Goal: Task Accomplishment & Management: Manage account settings

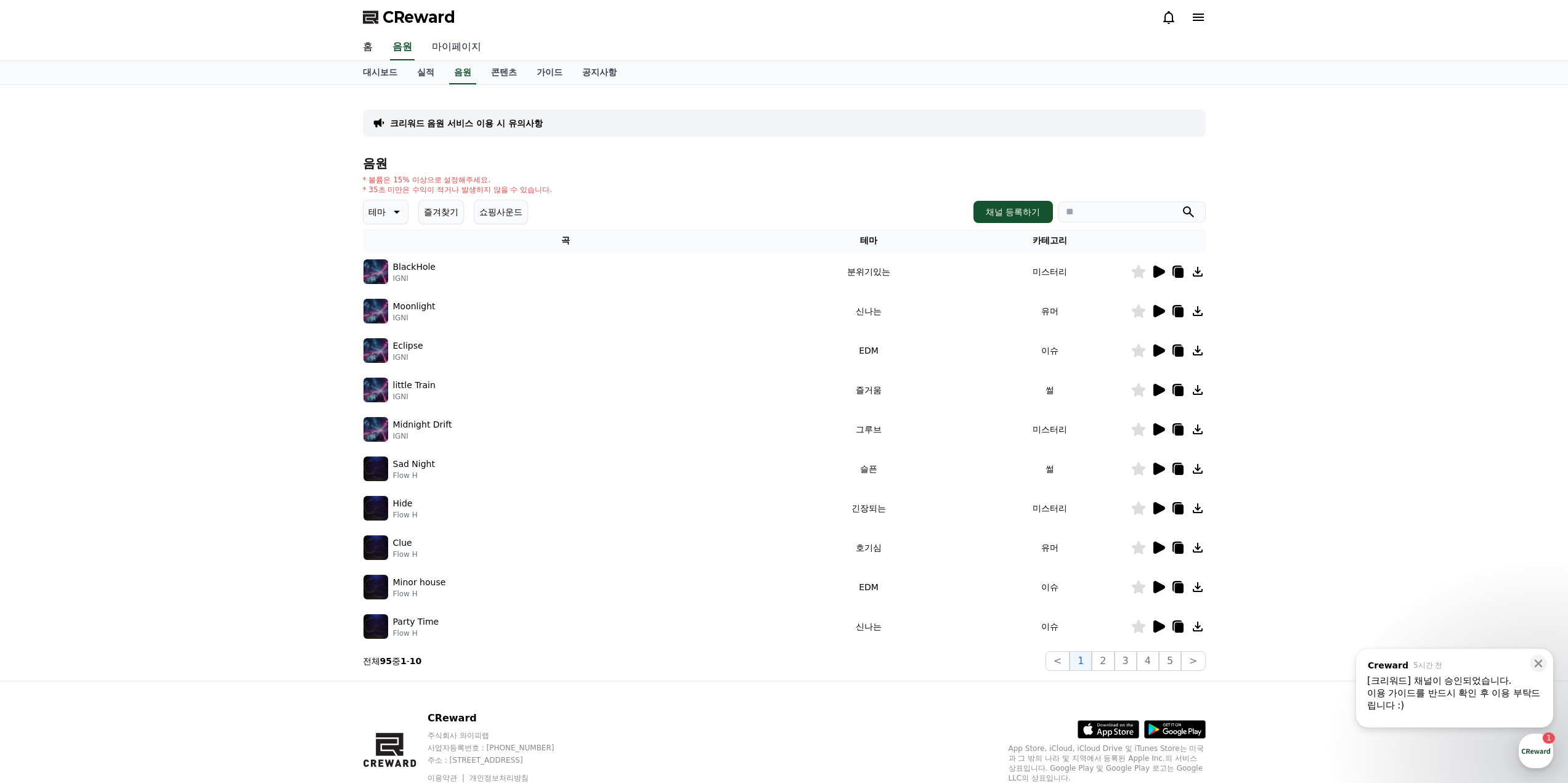
click at [455, 48] on link "마이페이지" at bounding box center [456, 47] width 69 height 26
select select "**********"
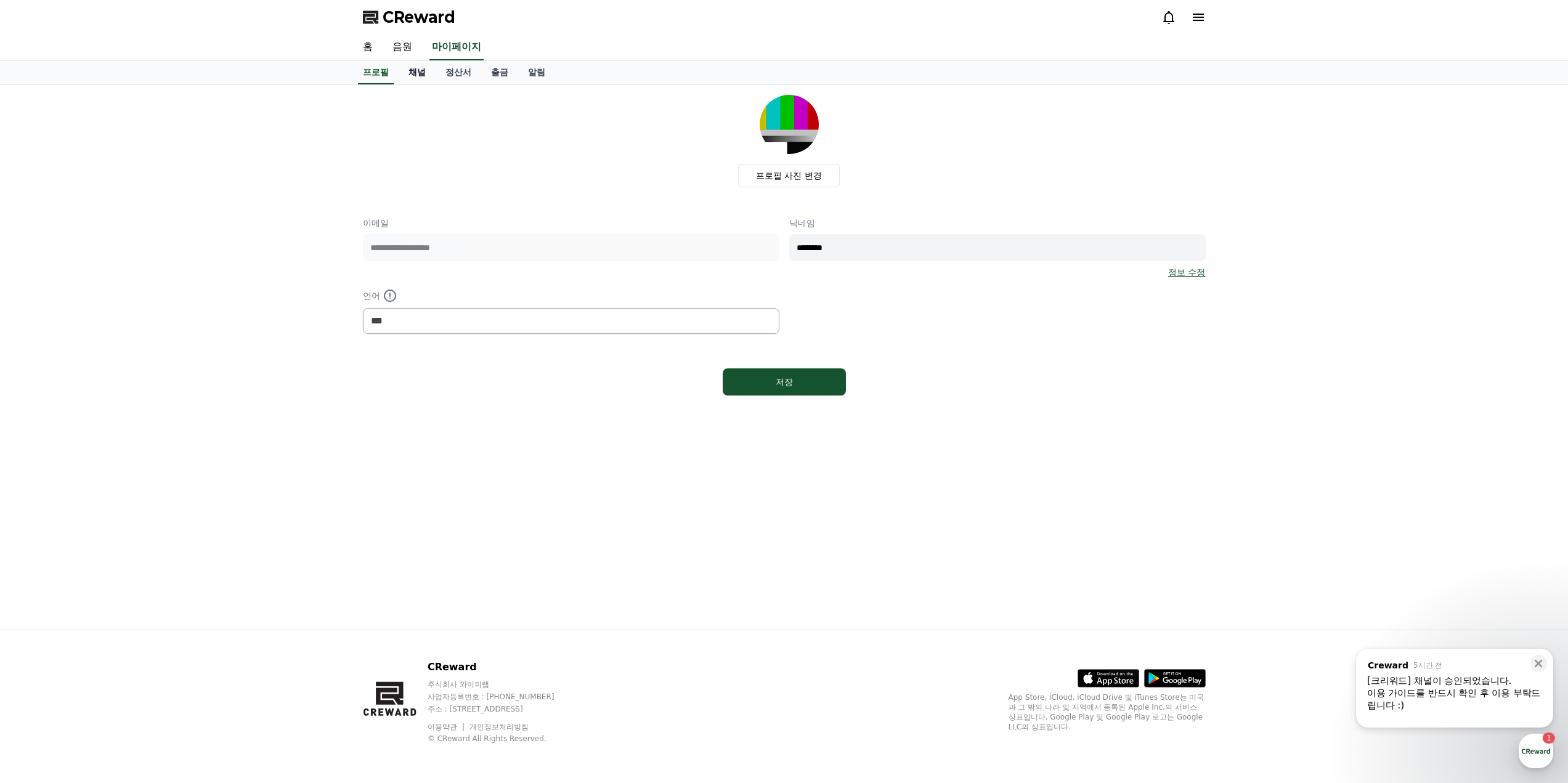
click at [427, 74] on link "채널" at bounding box center [417, 73] width 37 height 23
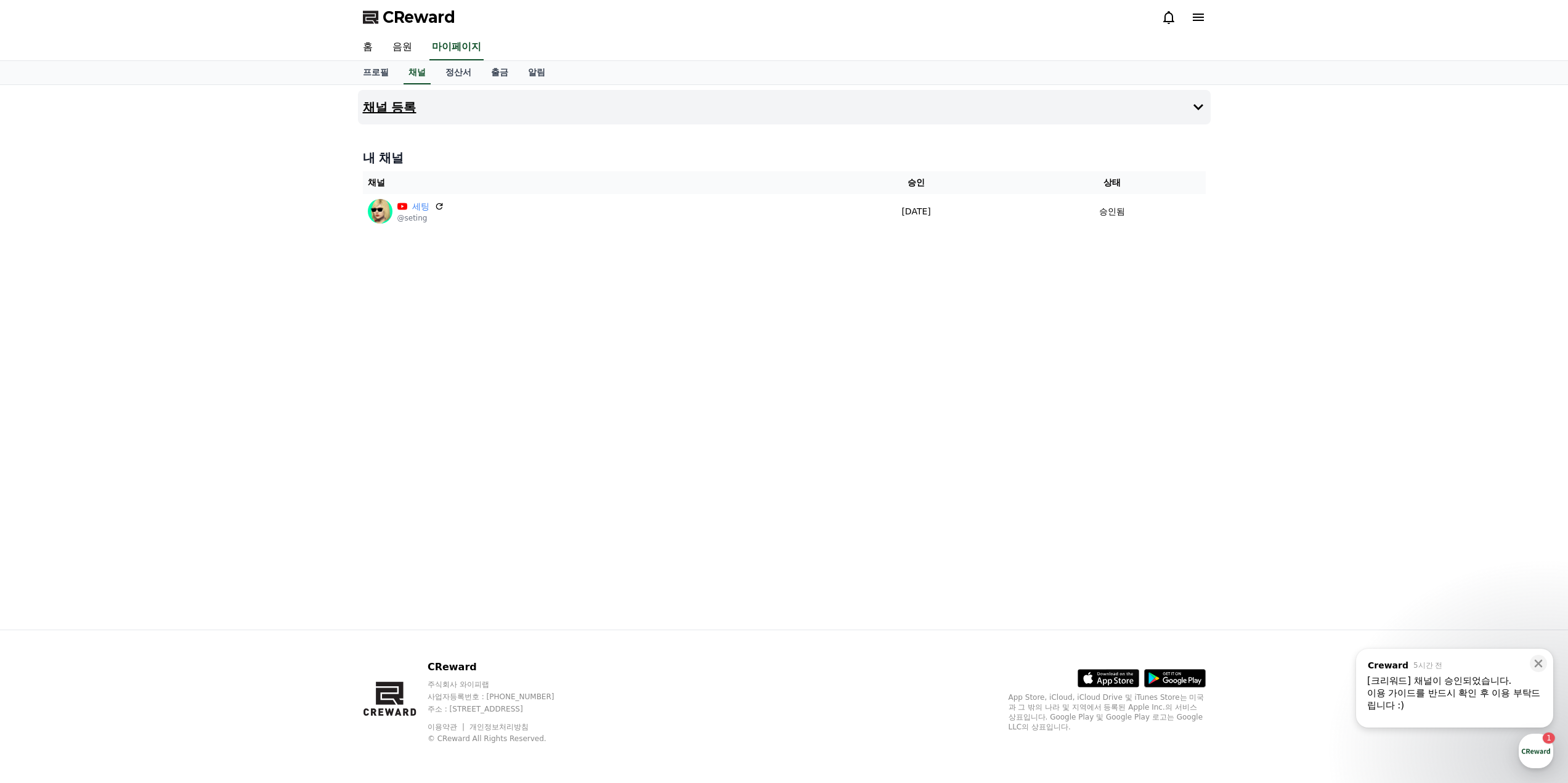
click at [429, 117] on button "채널 등록" at bounding box center [784, 107] width 853 height 34
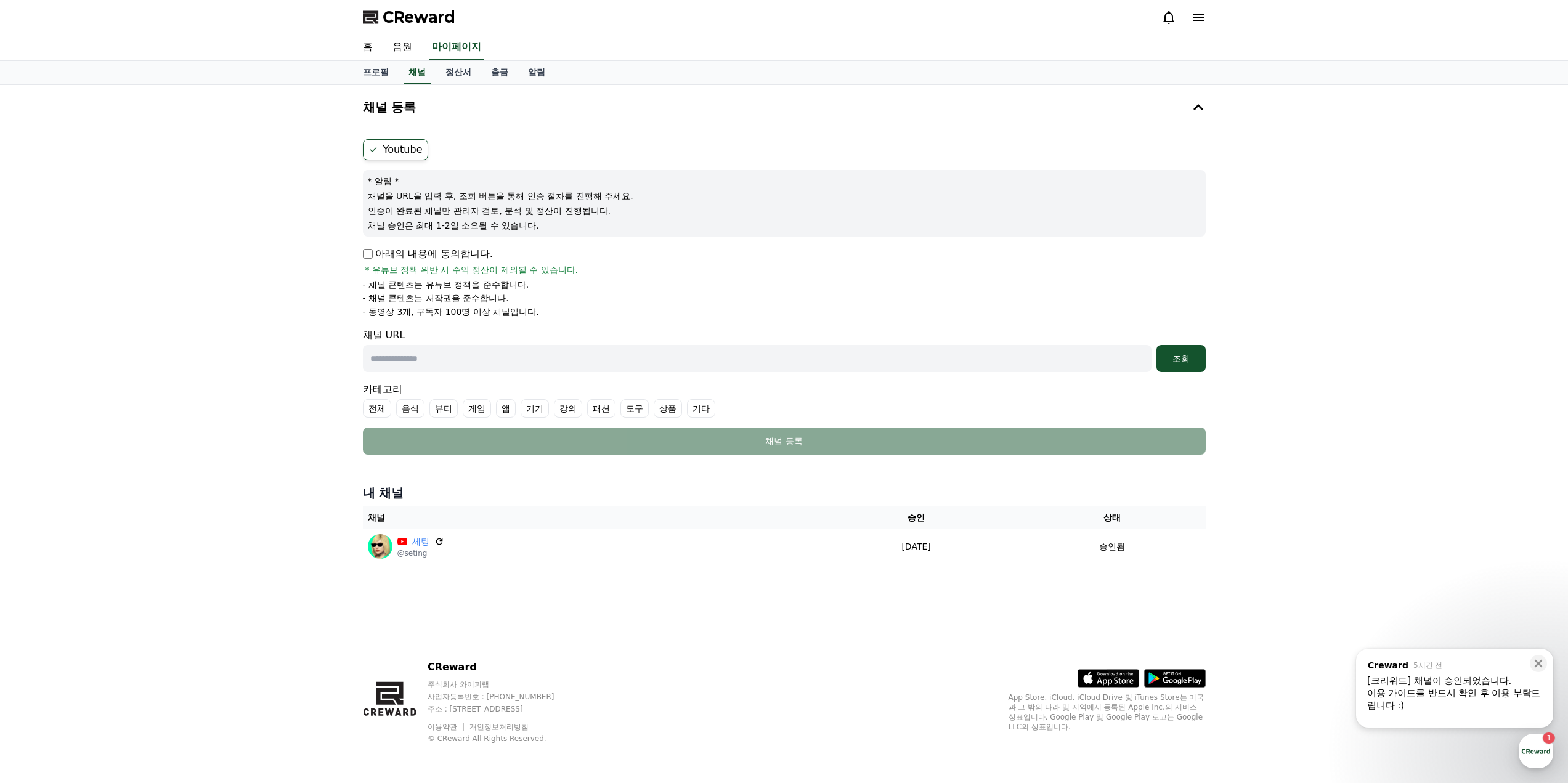
click at [402, 360] on input "text" at bounding box center [757, 358] width 789 height 27
paste input "**********"
type input "**********"
click at [382, 412] on label "전체" at bounding box center [377, 408] width 29 height 18
click at [707, 409] on label "기타" at bounding box center [716, 408] width 29 height 18
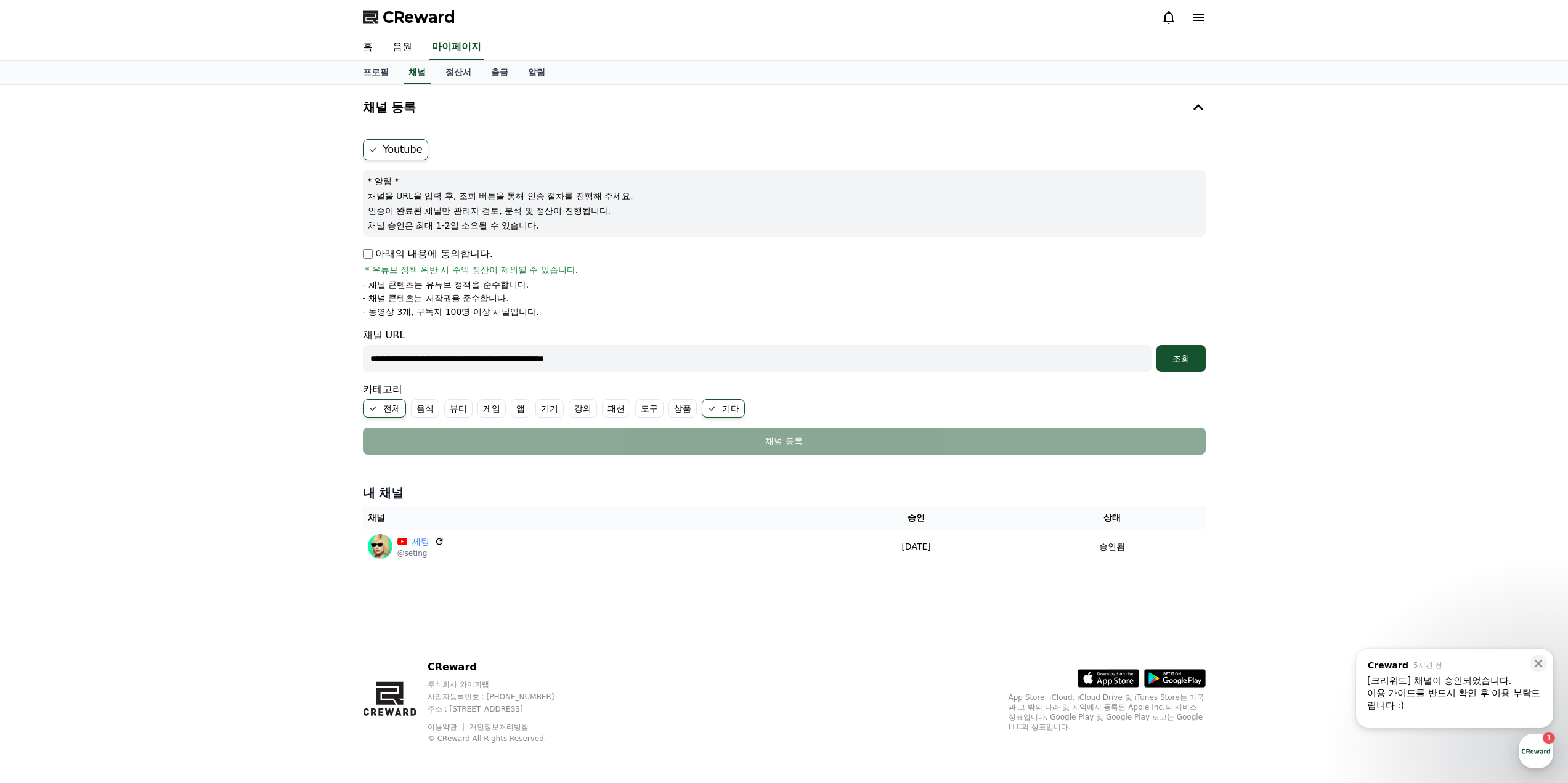
click at [390, 405] on label "전체" at bounding box center [384, 408] width 43 height 18
click at [1169, 362] on div "조회" at bounding box center [1181, 358] width 40 height 12
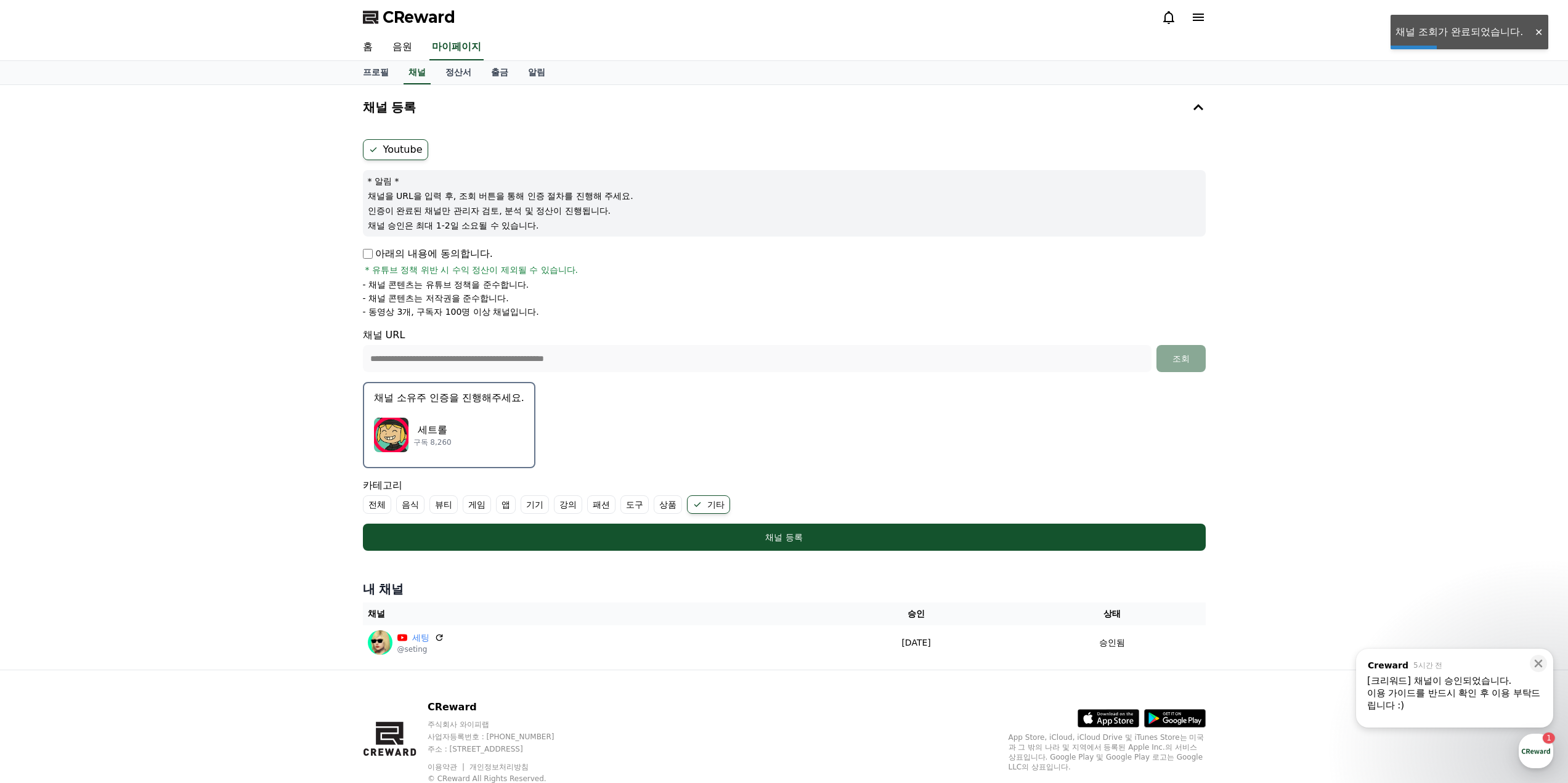
click at [486, 422] on div "세트롤 구독 8,260" at bounding box center [449, 434] width 150 height 49
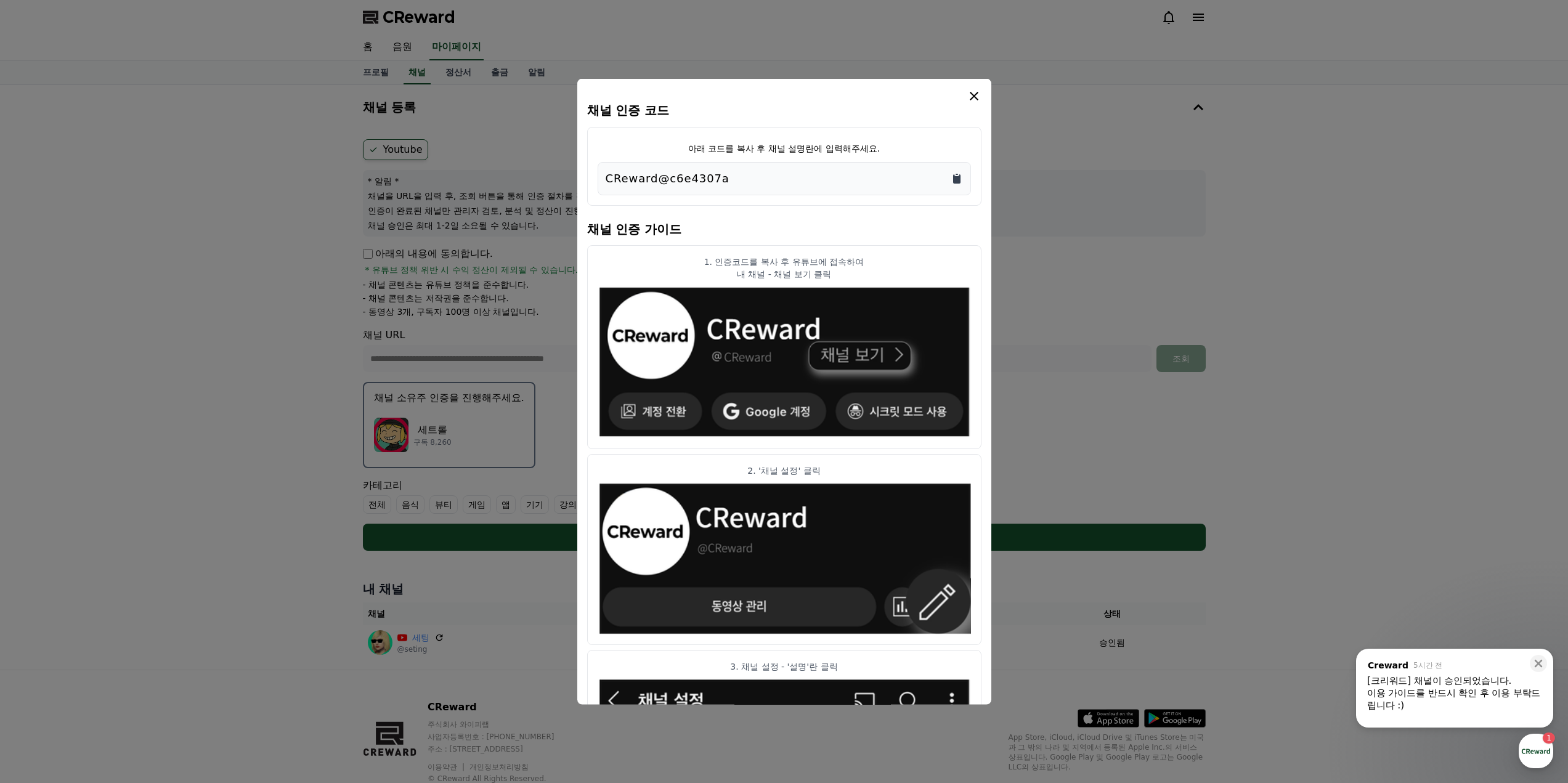
click at [952, 179] on icon "Copy to clipboard" at bounding box center [957, 178] width 12 height 12
click at [969, 98] on icon "modal" at bounding box center [974, 95] width 15 height 15
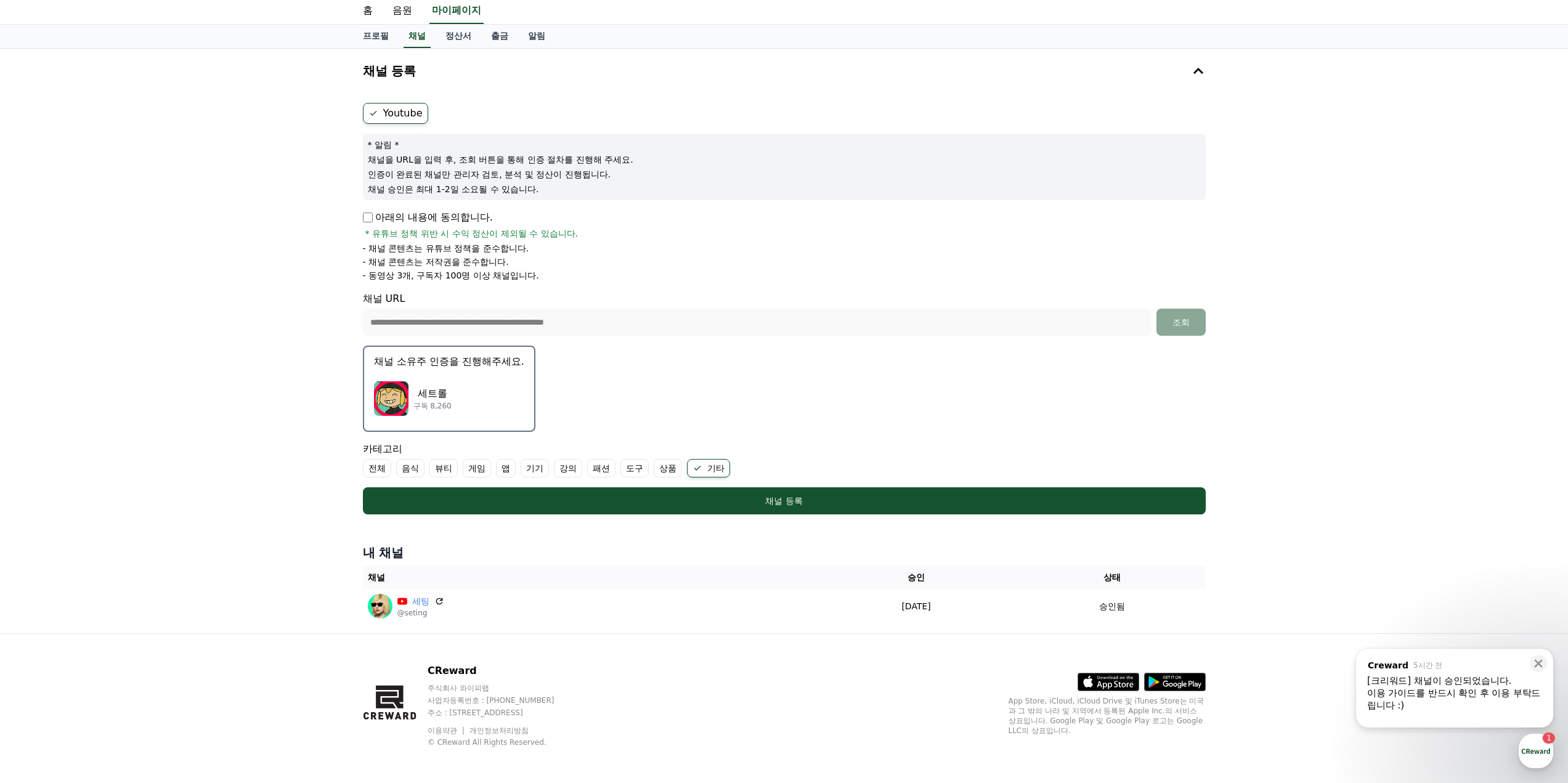
scroll to position [40, 0]
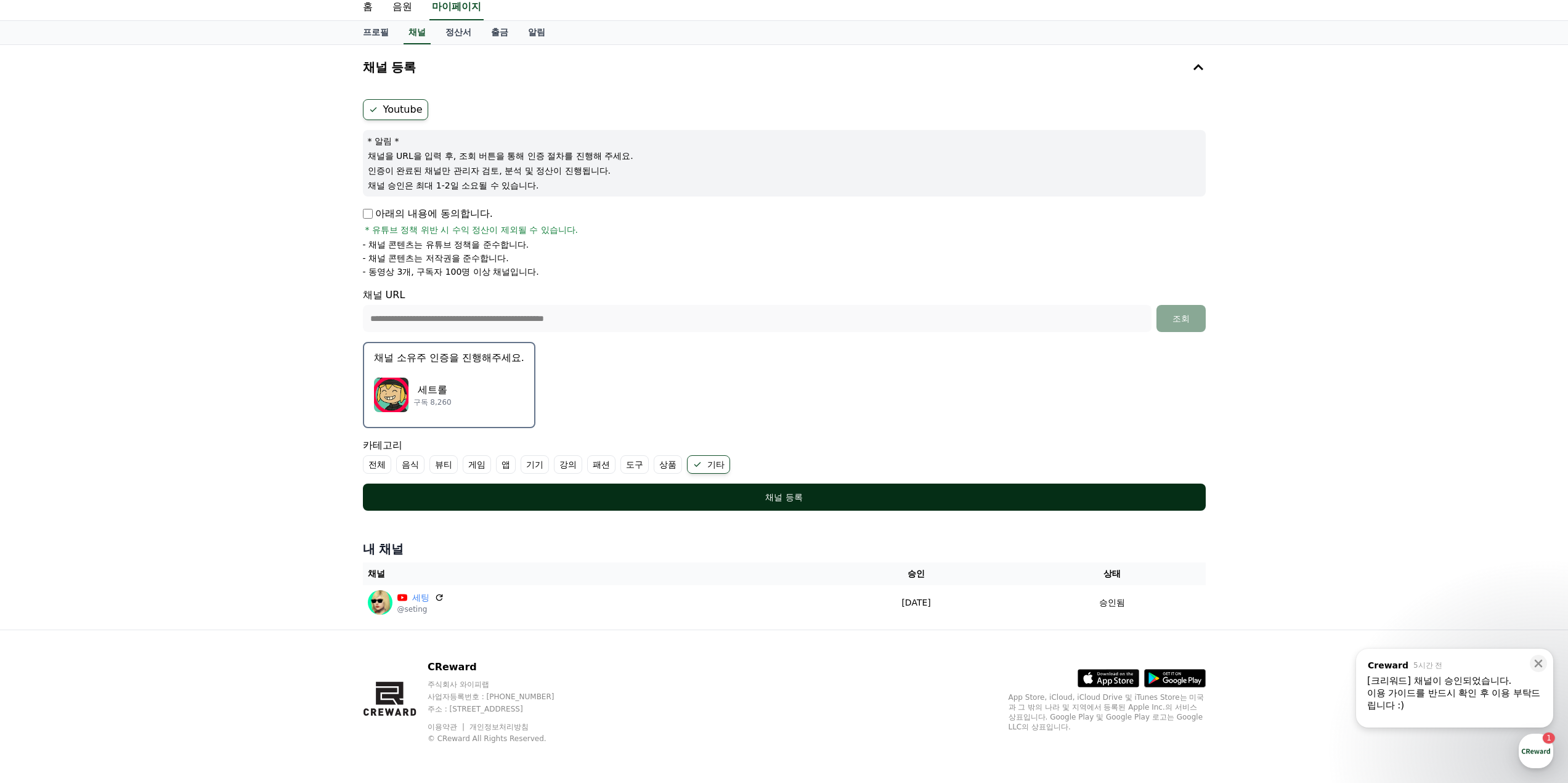
click at [788, 506] on button "채널 등록" at bounding box center [784, 497] width 843 height 27
click at [707, 498] on div "채널 등록" at bounding box center [784, 497] width 794 height 12
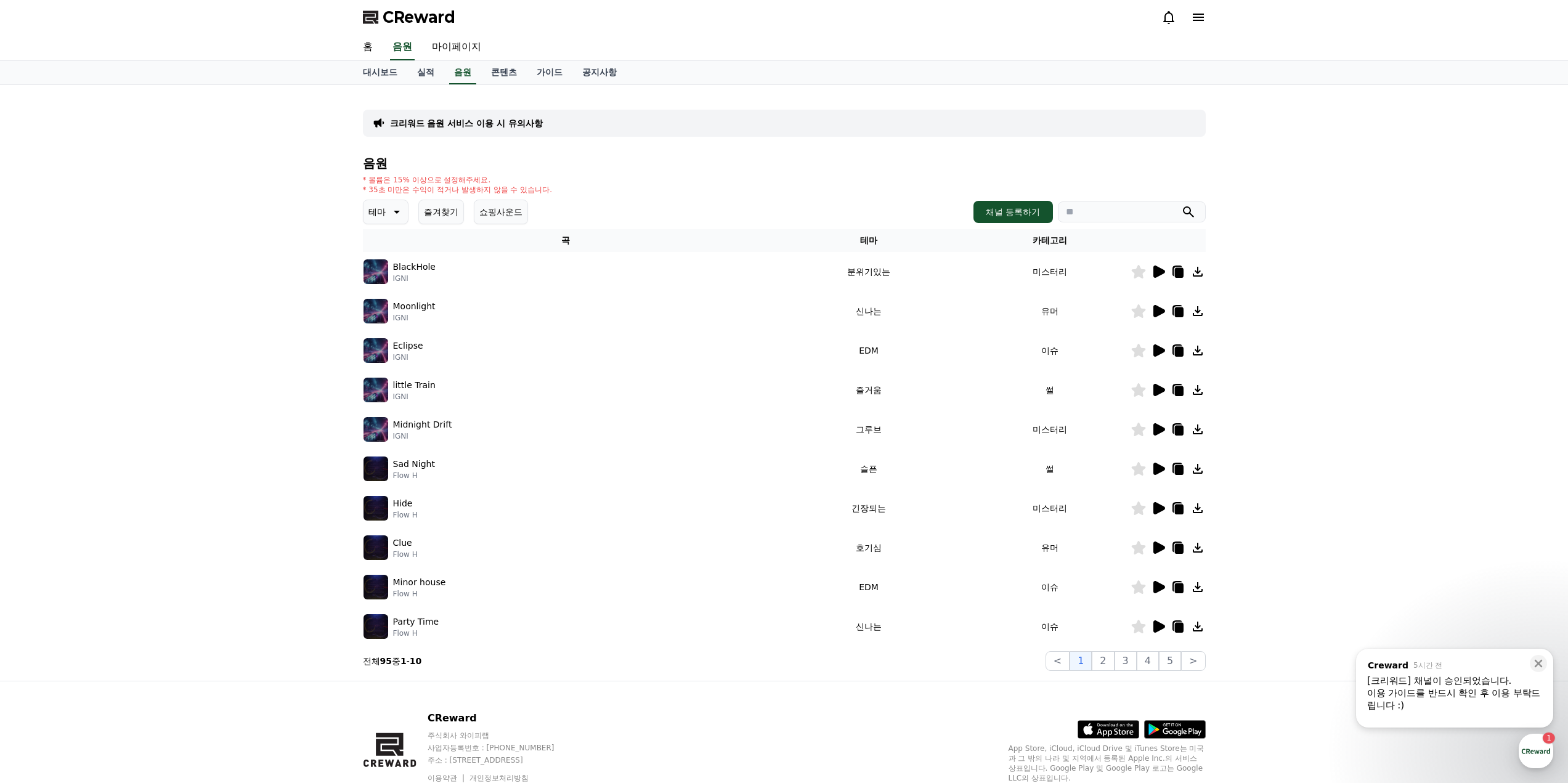
click at [398, 213] on icon at bounding box center [397, 212] width 6 height 3
click at [393, 304] on button "호기심" at bounding box center [382, 308] width 36 height 27
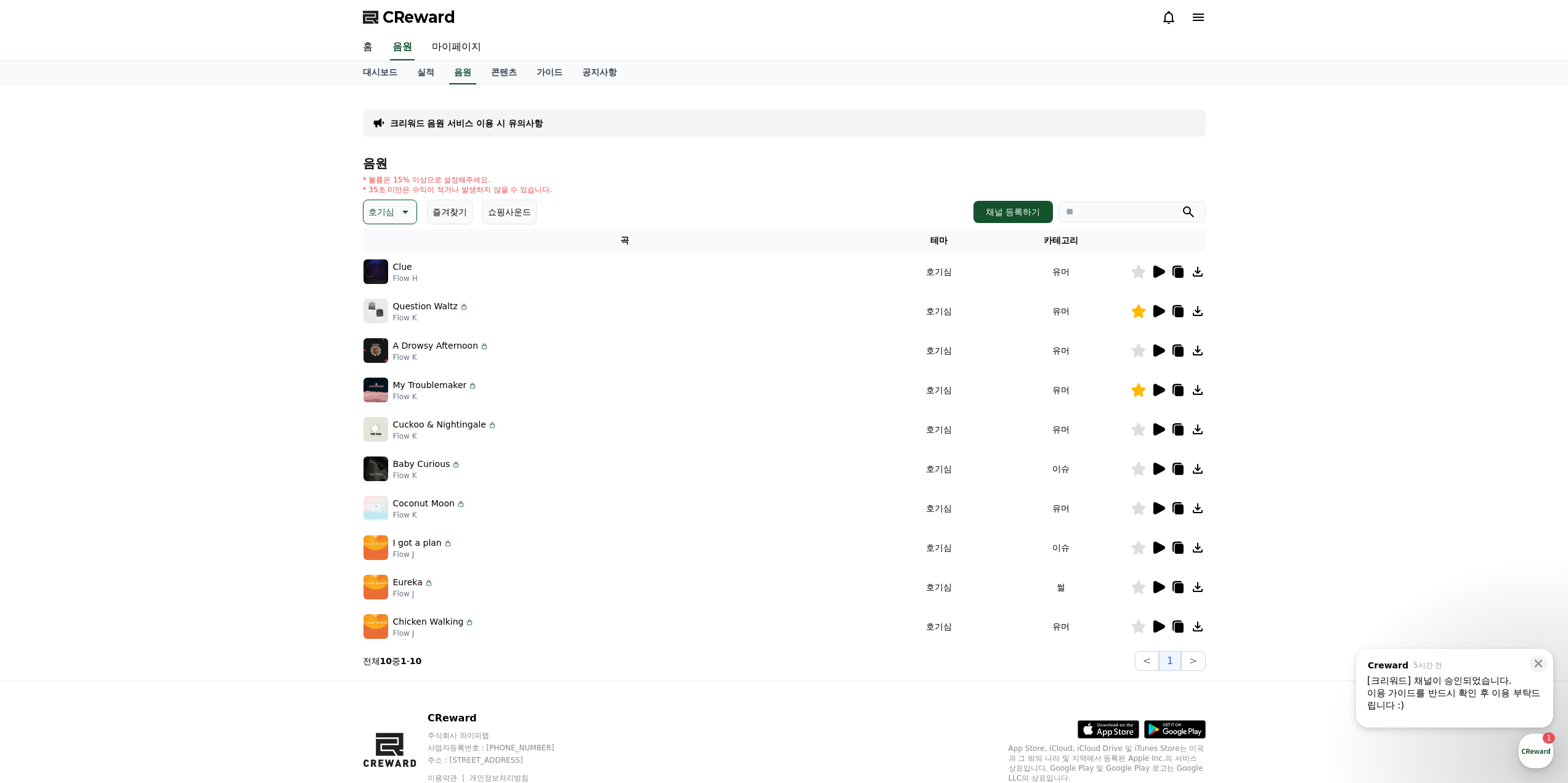
click at [1162, 268] on icon at bounding box center [1159, 272] width 15 height 15
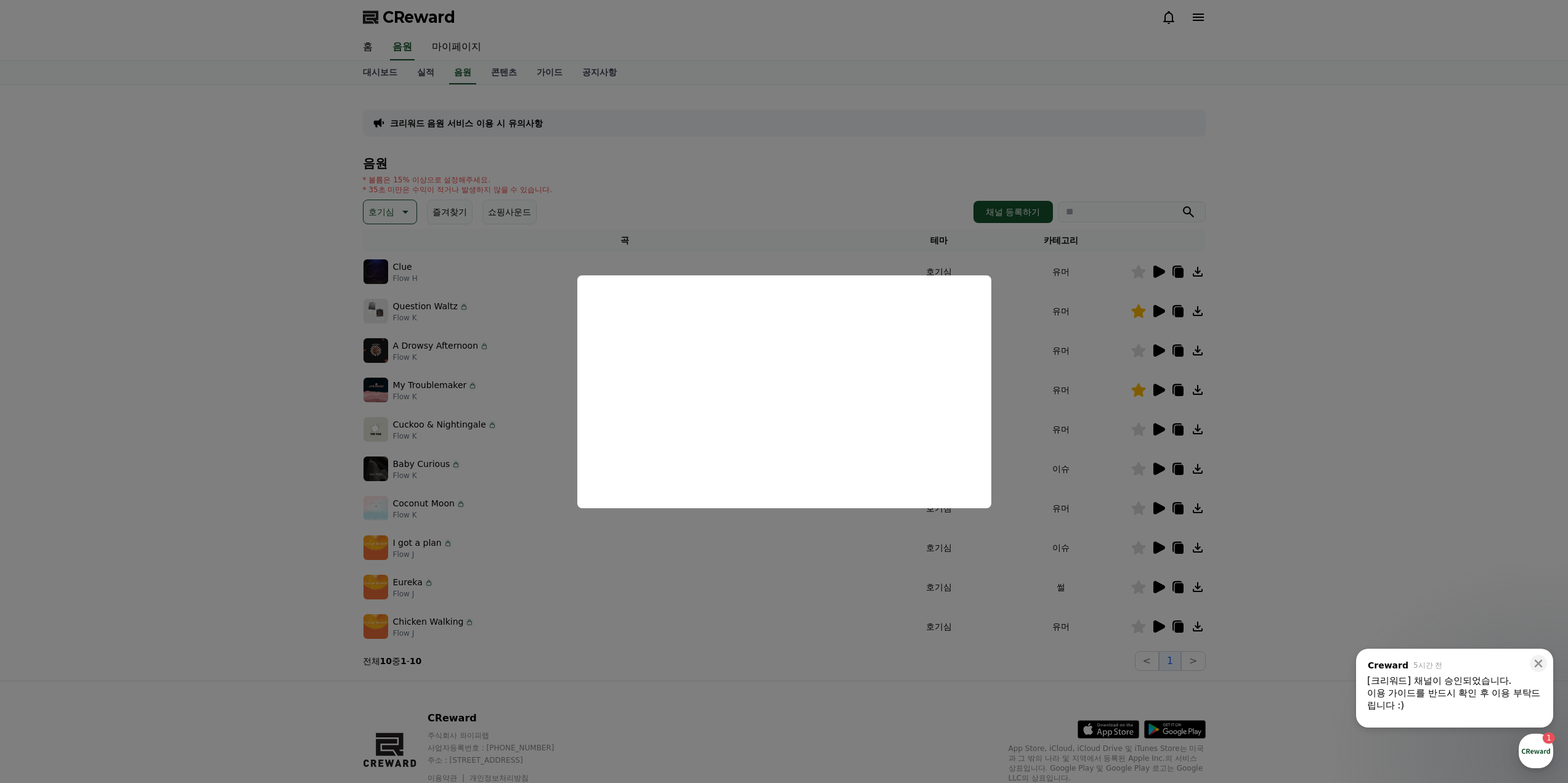
click at [771, 669] on button "close modal" at bounding box center [784, 391] width 1568 height 783
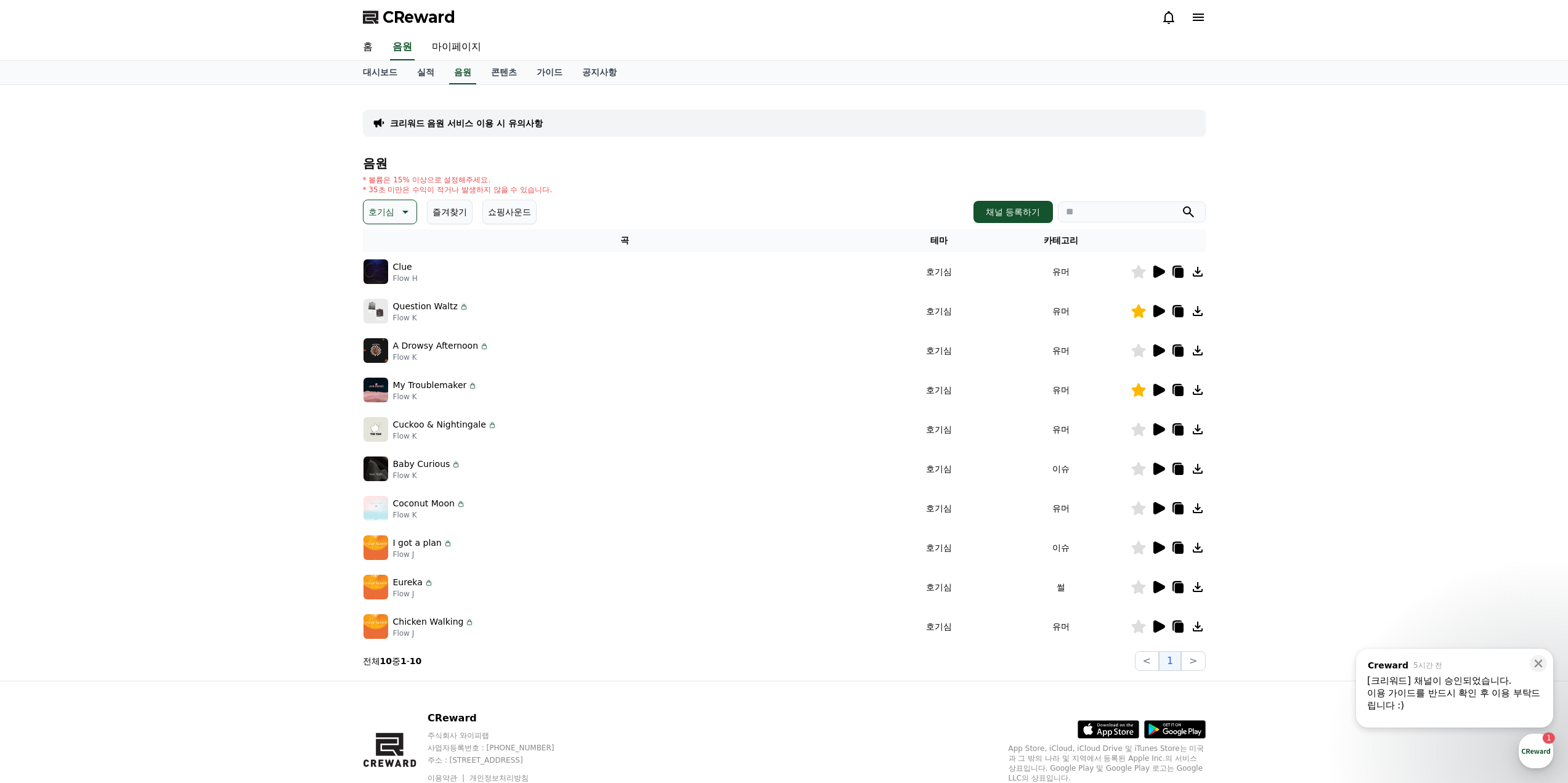
click at [410, 209] on icon at bounding box center [404, 212] width 15 height 15
click at [395, 277] on button "환상적인" at bounding box center [387, 277] width 44 height 27
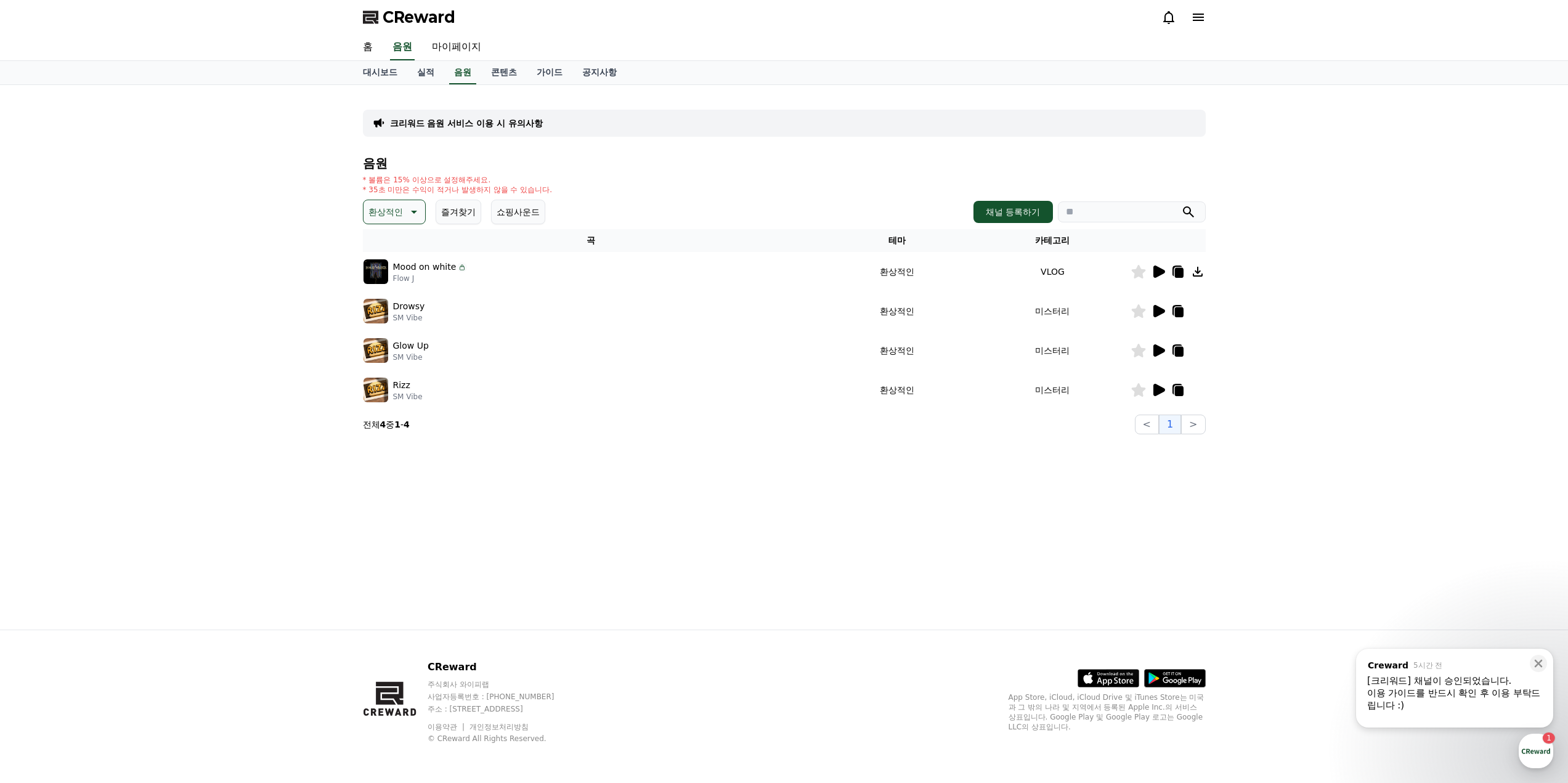
click at [1156, 273] on icon at bounding box center [1159, 272] width 12 height 12
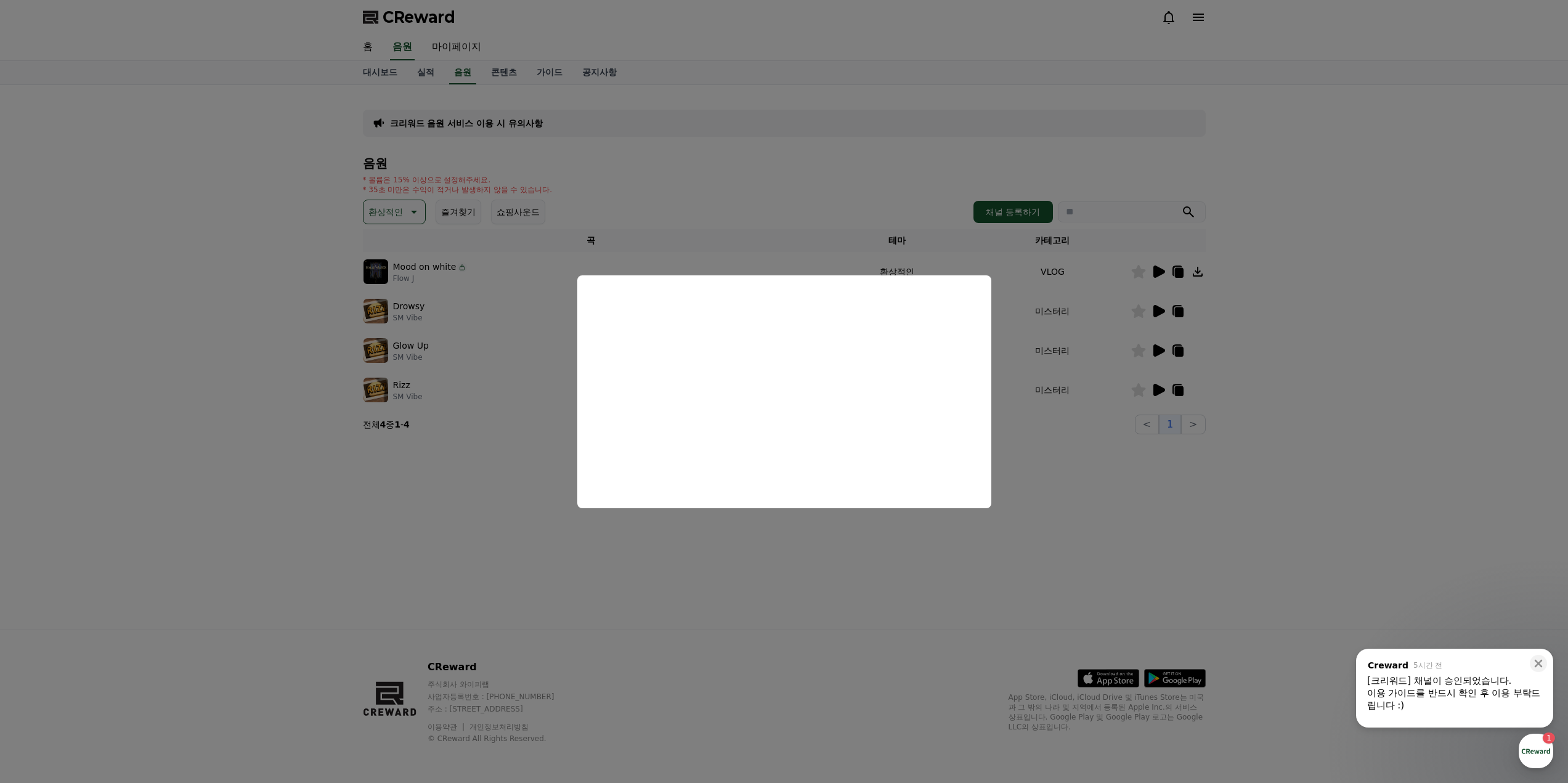
click at [458, 556] on button "close modal" at bounding box center [784, 391] width 1568 height 783
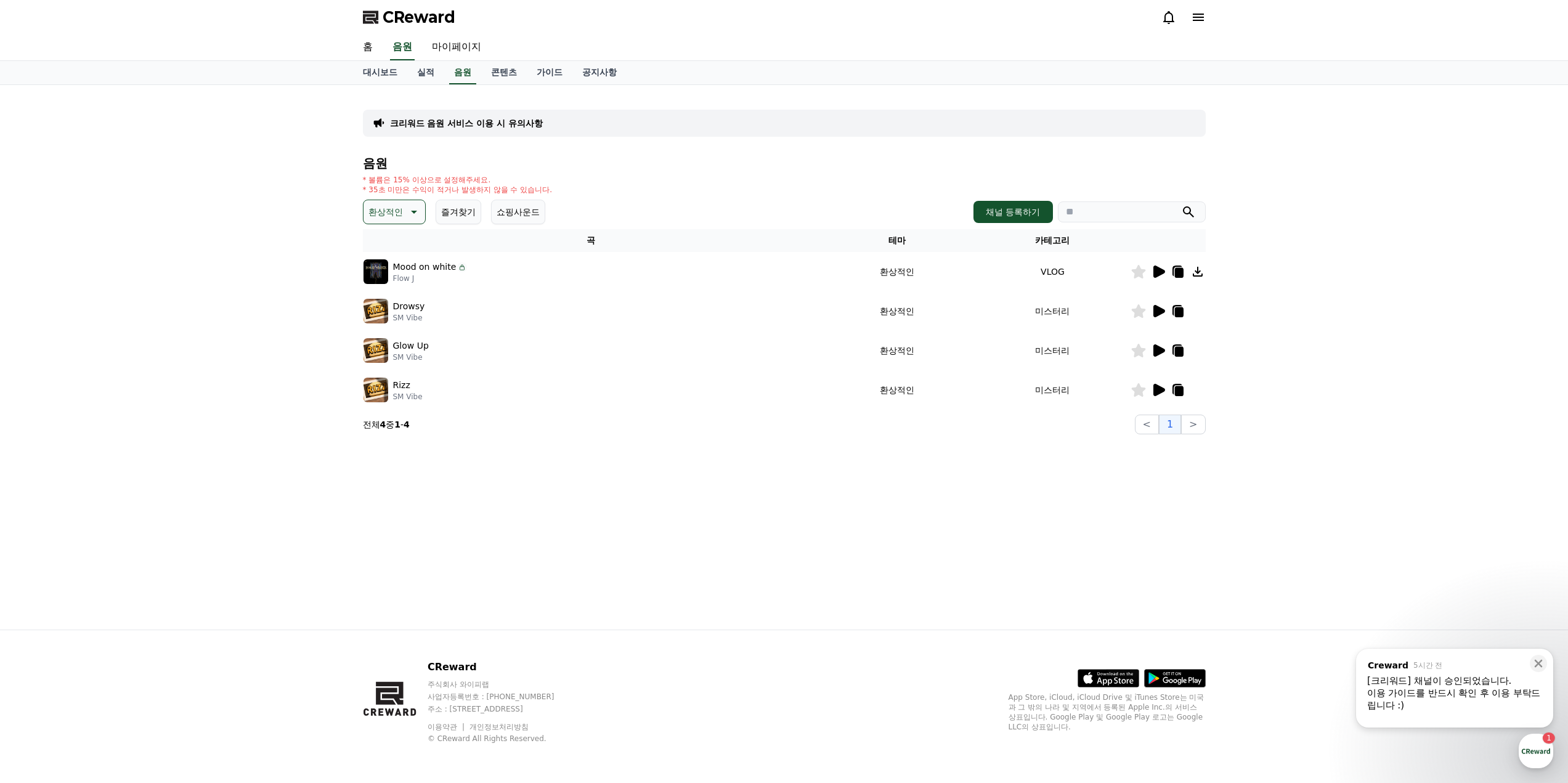
click at [399, 205] on p "환상적인" at bounding box center [385, 212] width 34 height 18
click at [388, 283] on button "잔잔한" at bounding box center [382, 279] width 36 height 27
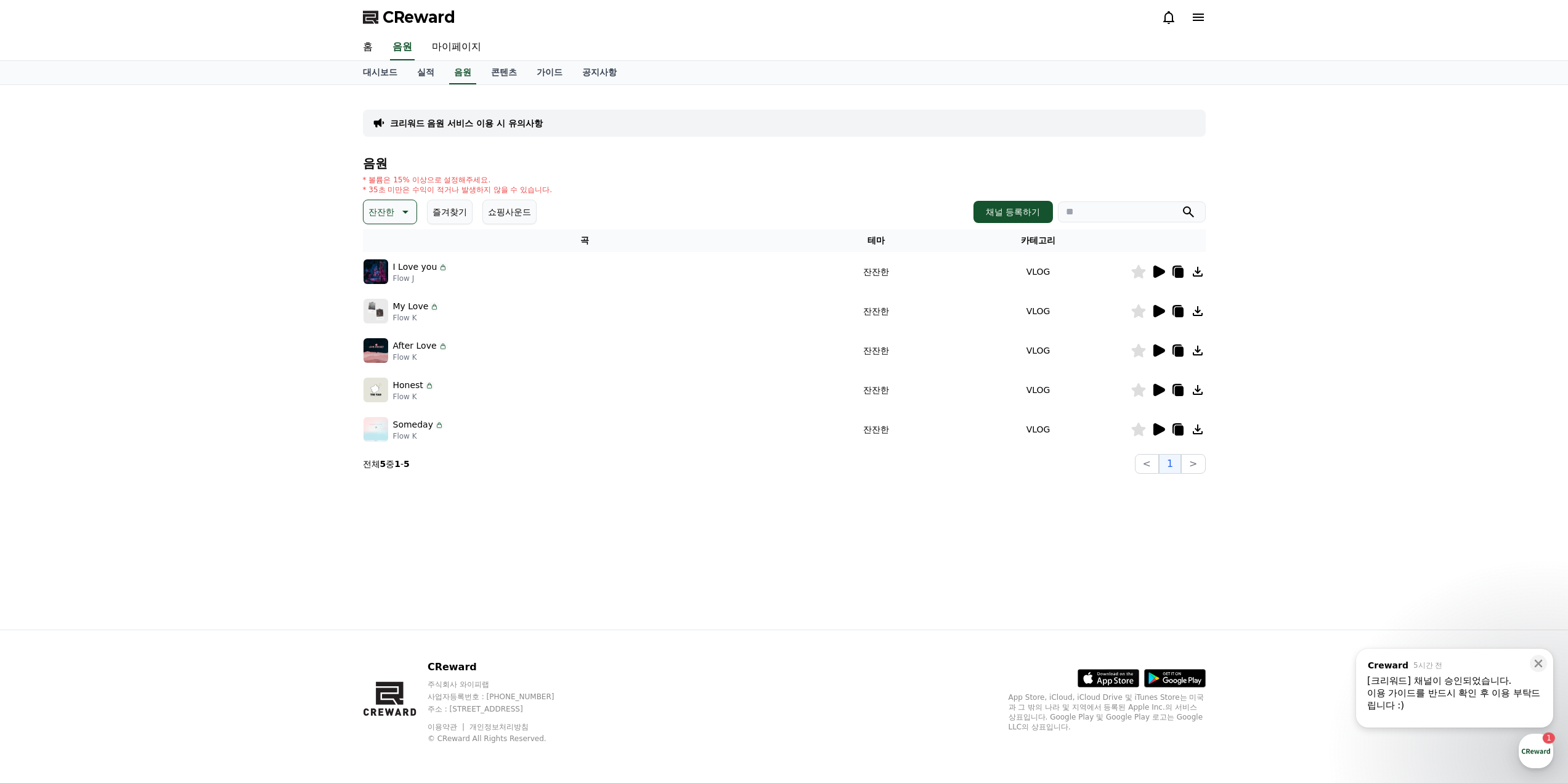
click at [1162, 269] on icon at bounding box center [1159, 272] width 15 height 15
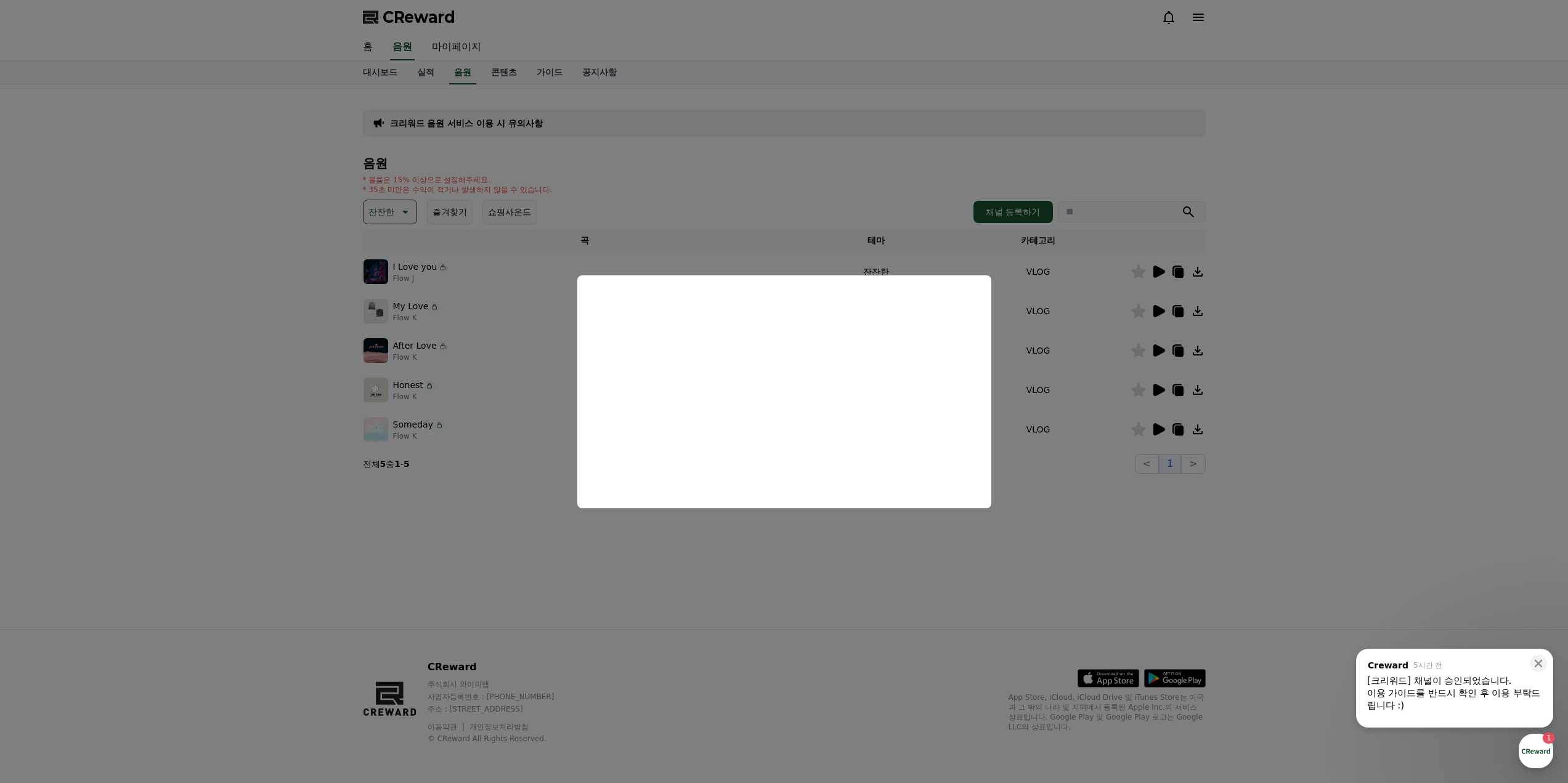
click at [990, 562] on button "close modal" at bounding box center [784, 391] width 1568 height 783
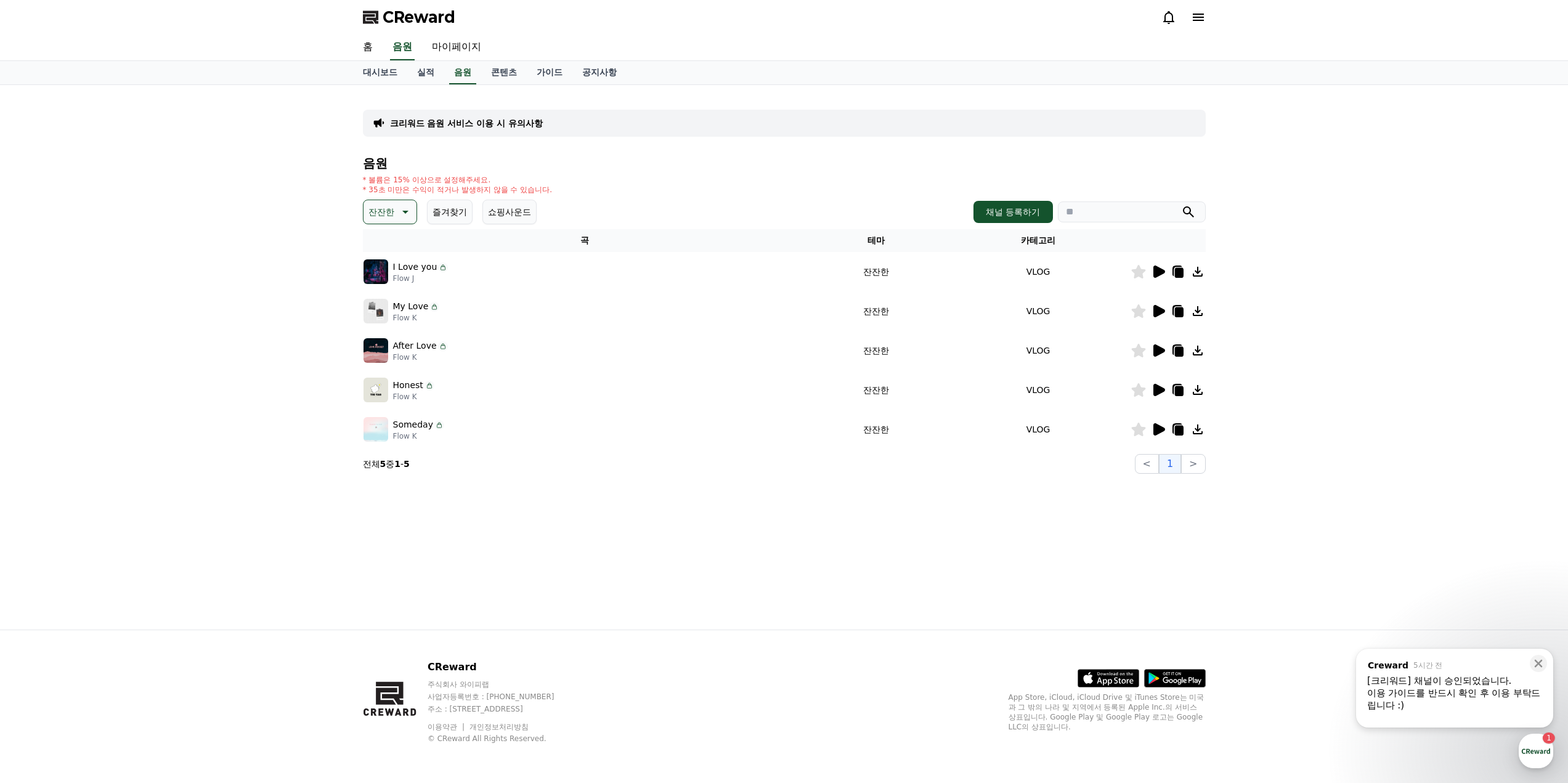
click at [387, 213] on p "잔잔한" at bounding box center [381, 212] width 26 height 18
click at [377, 236] on button "전체" at bounding box center [378, 244] width 27 height 27
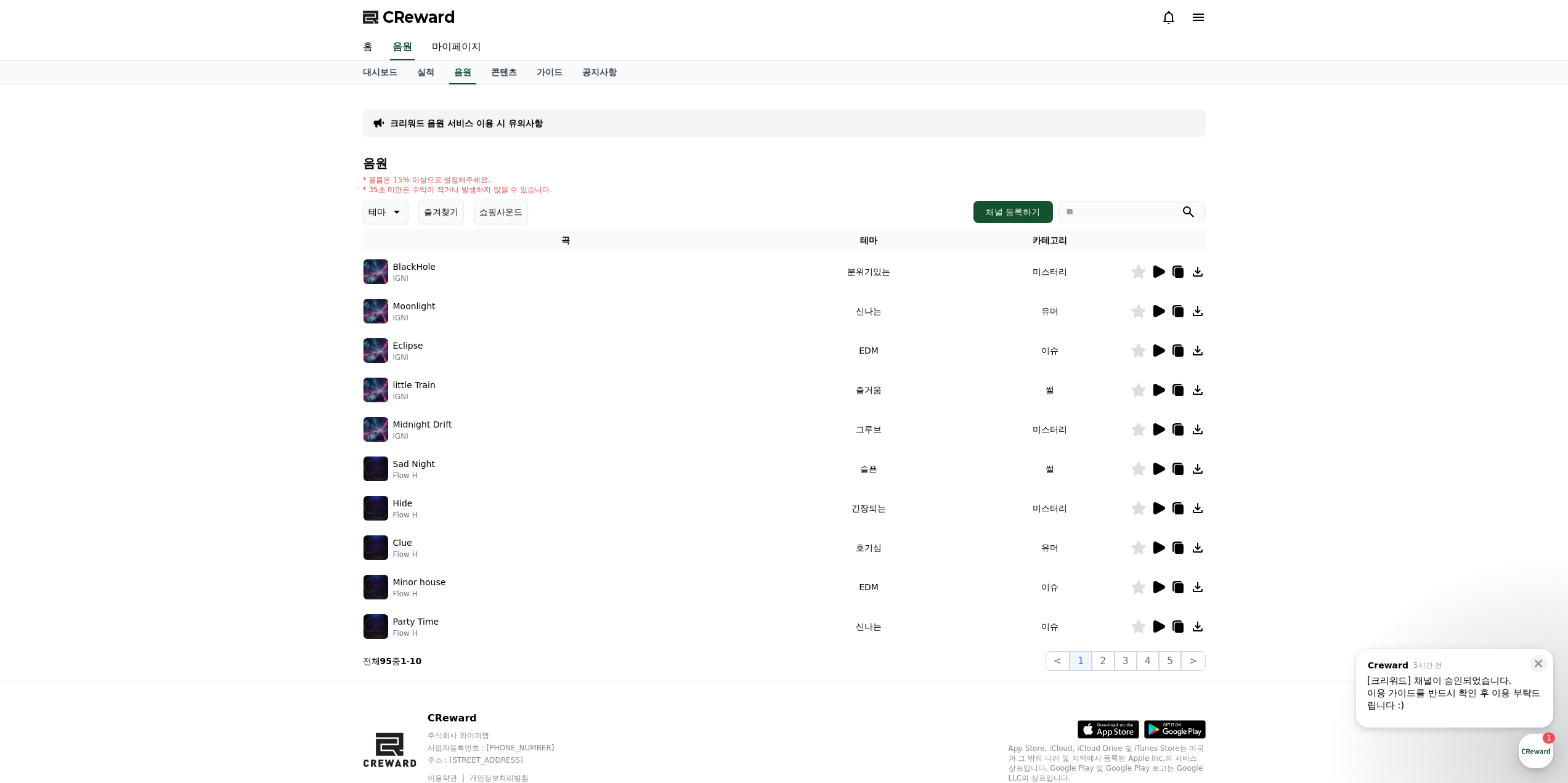
click at [1161, 275] on icon at bounding box center [1159, 272] width 15 height 15
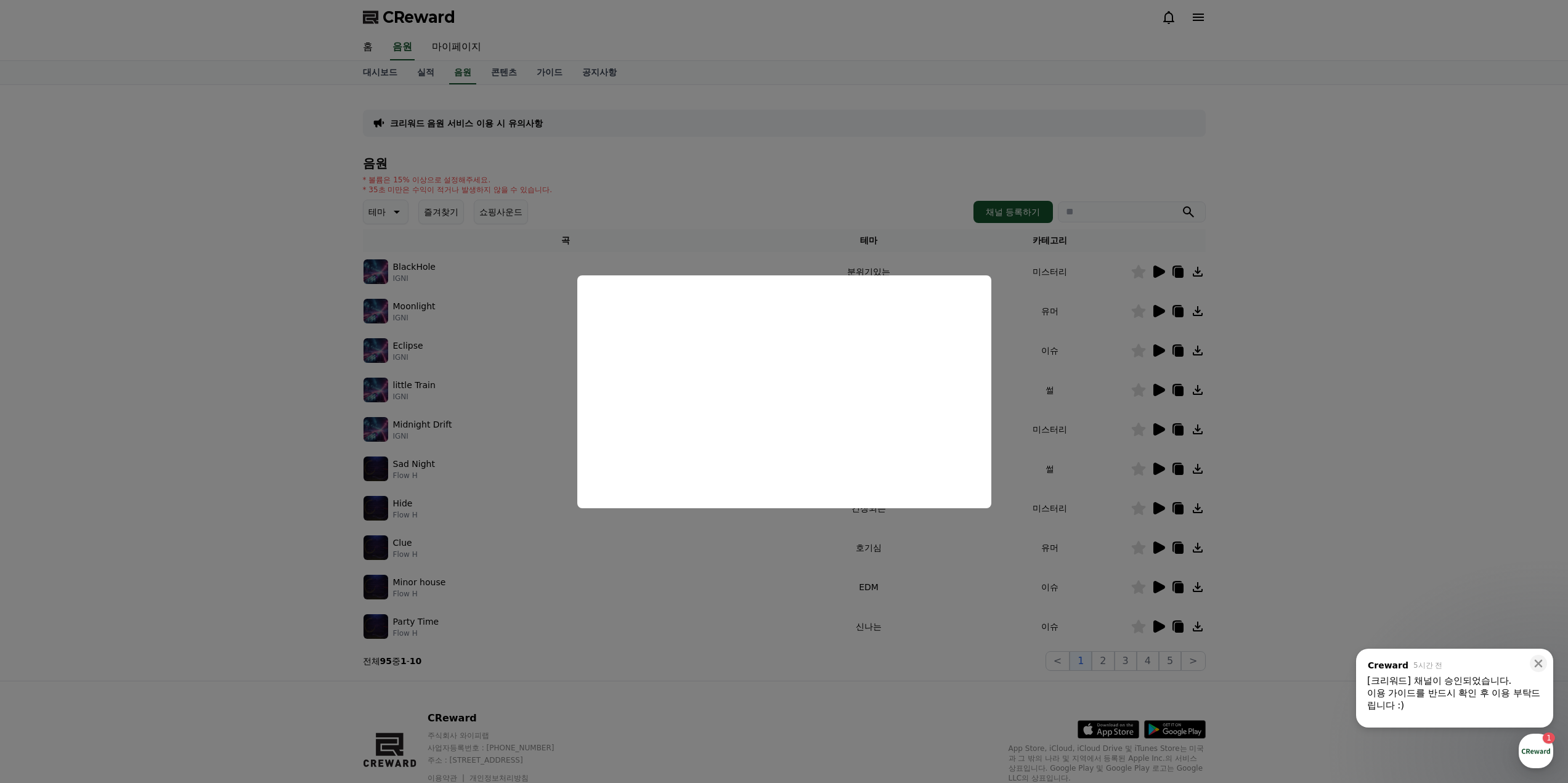
click at [1383, 335] on button "close modal" at bounding box center [784, 391] width 1568 height 783
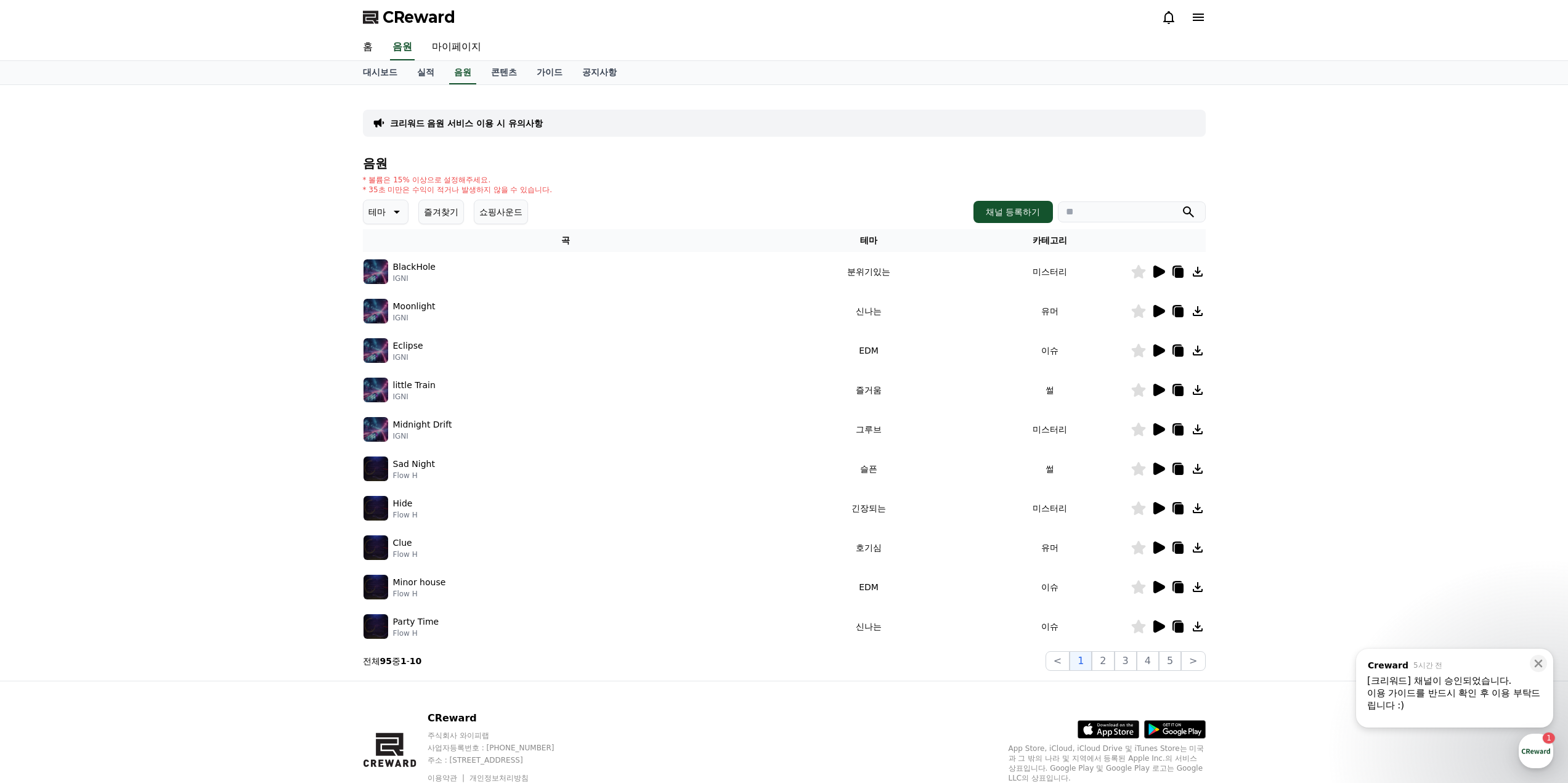
click at [381, 211] on p "테마" at bounding box center [377, 212] width 18 height 18
click at [498, 118] on p "크리워드 음원 서비스 이용 시 유의사항" at bounding box center [467, 123] width 153 height 12
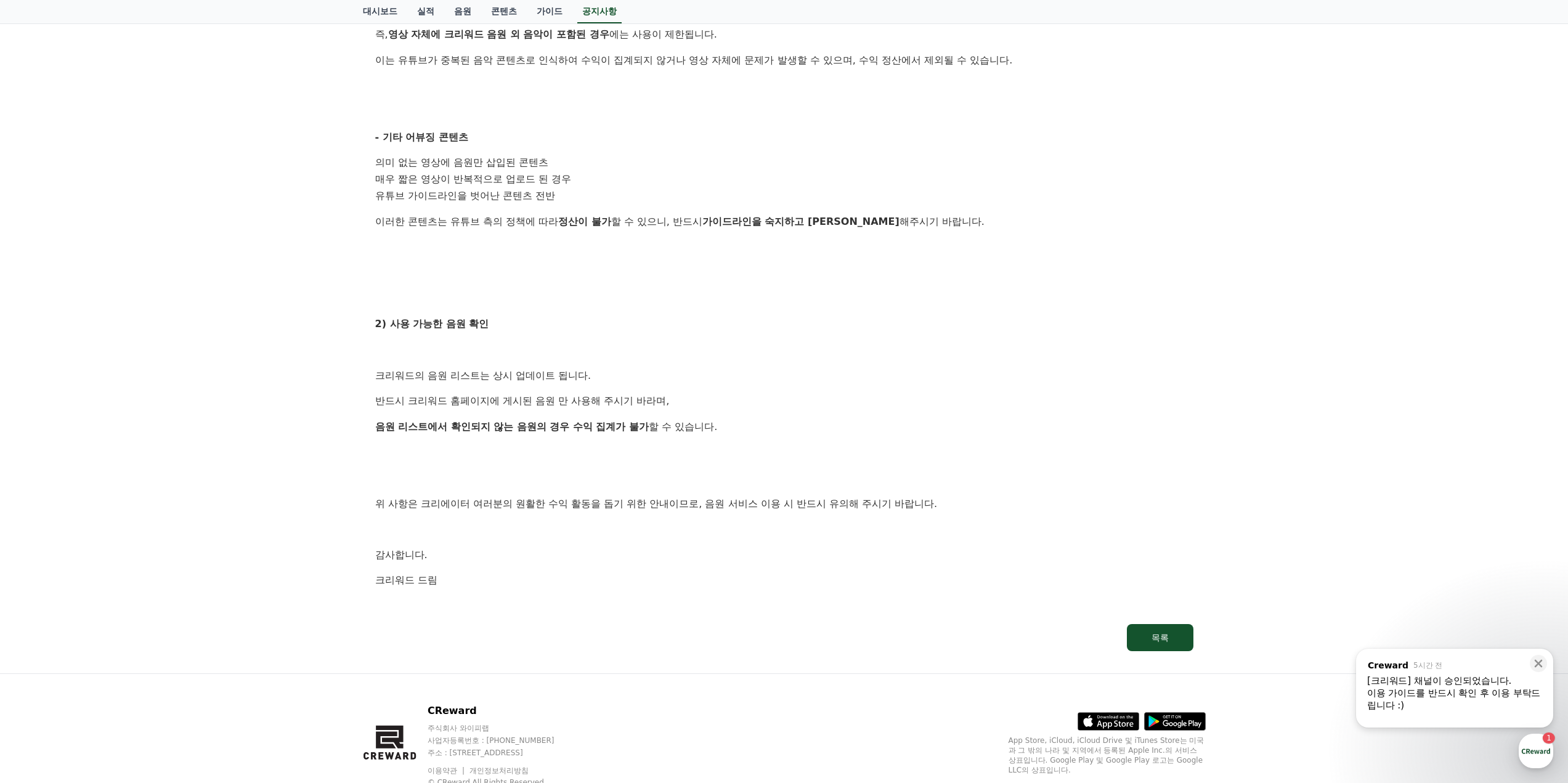
scroll to position [484, 0]
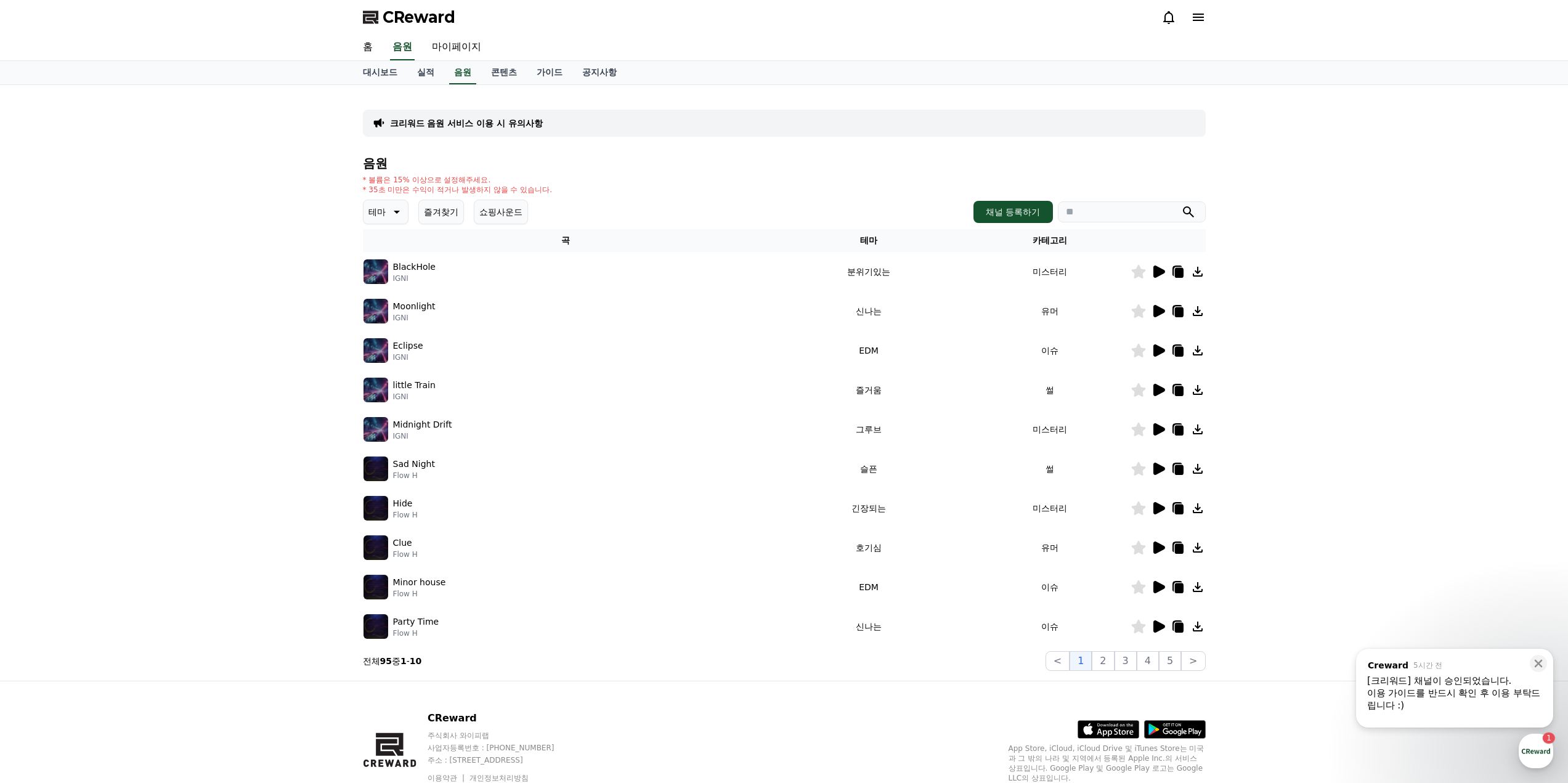
click at [399, 213] on icon at bounding box center [395, 212] width 15 height 15
click at [394, 307] on button "호기심" at bounding box center [382, 308] width 36 height 27
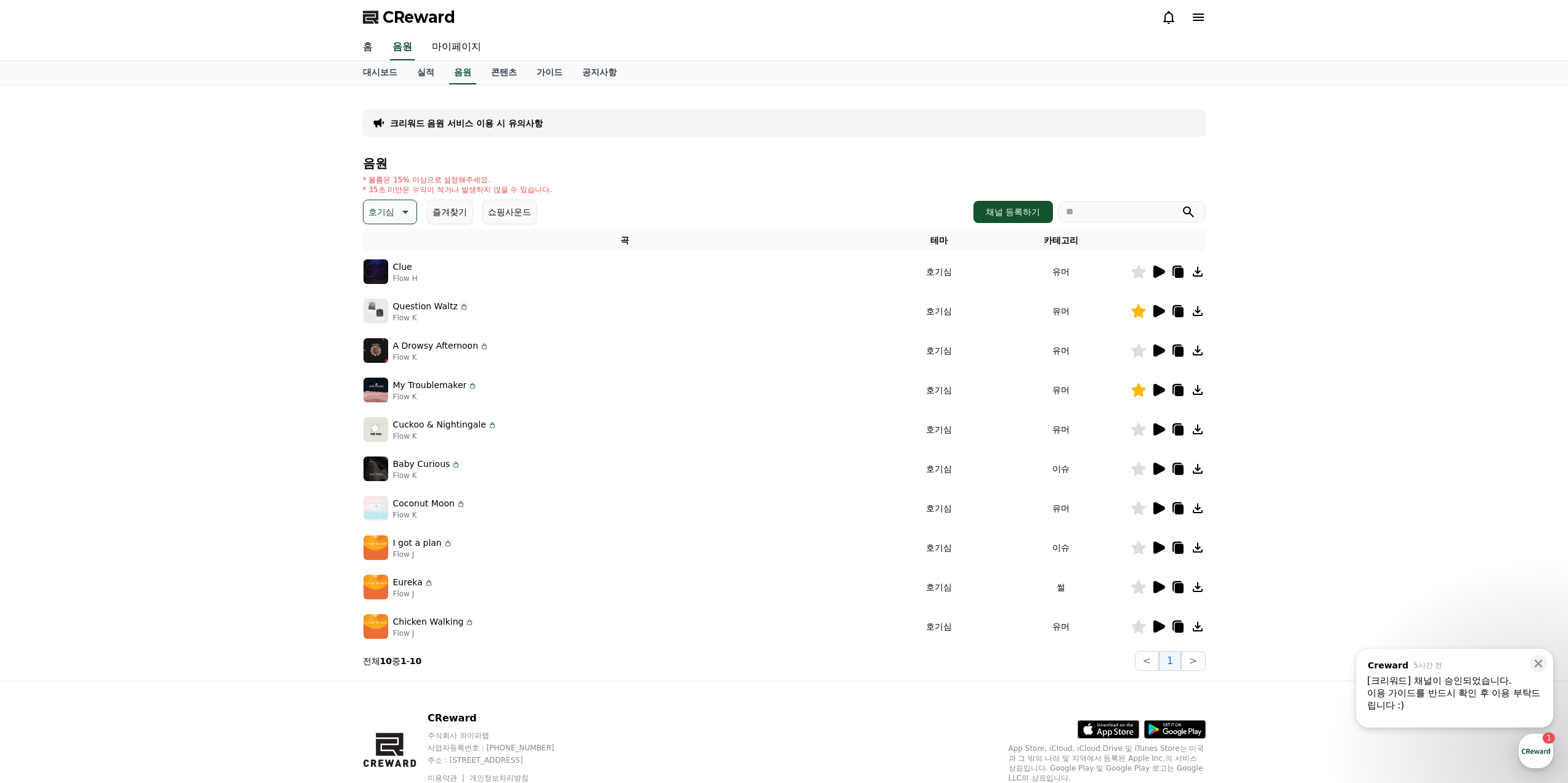
click at [1162, 630] on icon at bounding box center [1159, 627] width 15 height 15
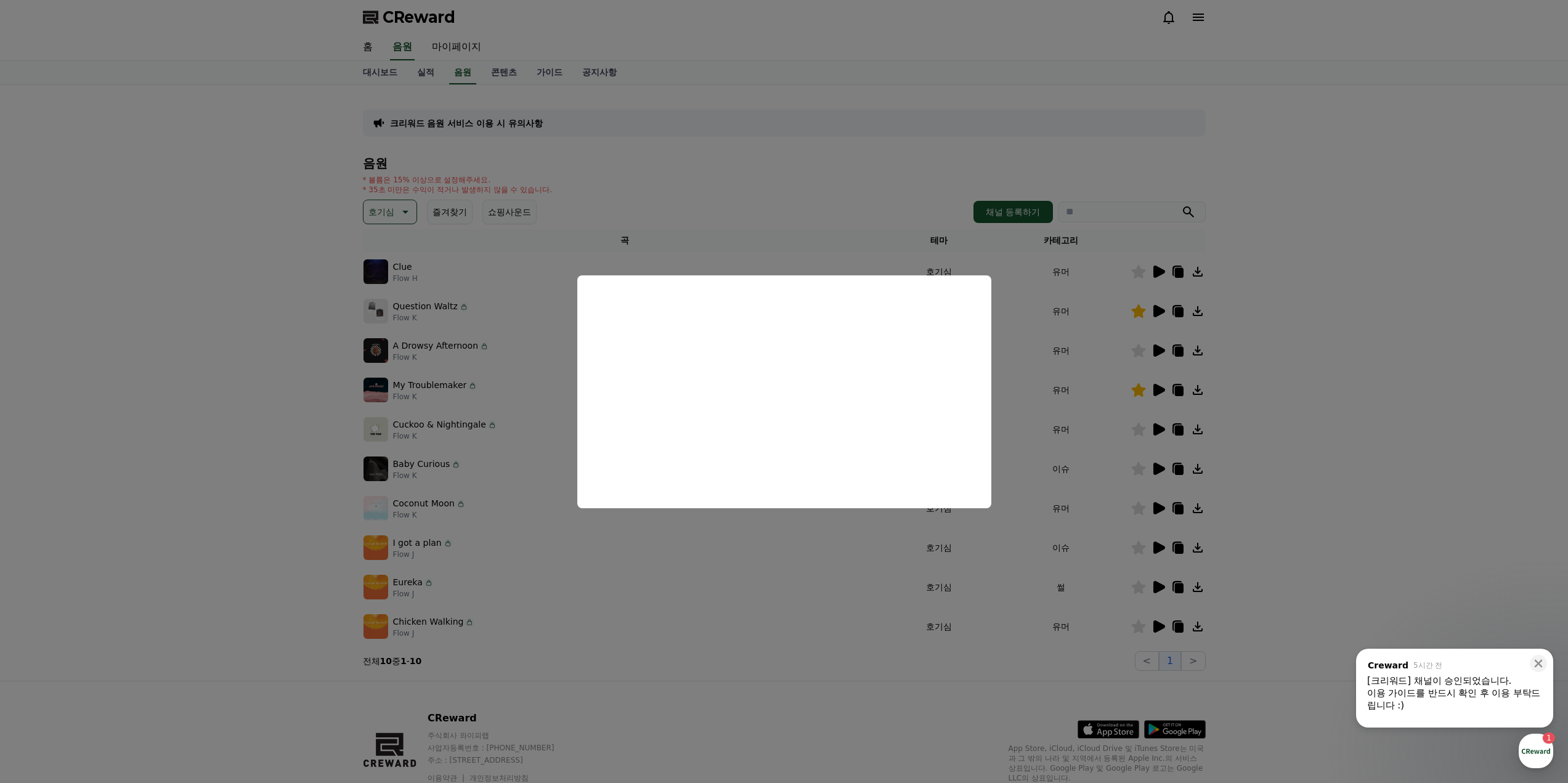
click at [1275, 514] on button "close modal" at bounding box center [784, 391] width 1568 height 783
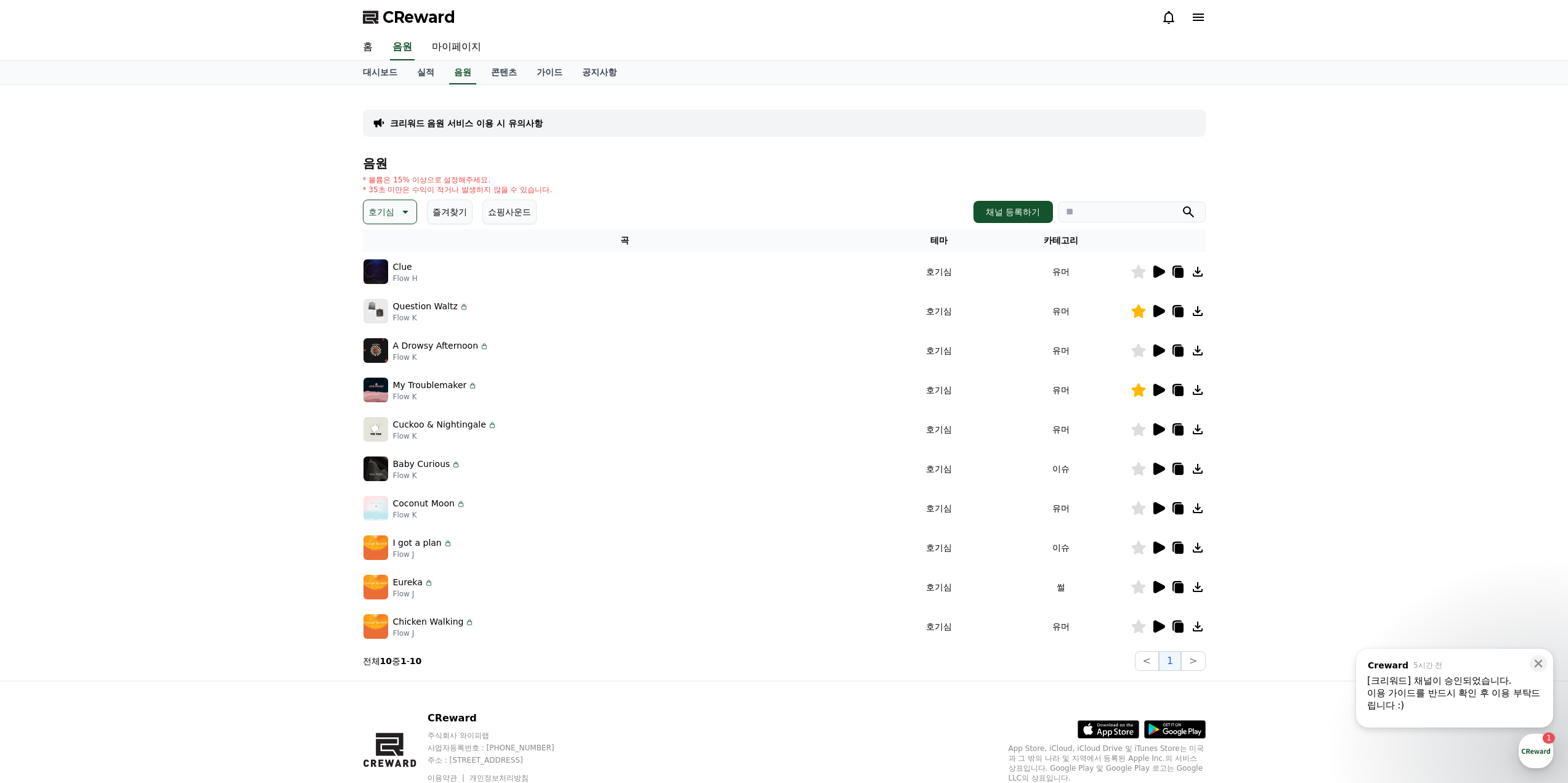
click at [1153, 583] on icon at bounding box center [1159, 587] width 12 height 12
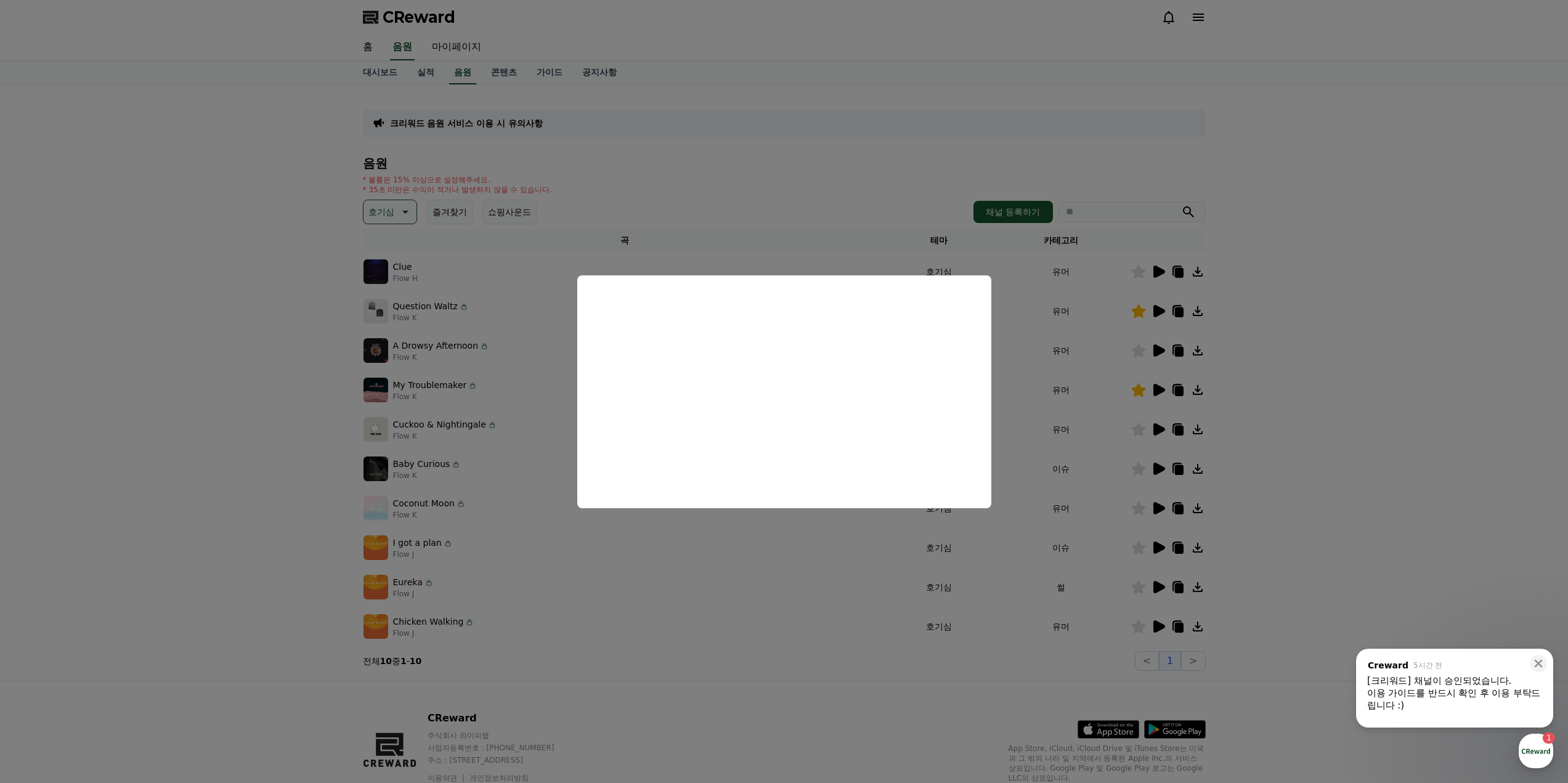
click at [1352, 481] on button "close modal" at bounding box center [784, 391] width 1568 height 783
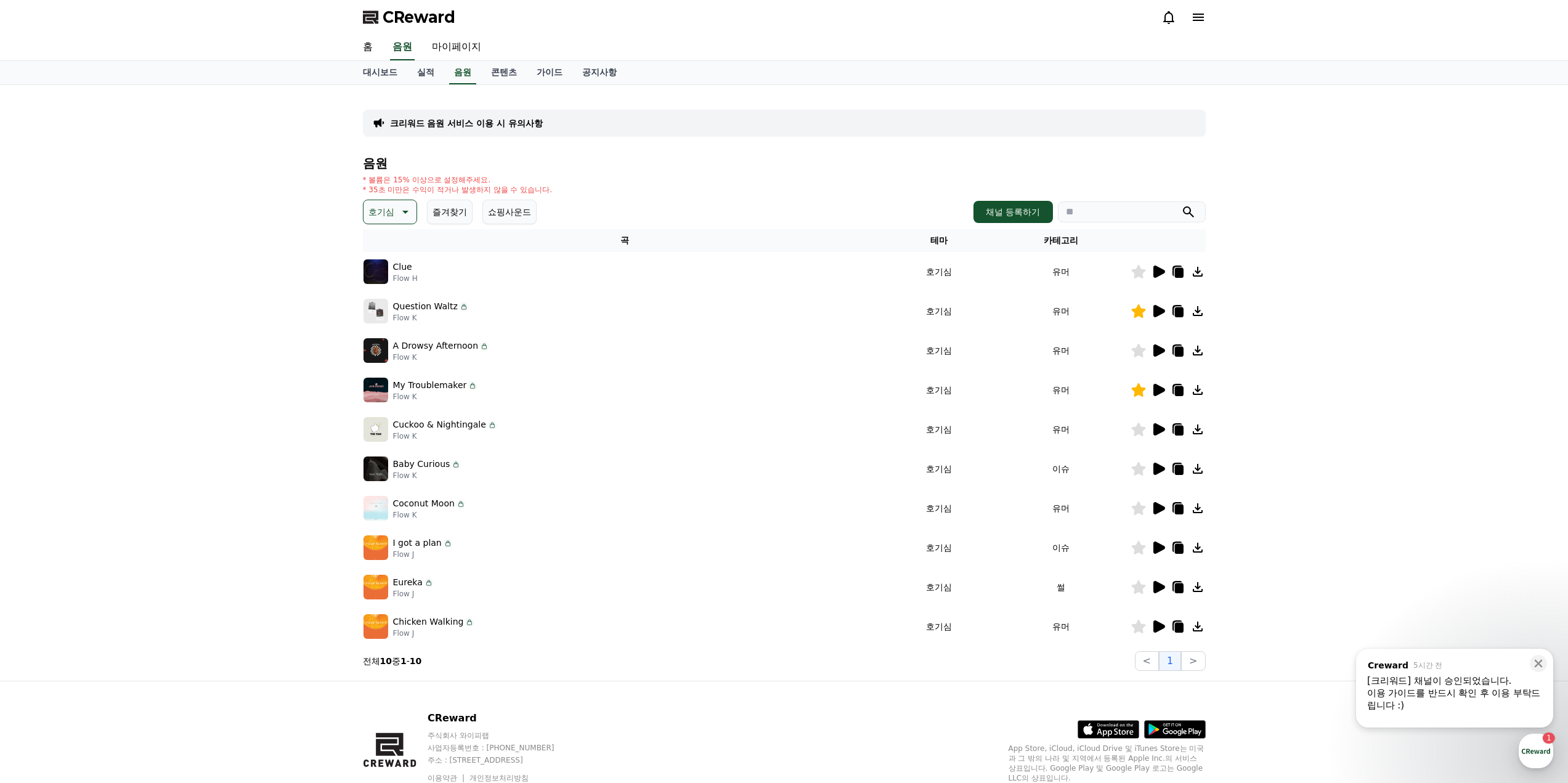
click at [1158, 551] on icon at bounding box center [1159, 547] width 12 height 12
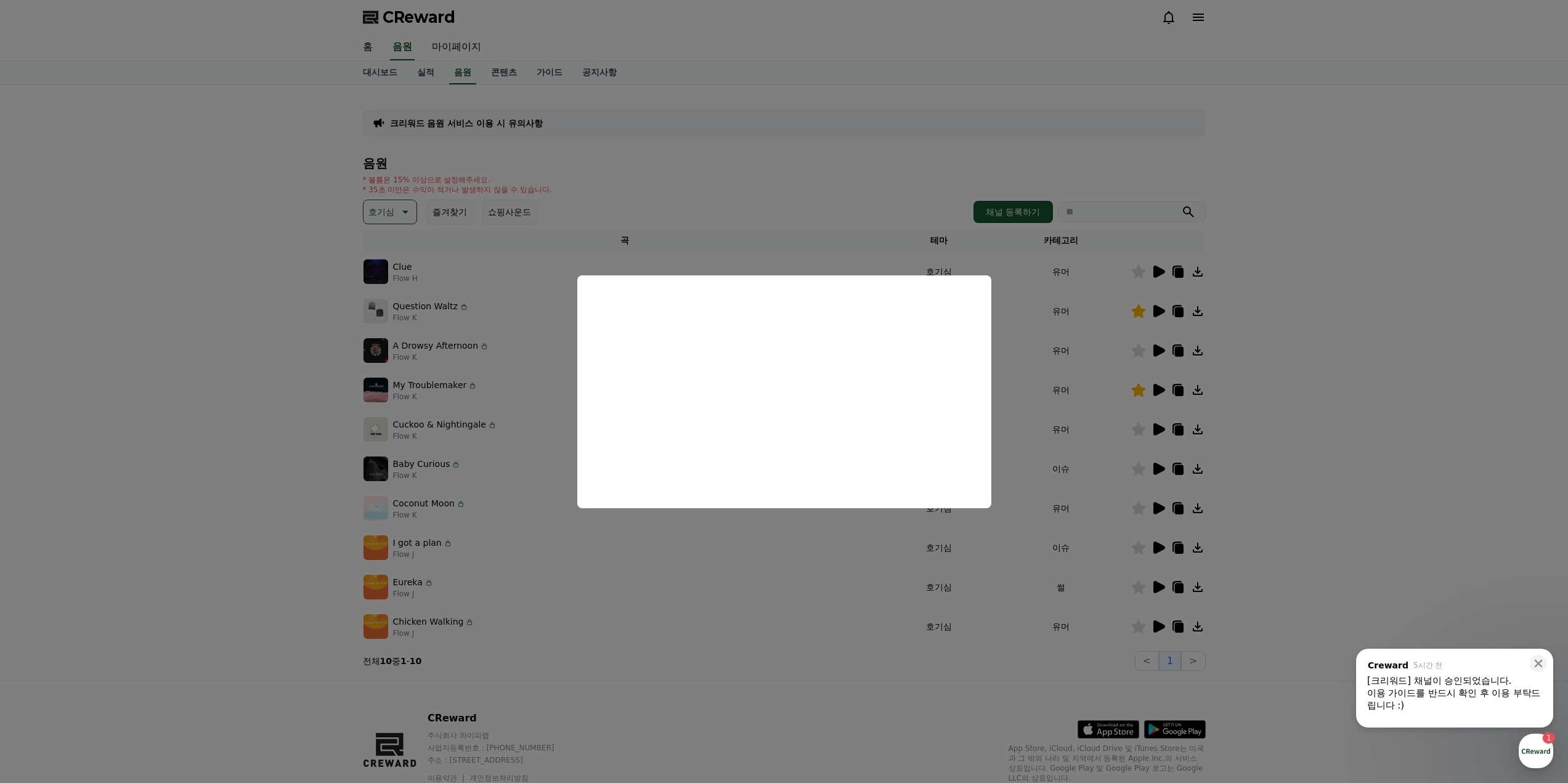
click at [1348, 344] on button "close modal" at bounding box center [784, 391] width 1568 height 783
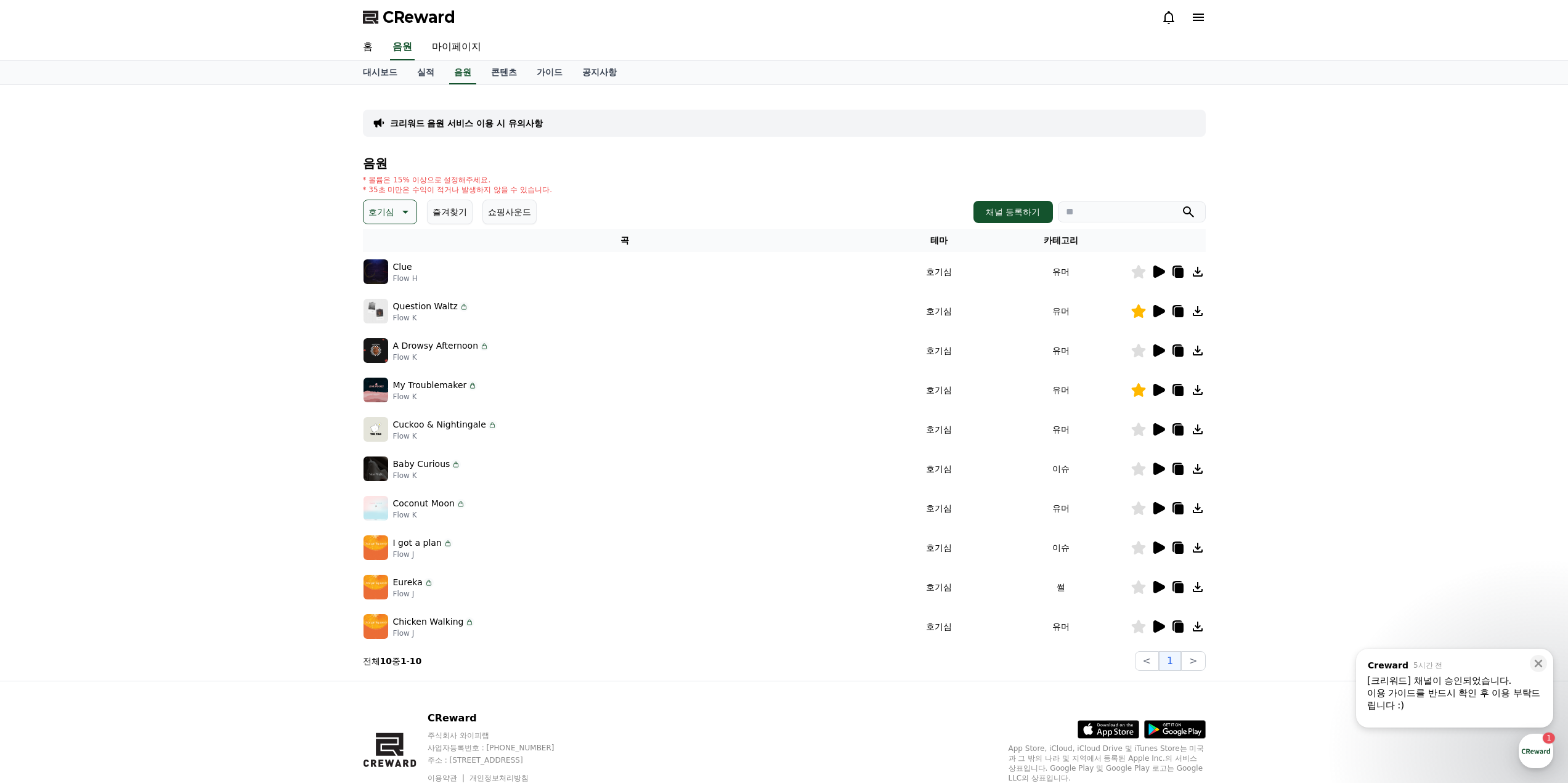
click at [1060, 583] on td "썰" at bounding box center [1061, 587] width 139 height 40
click at [409, 214] on icon at bounding box center [404, 212] width 15 height 15
click at [1070, 236] on th "카테고리" at bounding box center [1061, 240] width 139 height 23
click at [1162, 587] on icon at bounding box center [1159, 587] width 12 height 12
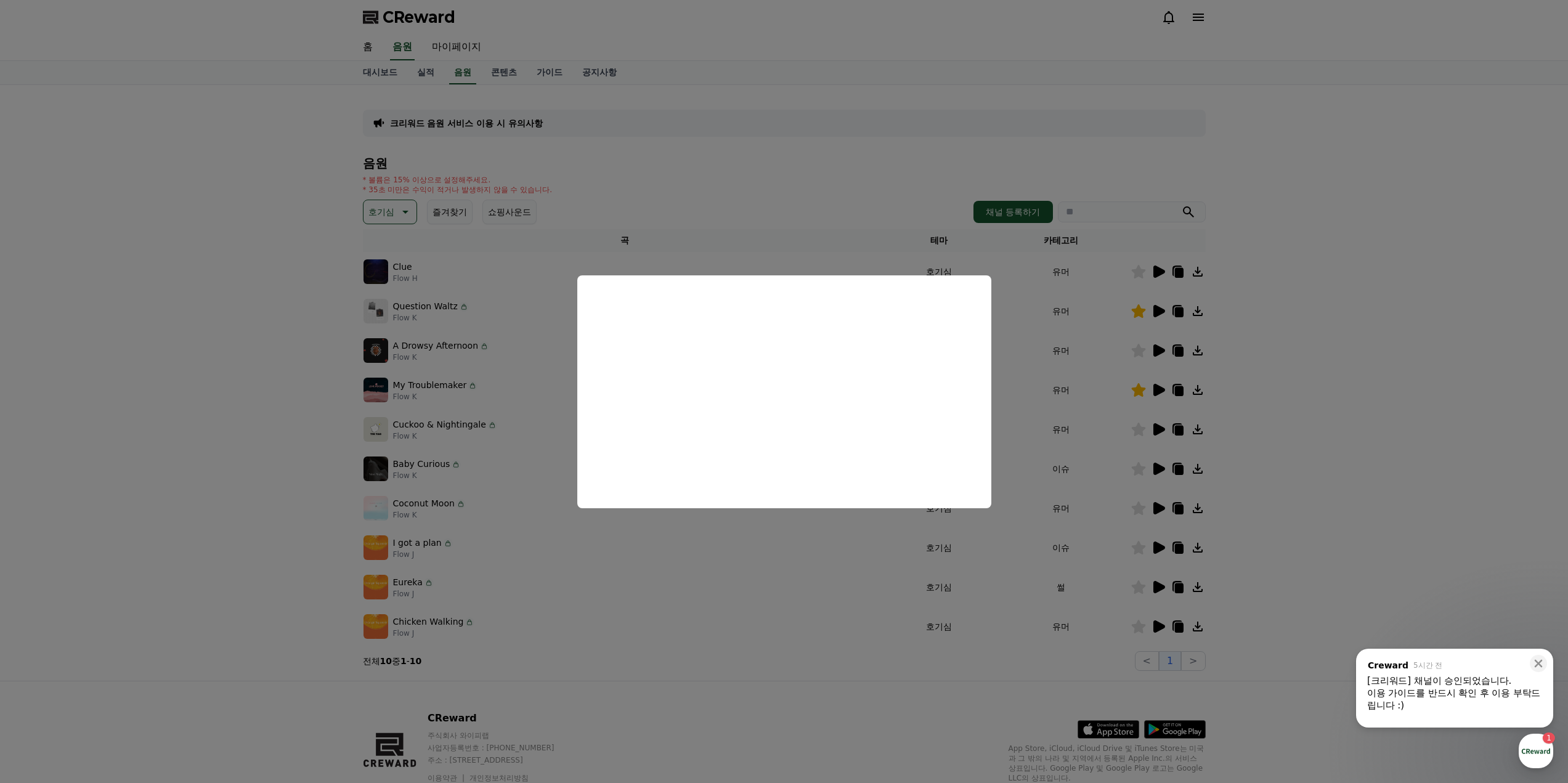
click at [1335, 465] on button "close modal" at bounding box center [784, 391] width 1568 height 783
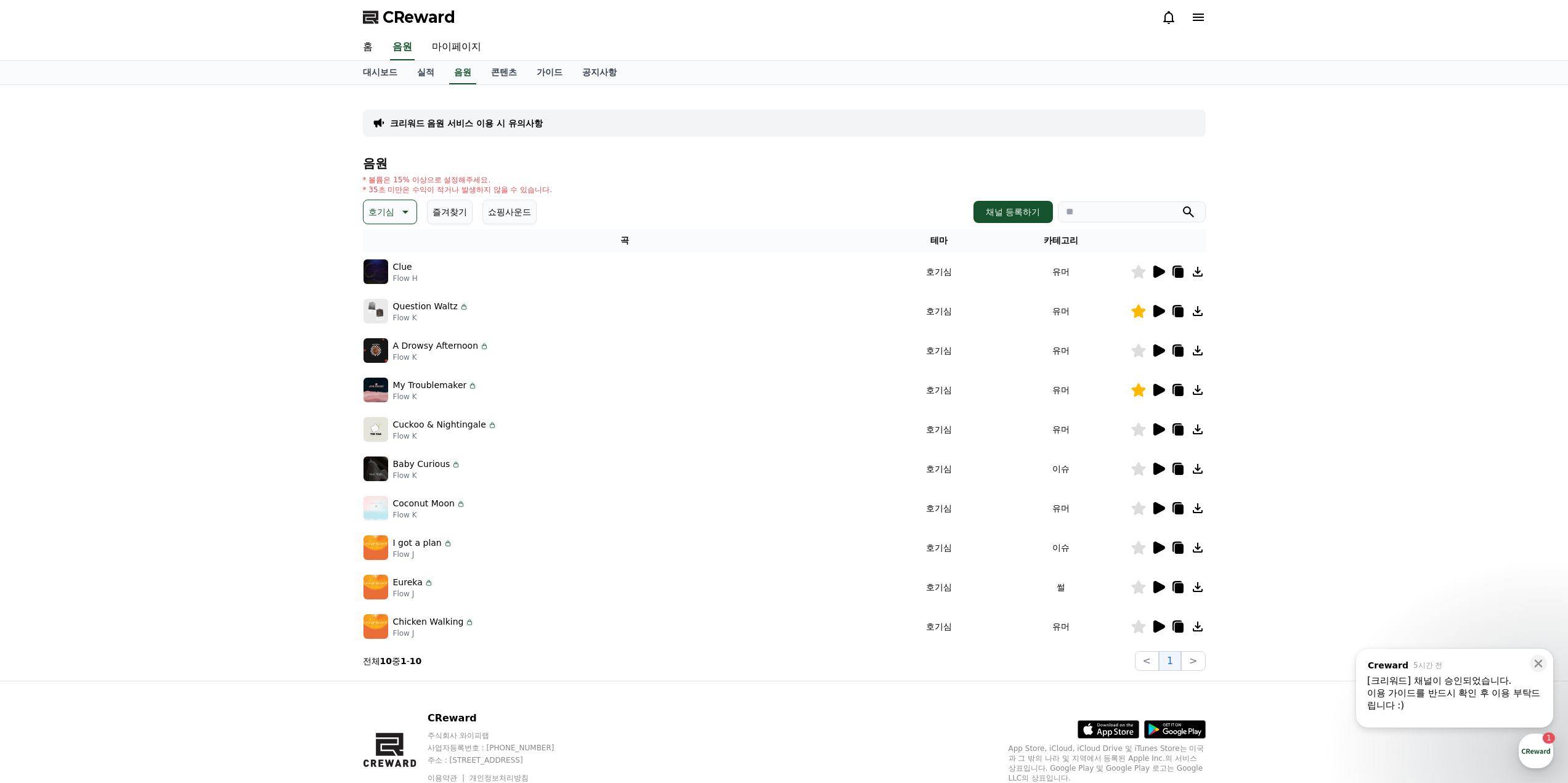
click at [1156, 547] on icon at bounding box center [1159, 547] width 12 height 12
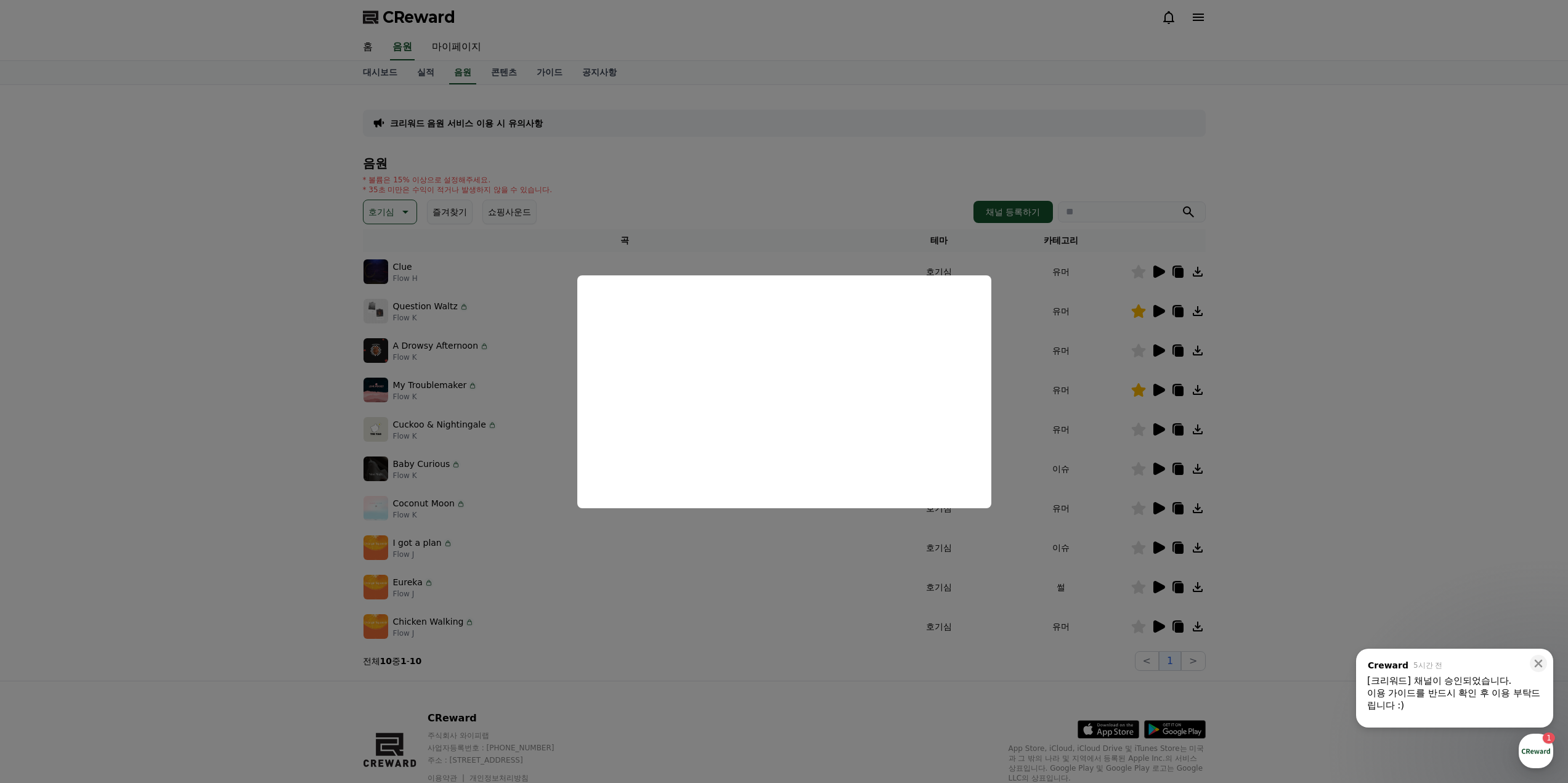
click at [1306, 437] on button "close modal" at bounding box center [784, 391] width 1568 height 783
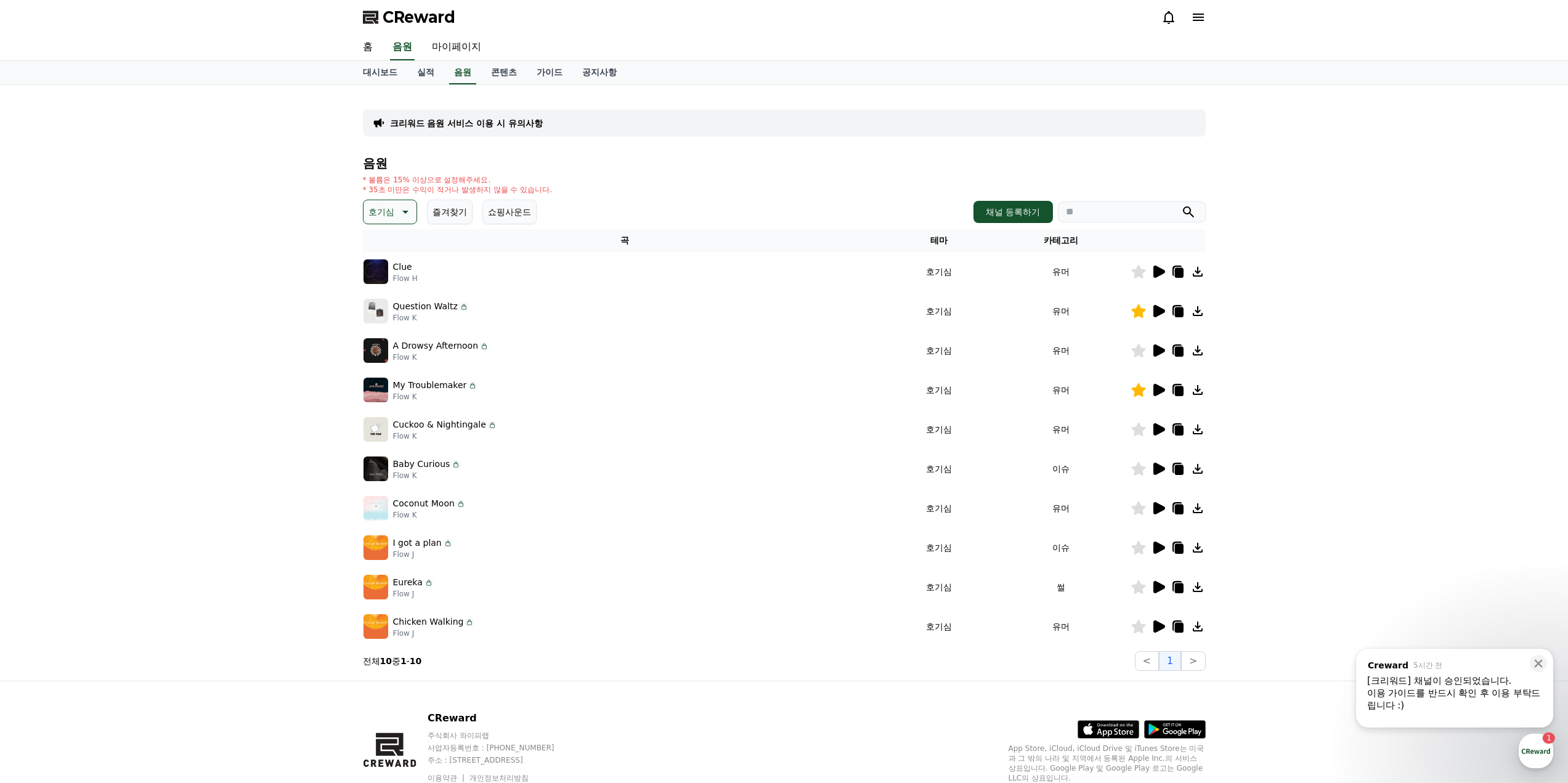
click at [1159, 509] on icon at bounding box center [1159, 508] width 12 height 12
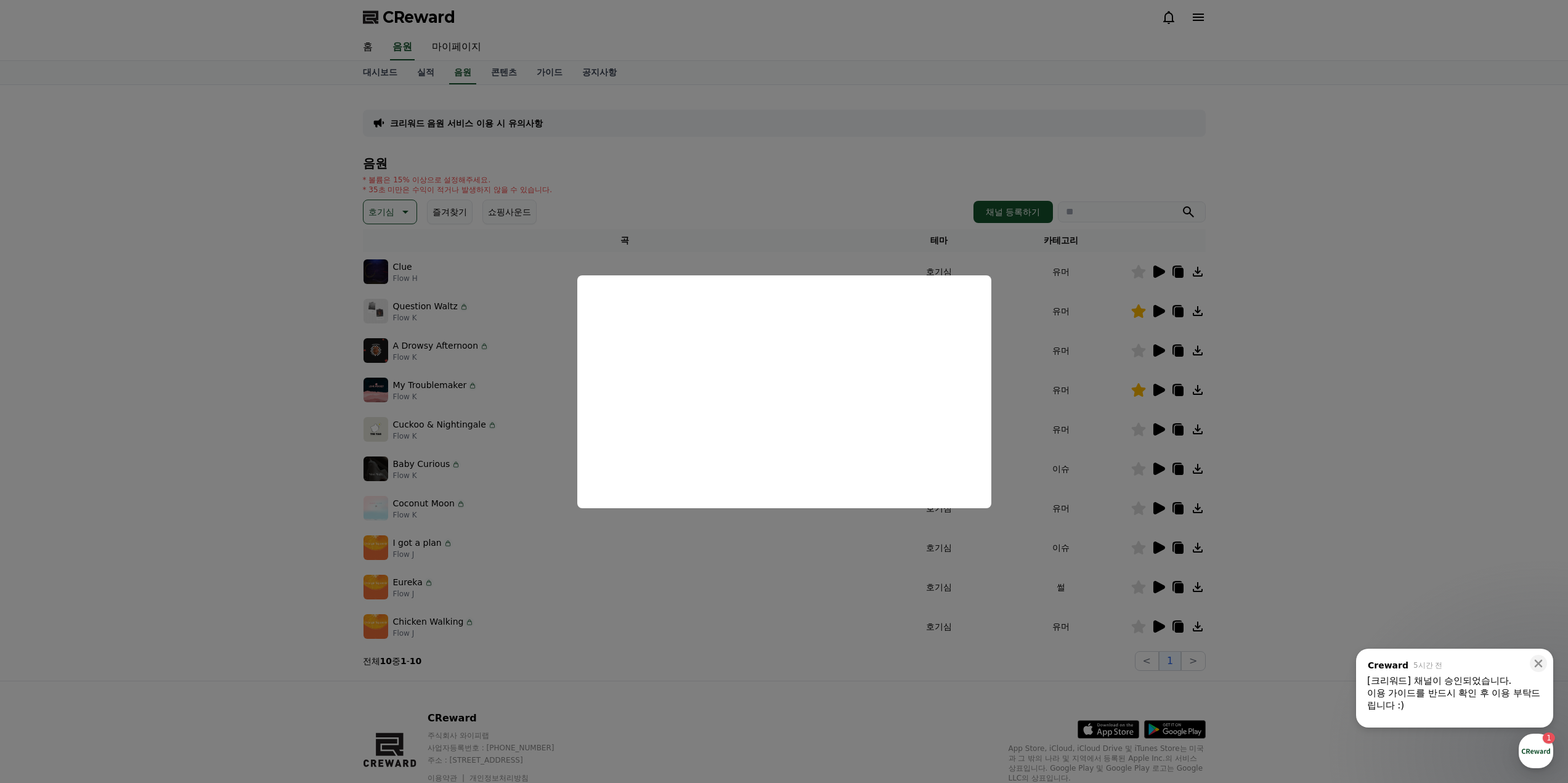
click at [1332, 421] on button "close modal" at bounding box center [784, 391] width 1568 height 783
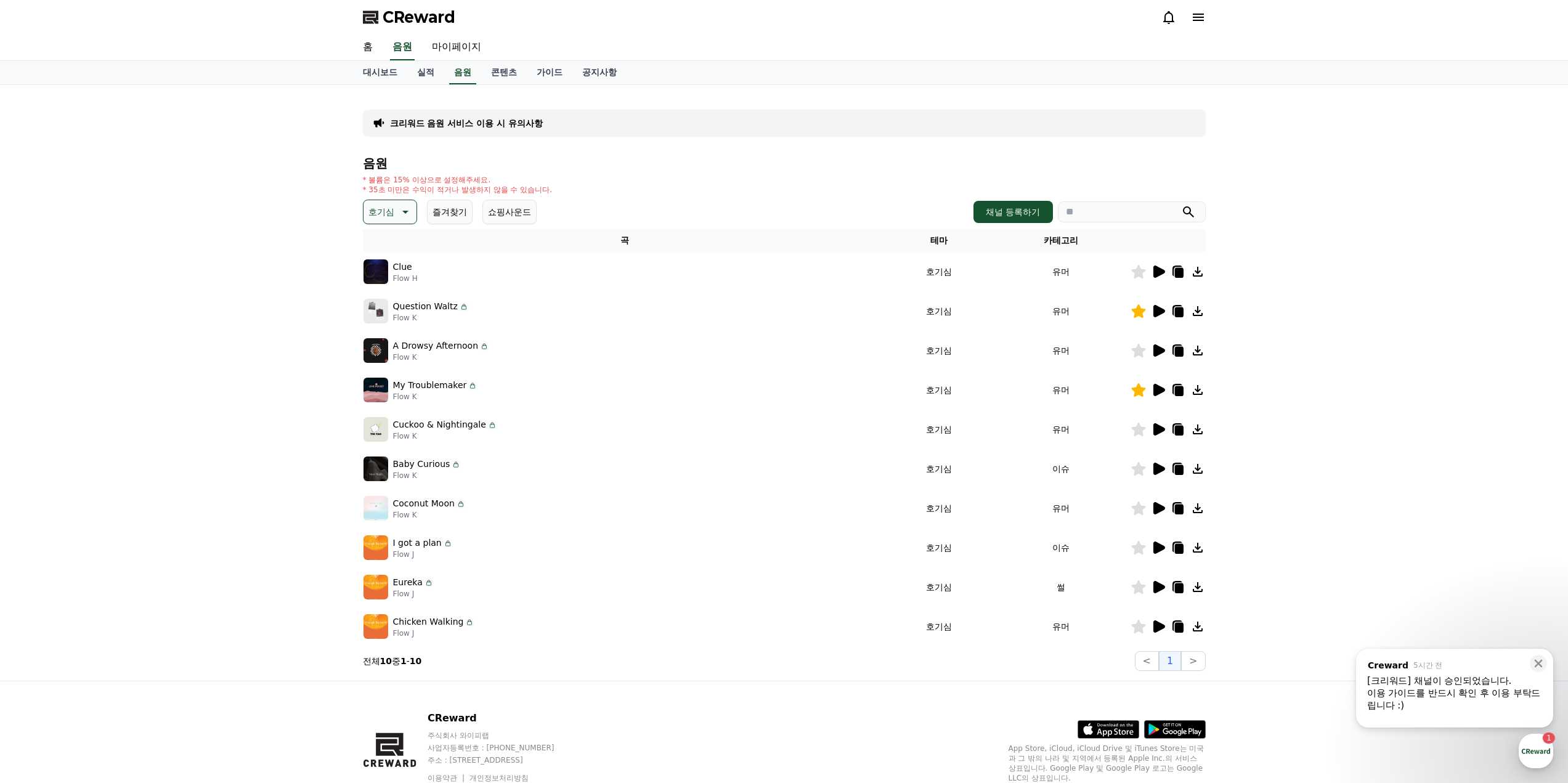
click at [1159, 471] on icon at bounding box center [1159, 469] width 12 height 12
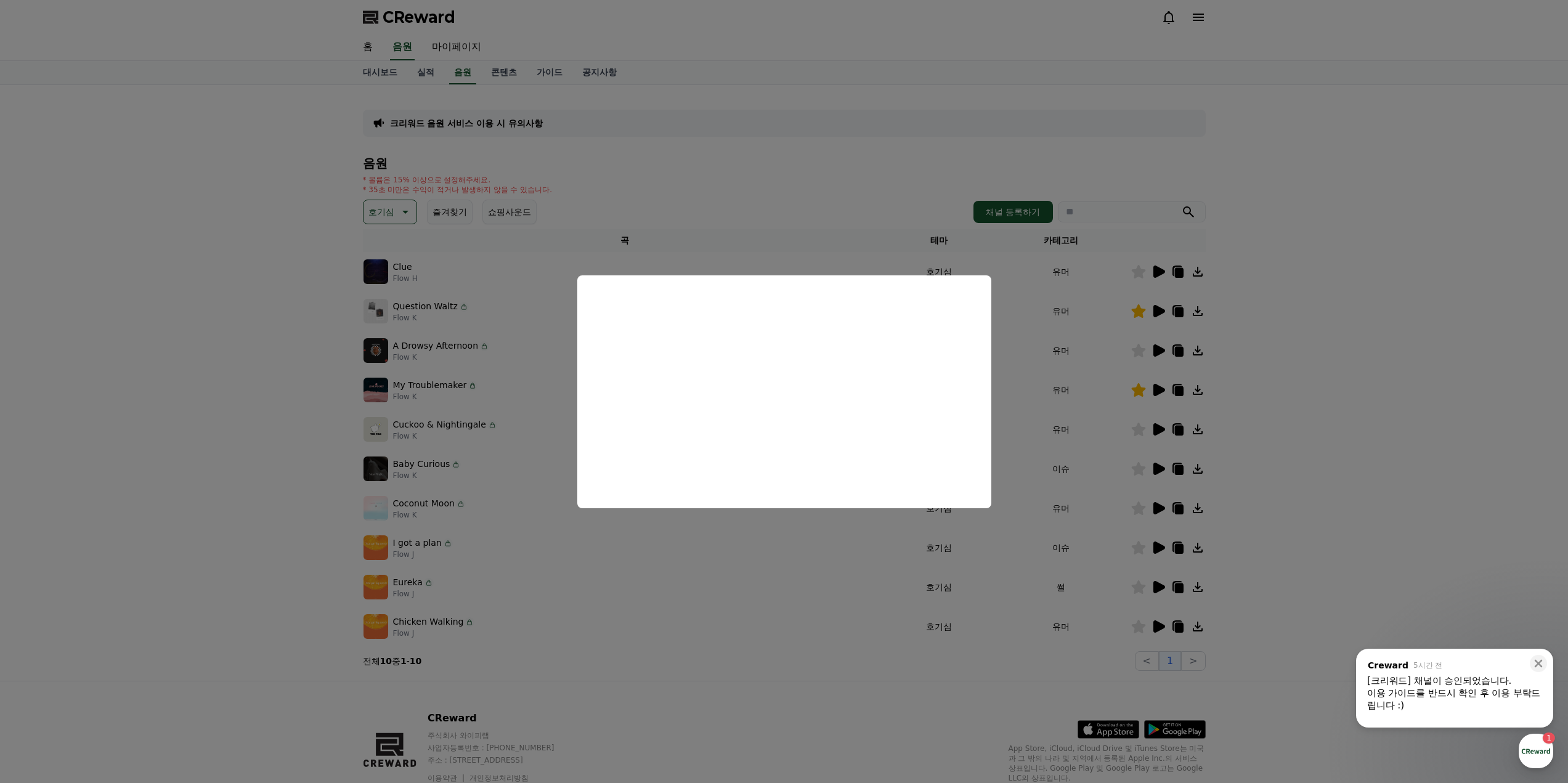
click at [1352, 398] on button "close modal" at bounding box center [784, 391] width 1568 height 783
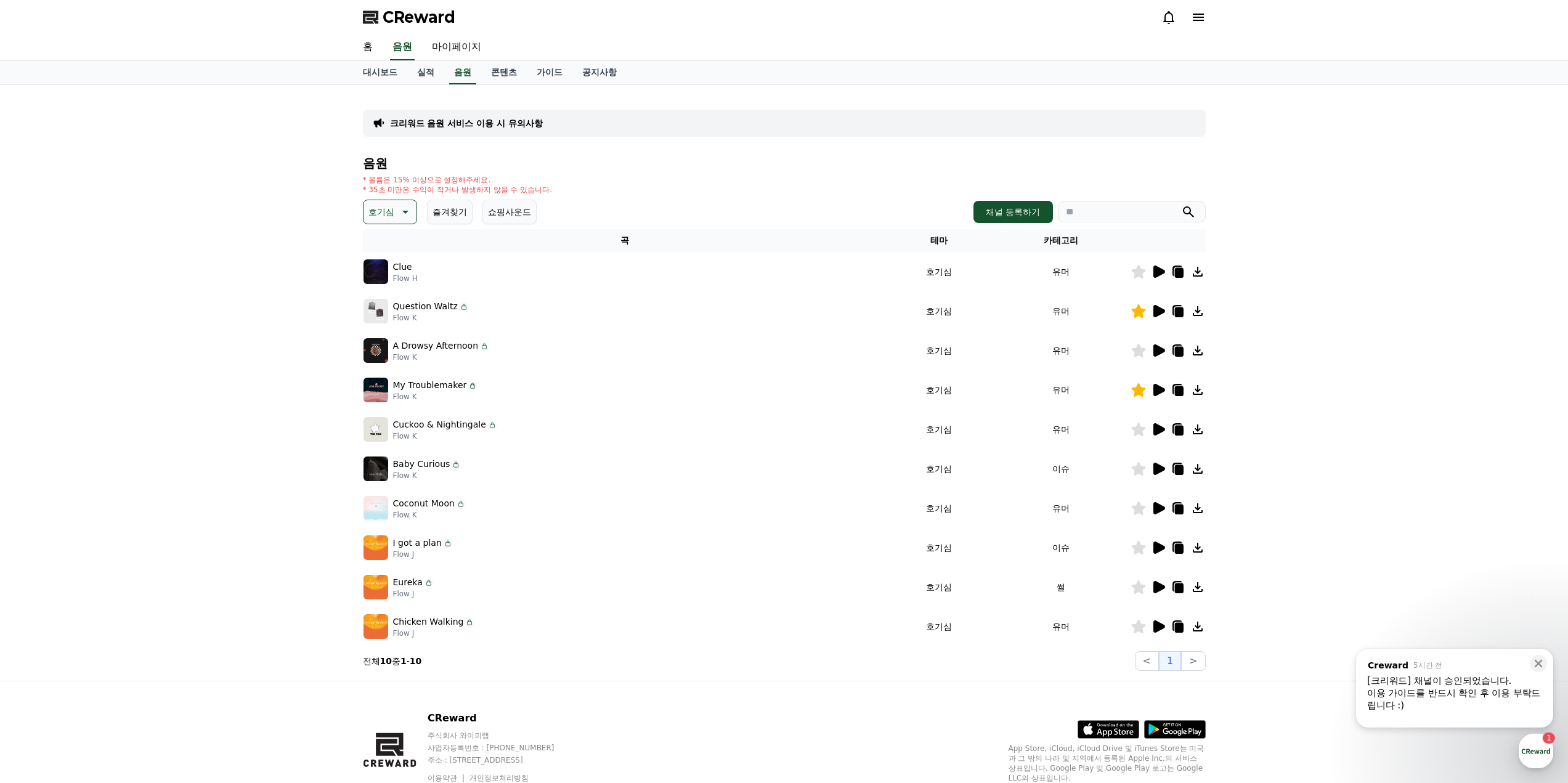
click at [1157, 431] on icon at bounding box center [1159, 429] width 12 height 12
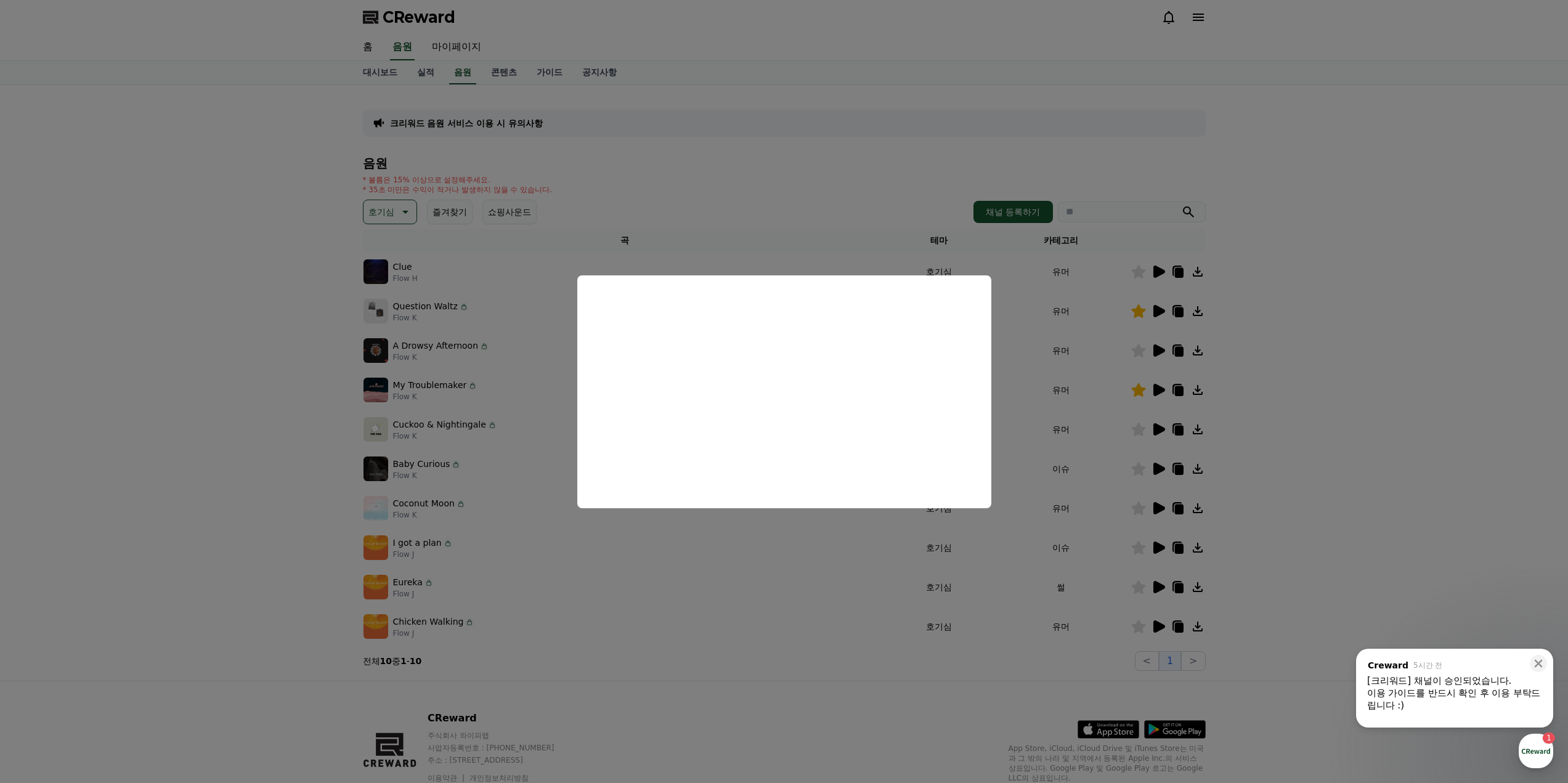
click at [1395, 372] on button "close modal" at bounding box center [784, 391] width 1568 height 783
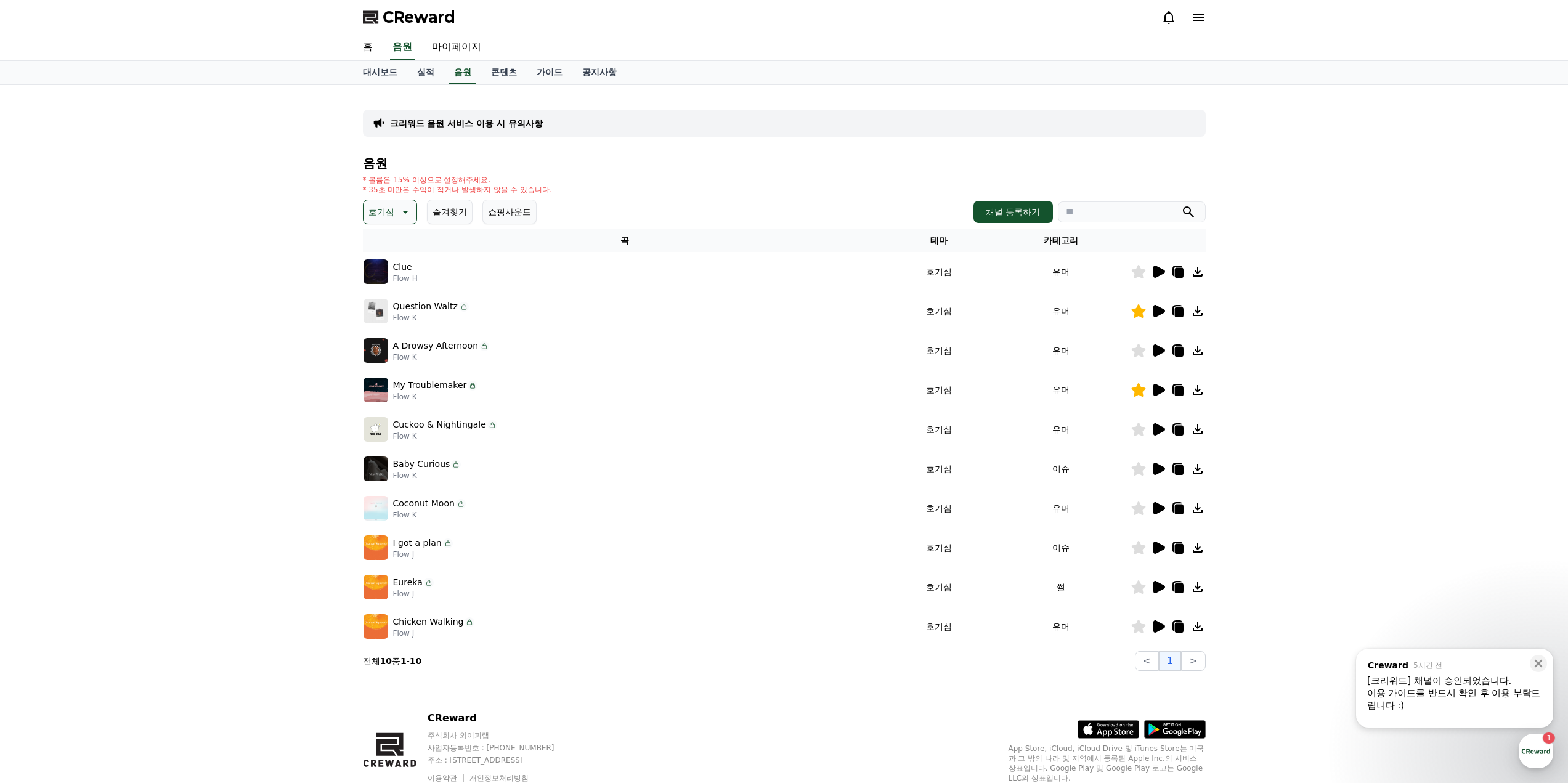
click at [401, 210] on icon at bounding box center [404, 212] width 15 height 15
click at [386, 252] on button "전체" at bounding box center [378, 244] width 27 height 27
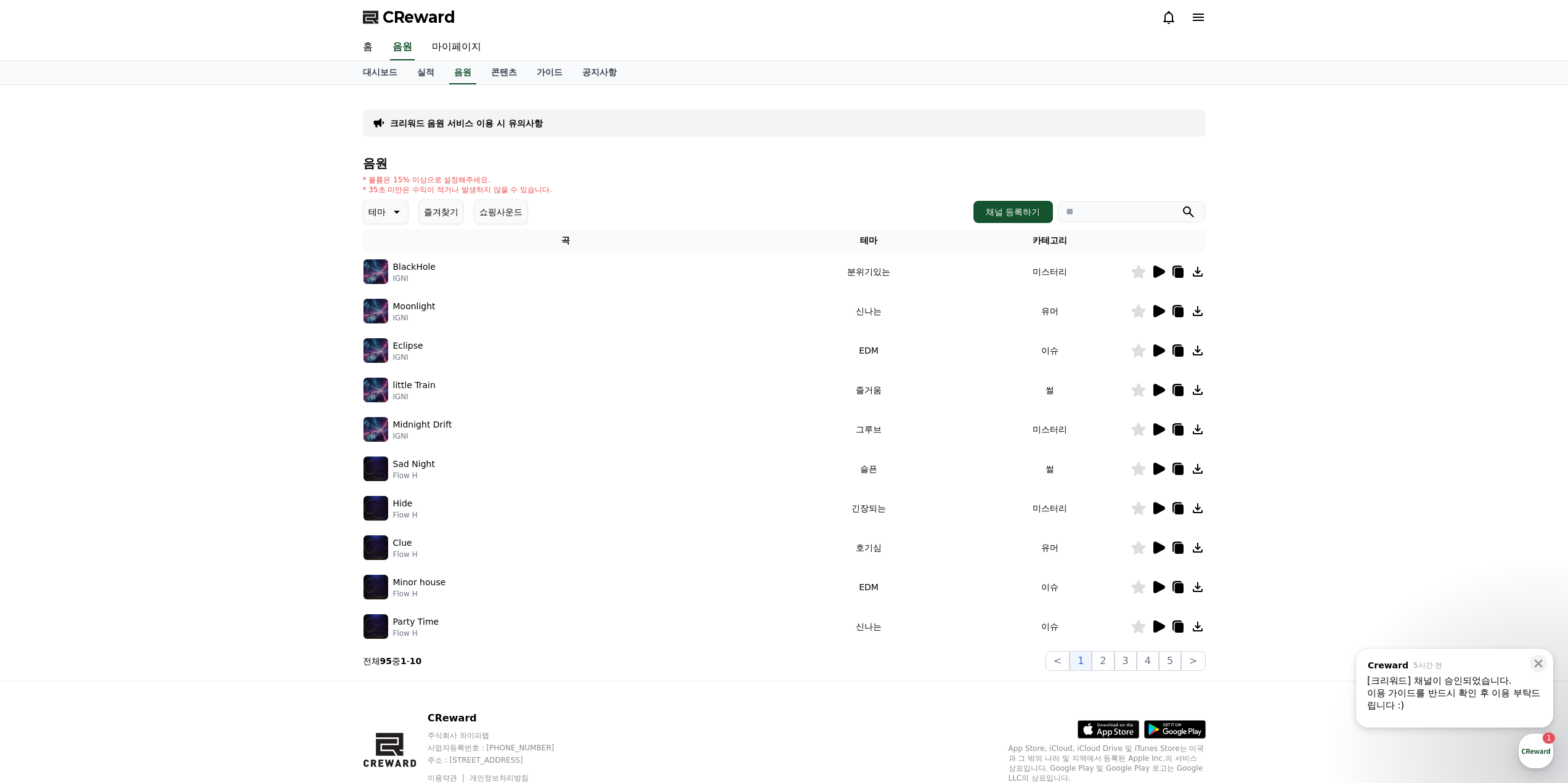
click at [1057, 238] on th "카테고리" at bounding box center [1050, 240] width 161 height 23
click at [1102, 208] on input "search" at bounding box center [1132, 212] width 148 height 21
type input "*"
click at [1181, 205] on button "submit" at bounding box center [1189, 212] width 15 height 15
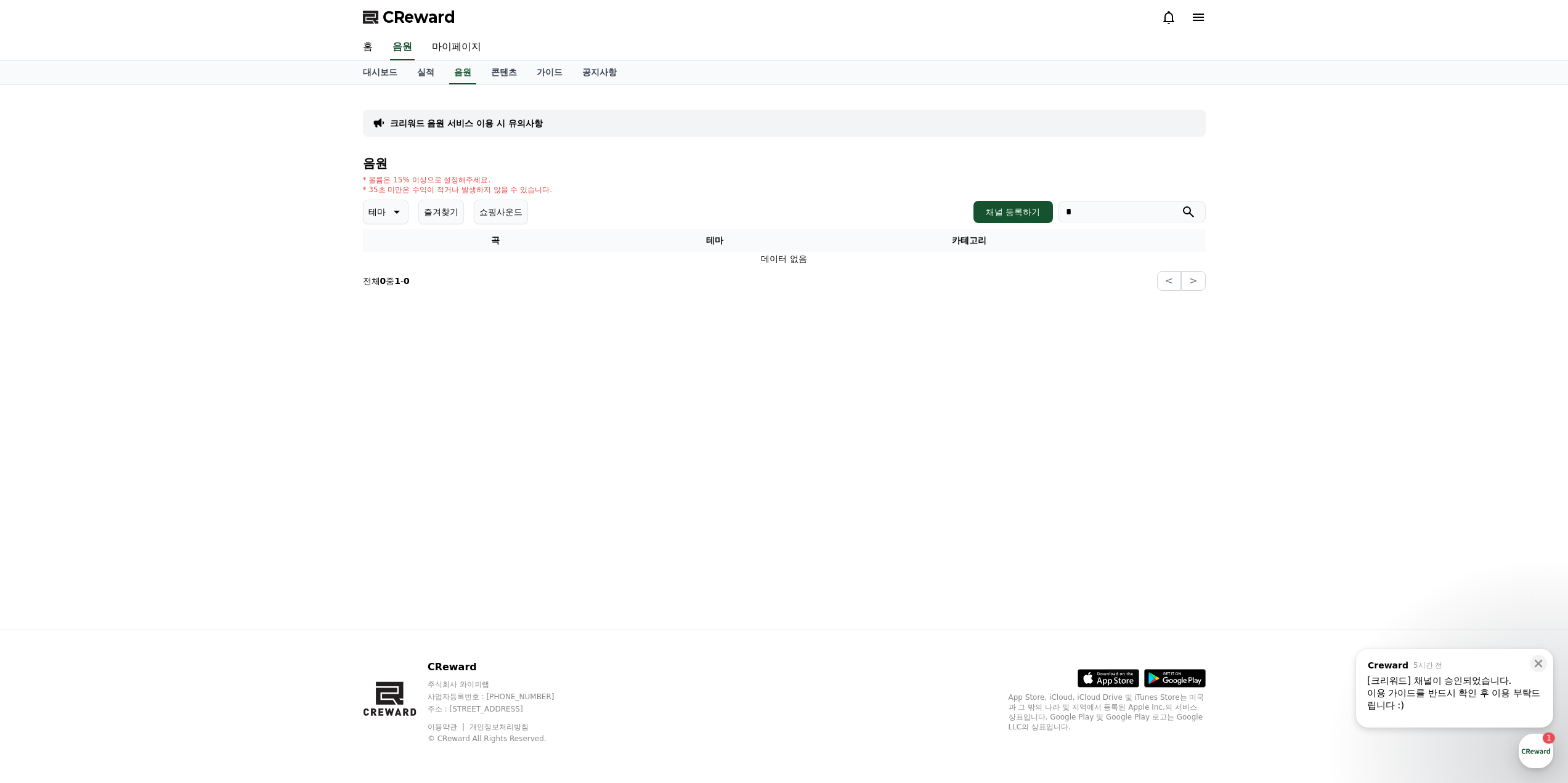
click at [1122, 207] on input "*" at bounding box center [1132, 212] width 148 height 21
click at [397, 210] on icon at bounding box center [395, 212] width 15 height 15
click at [399, 246] on div "전체 환상적인 호기심 어두운 밝은 통통튀는 신나는 반전 웅장한 드라마틱 즐거움 분위기있는 EDM 그루브 슬픈 잔잔한 귀여운 감동적인 긴장되는 …" at bounding box center [391, 549] width 53 height 636
click at [383, 246] on button "전체" at bounding box center [378, 244] width 27 height 27
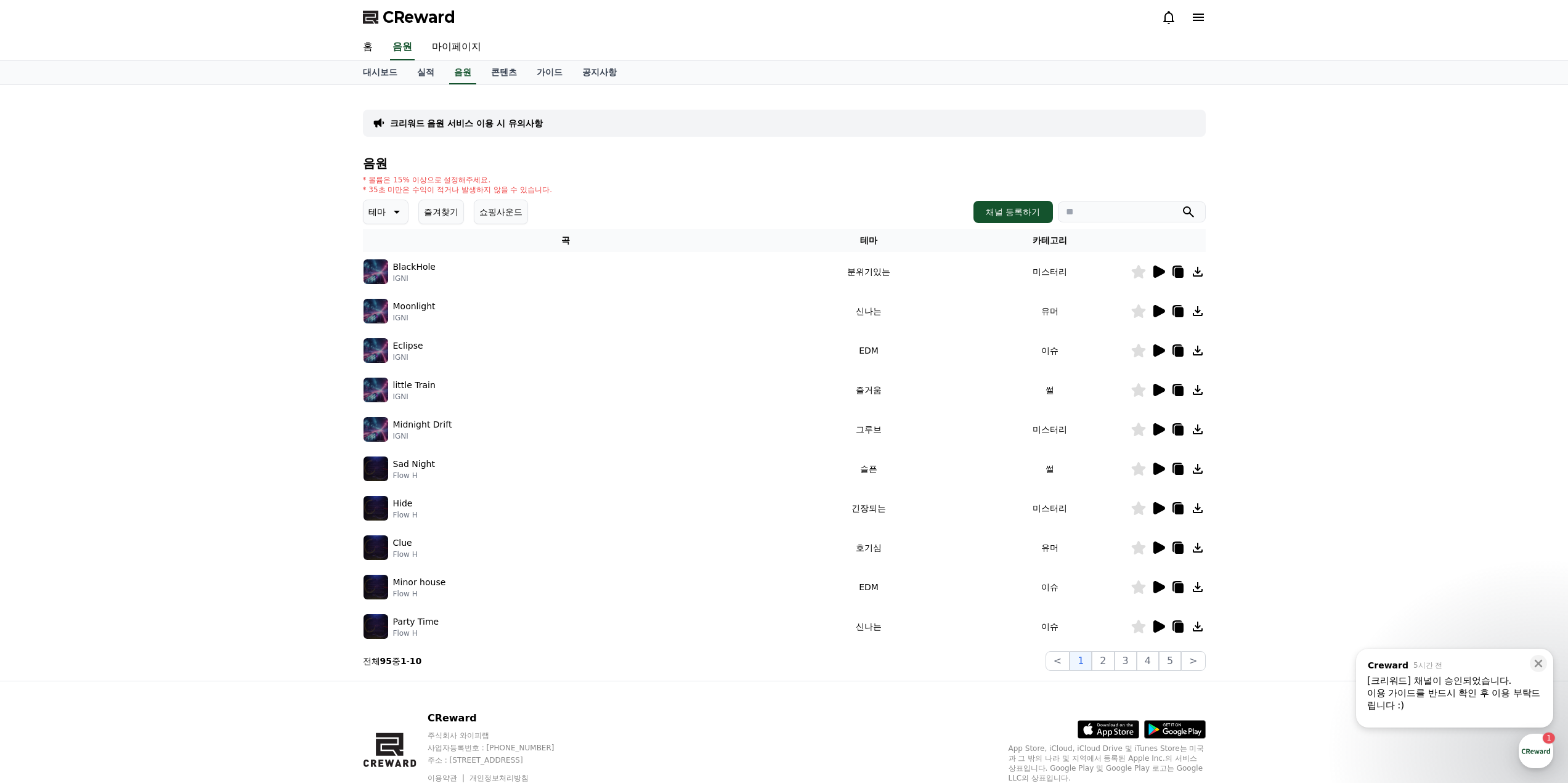
click at [1159, 392] on icon at bounding box center [1159, 390] width 12 height 12
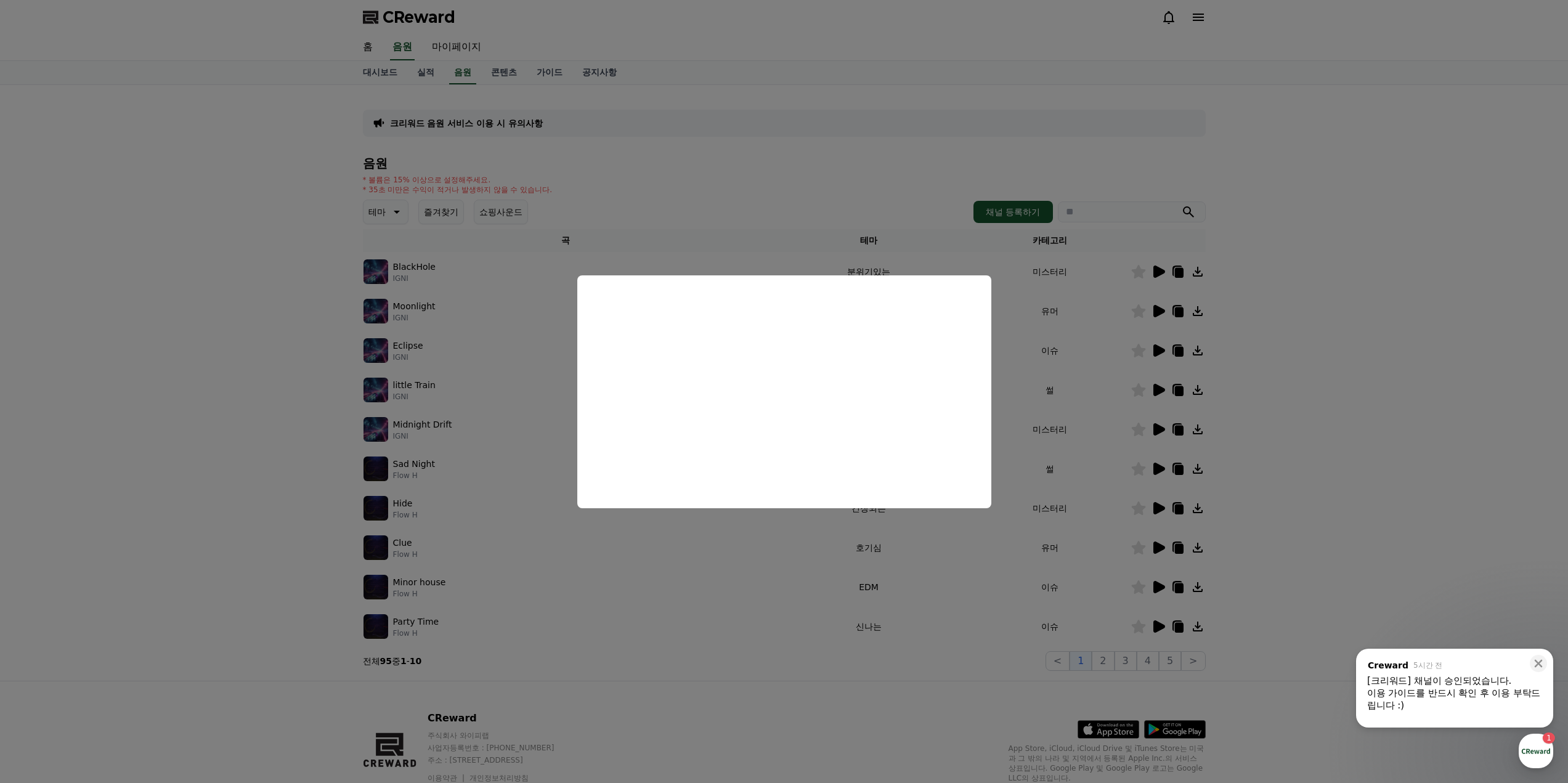
click at [1372, 425] on button "close modal" at bounding box center [784, 391] width 1568 height 783
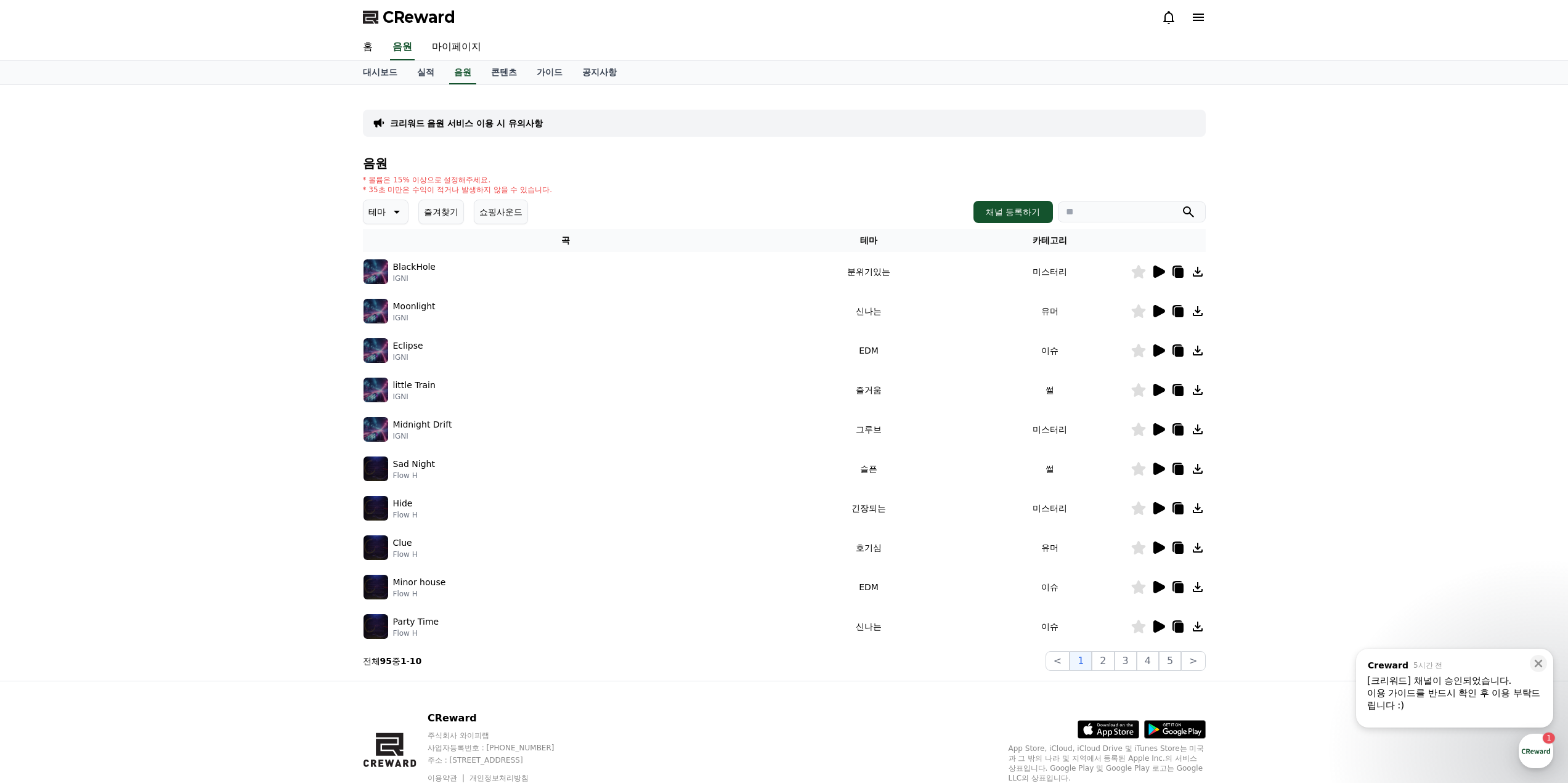
click at [1162, 429] on icon at bounding box center [1159, 429] width 12 height 12
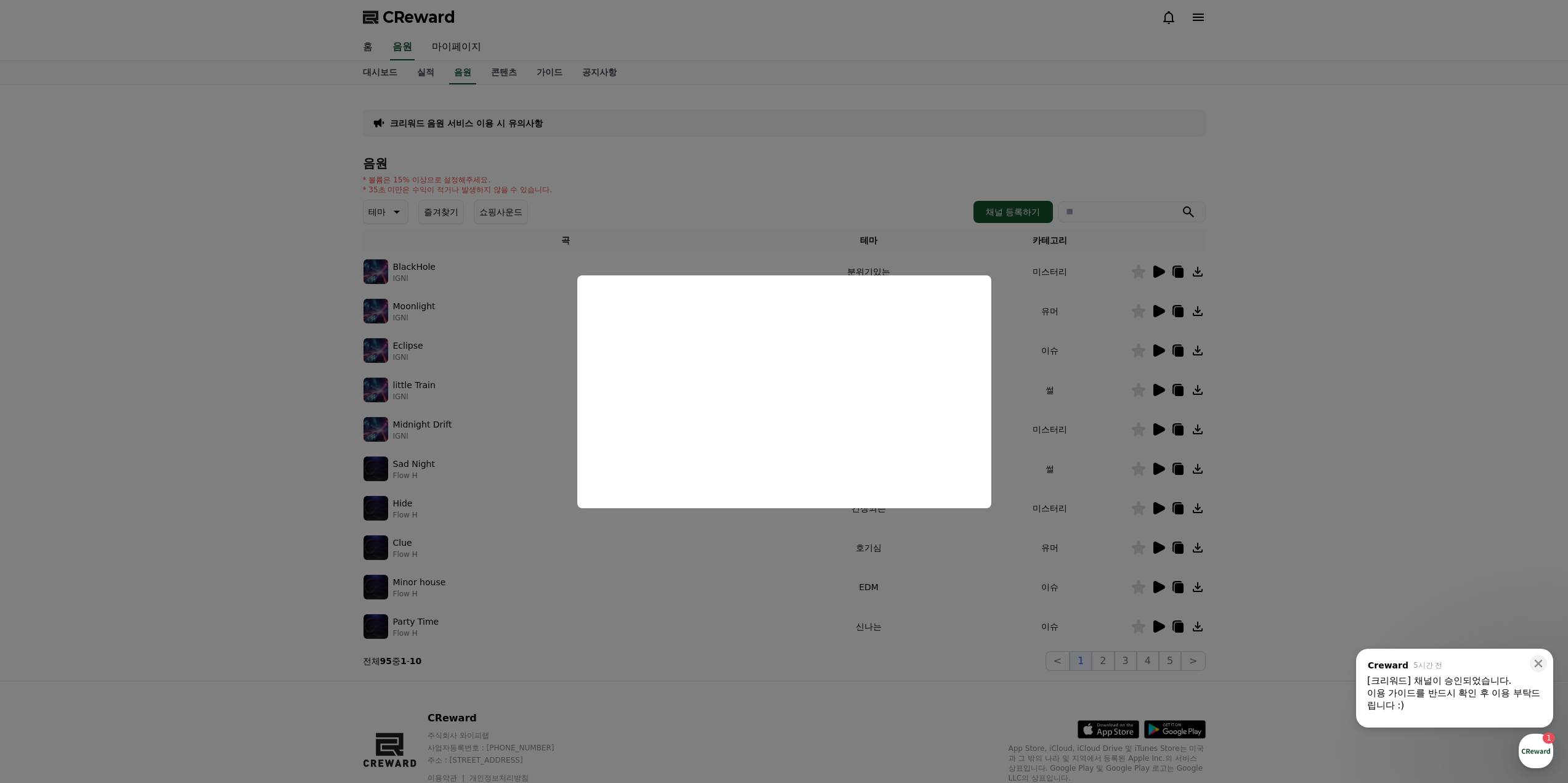
click at [1379, 390] on button "close modal" at bounding box center [784, 391] width 1568 height 783
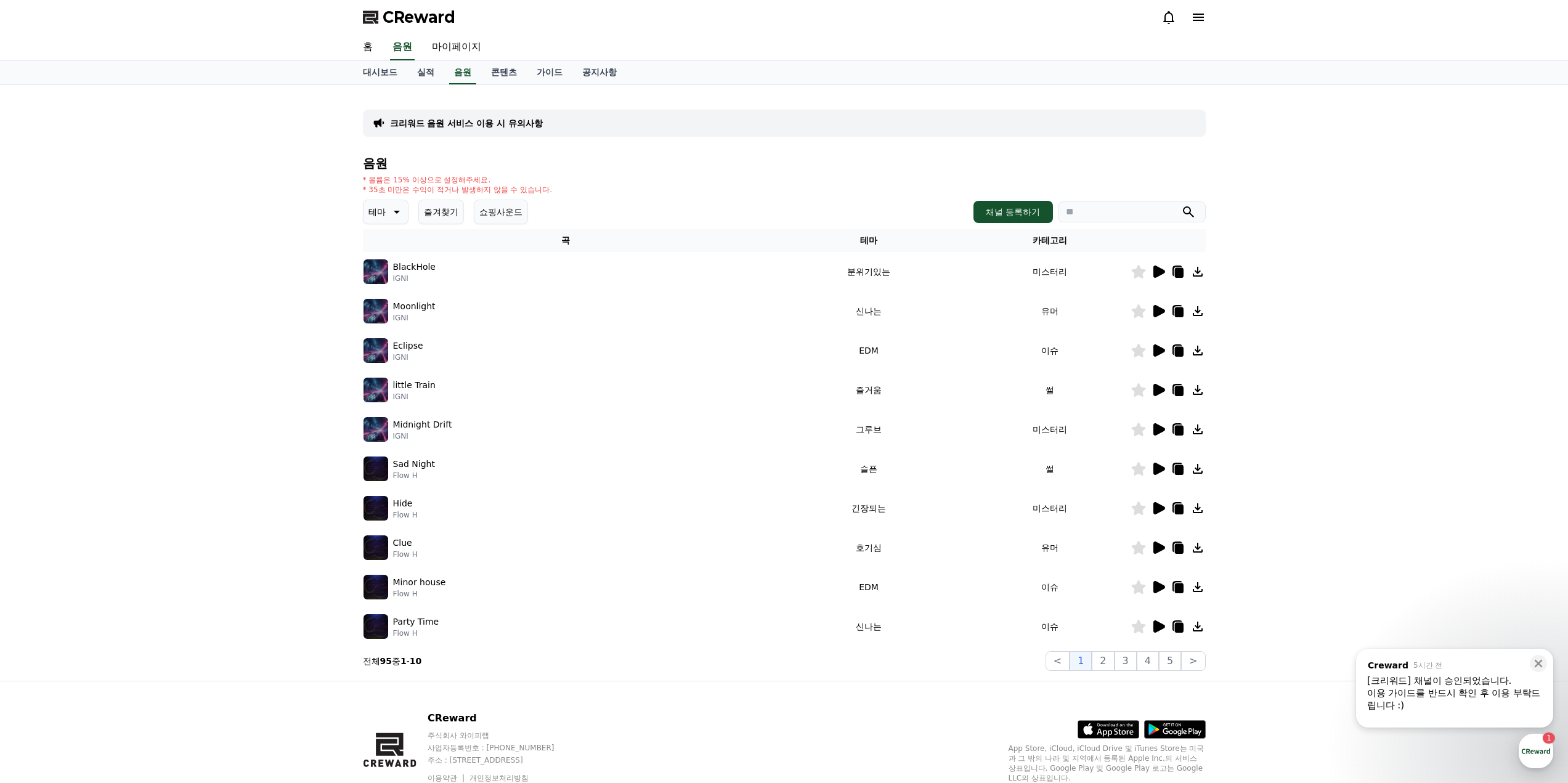
click at [1157, 470] on icon at bounding box center [1159, 469] width 12 height 12
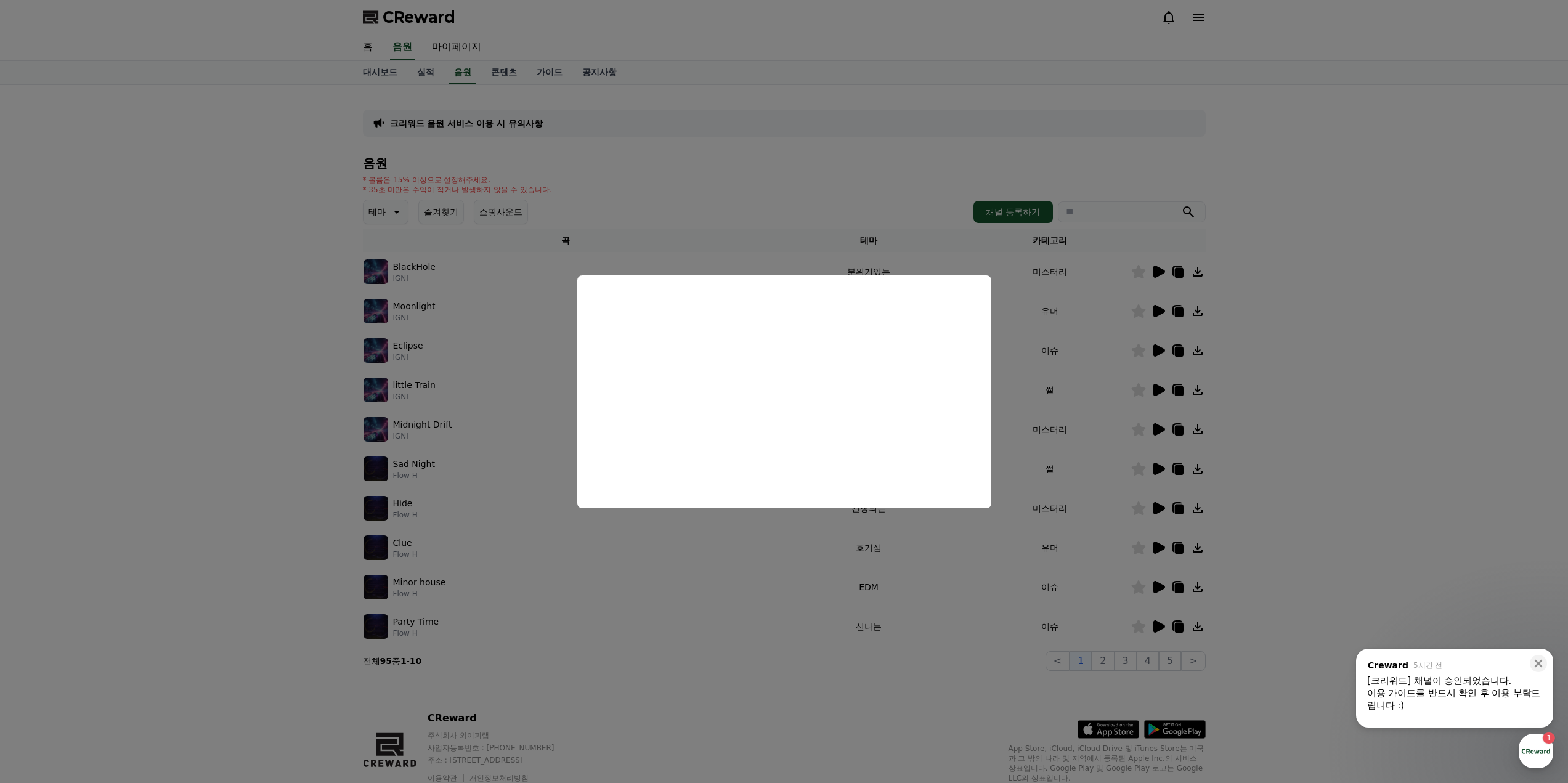
click at [1344, 397] on button "close modal" at bounding box center [784, 391] width 1568 height 783
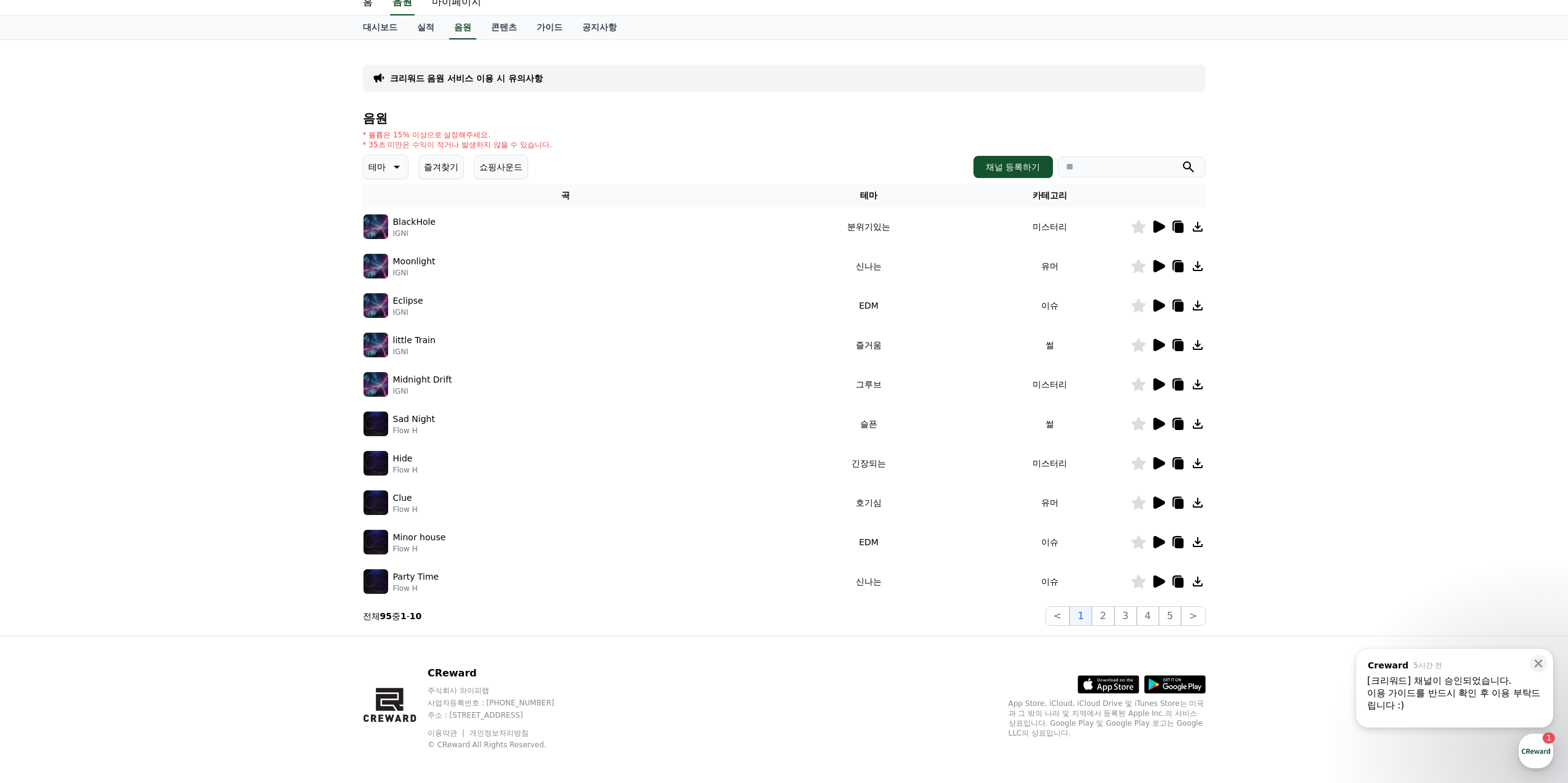
scroll to position [51, 0]
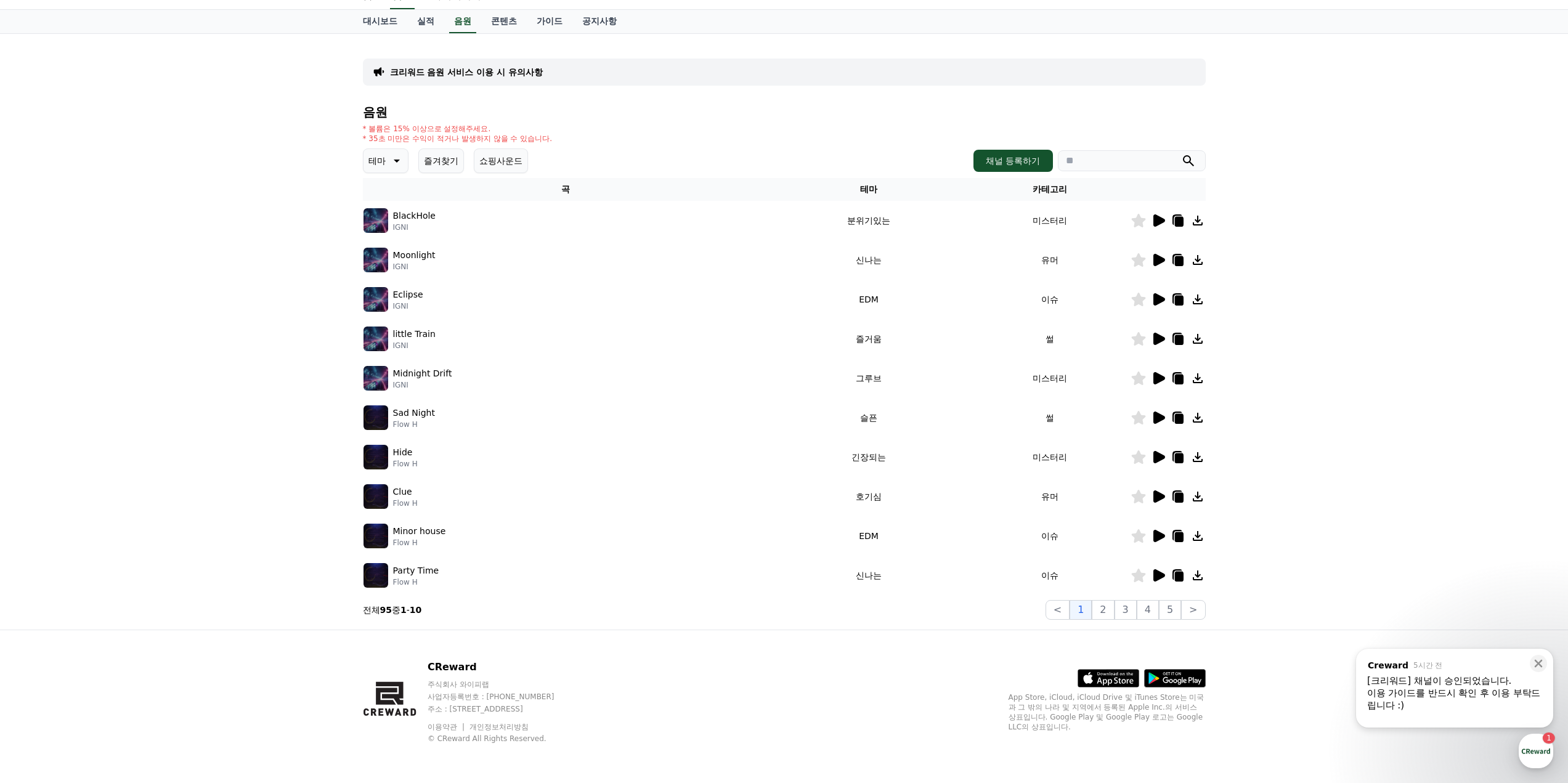
click at [1160, 498] on icon at bounding box center [1159, 496] width 12 height 12
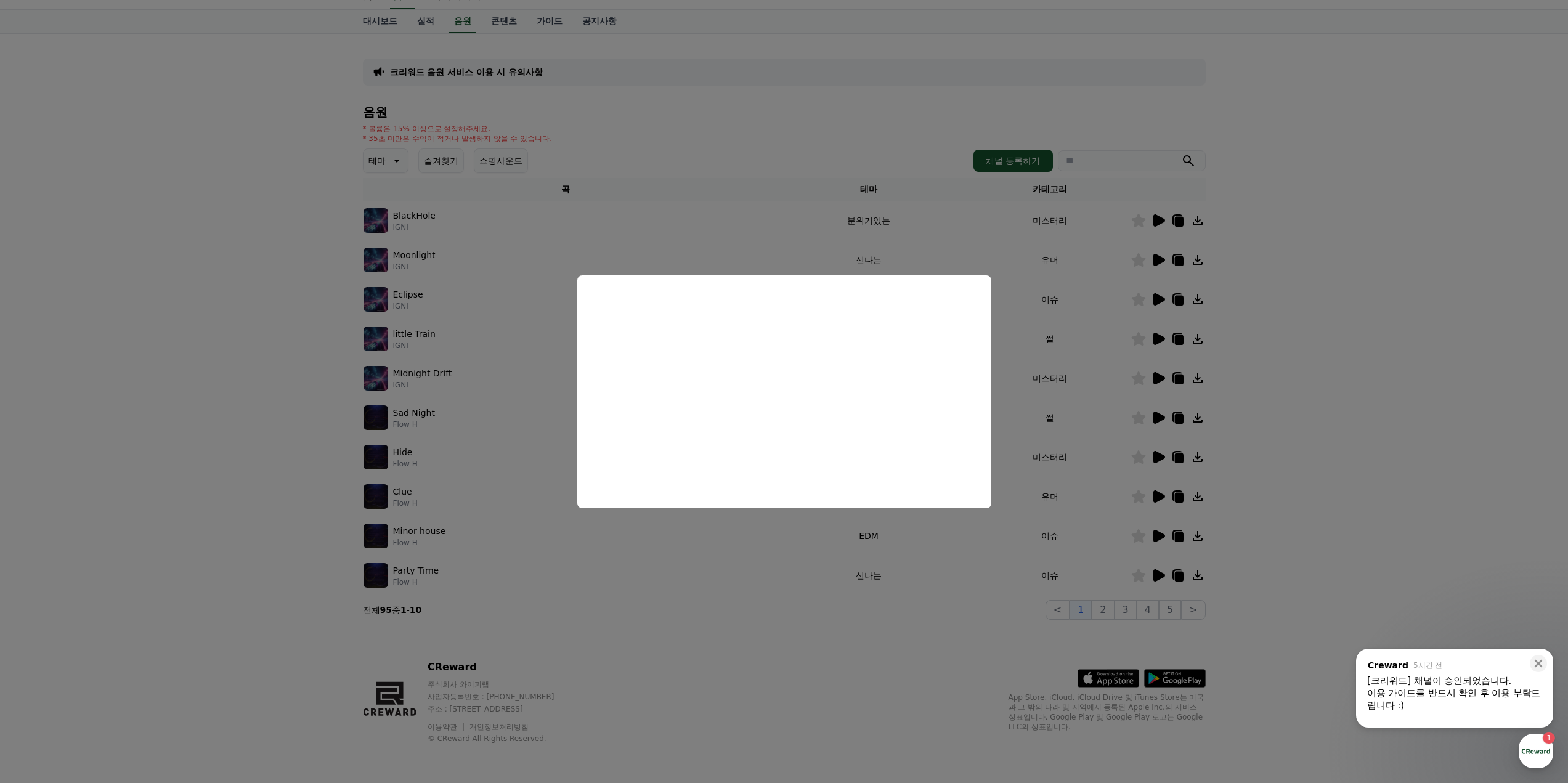
click at [1354, 427] on button "close modal" at bounding box center [784, 391] width 1568 height 783
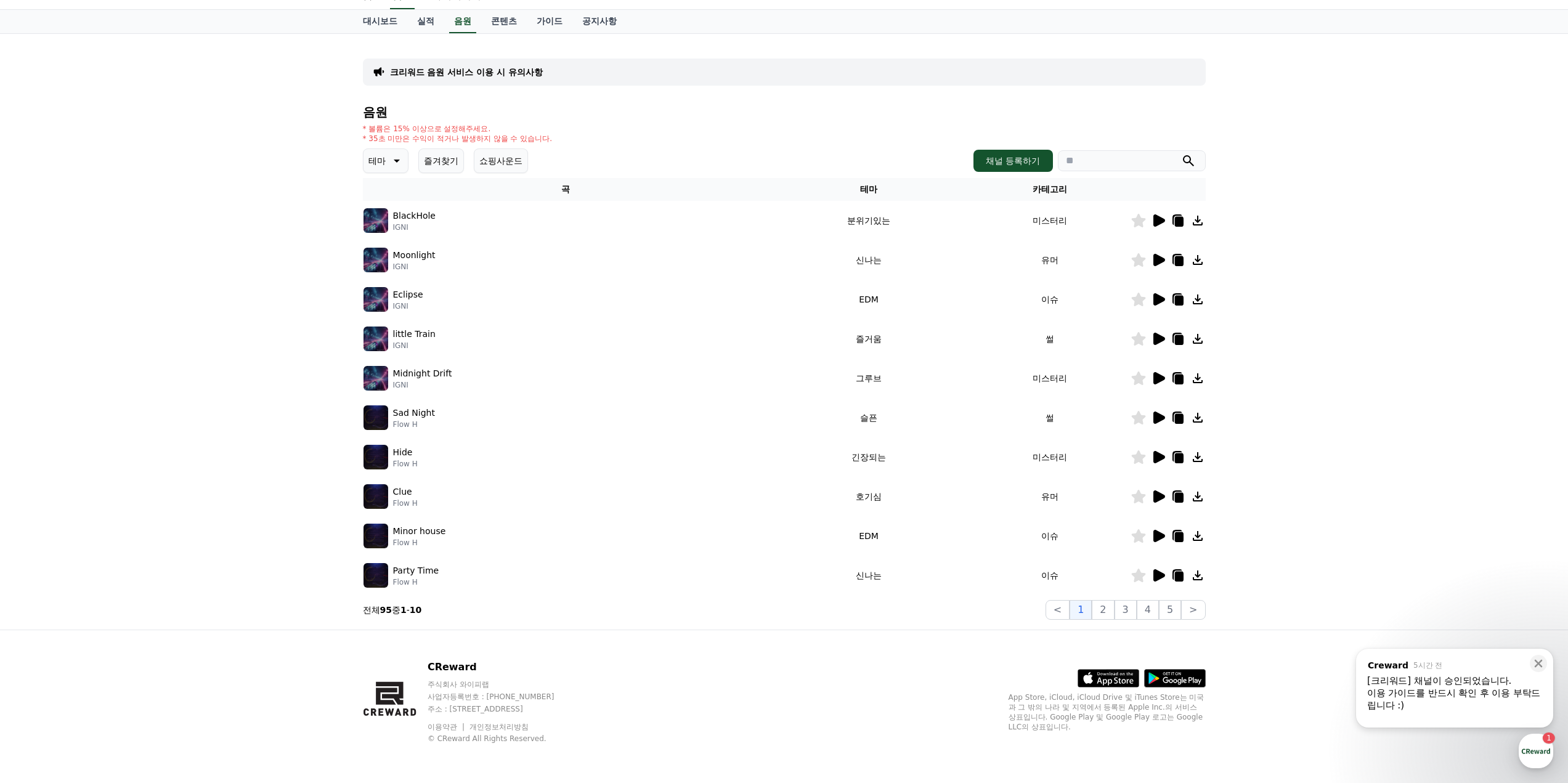
click at [1156, 540] on icon at bounding box center [1159, 536] width 12 height 12
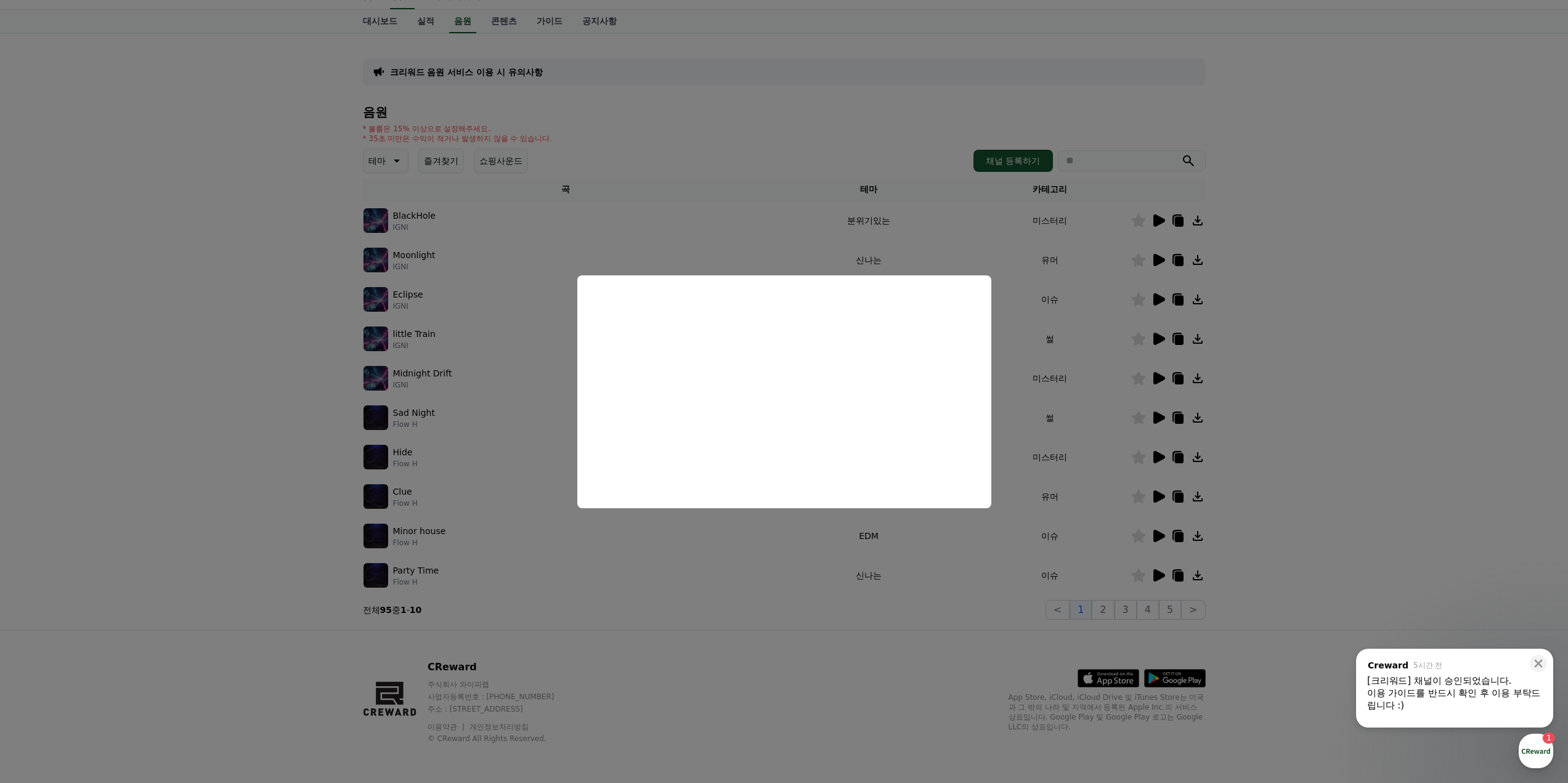
click at [1341, 459] on button "close modal" at bounding box center [784, 391] width 1568 height 783
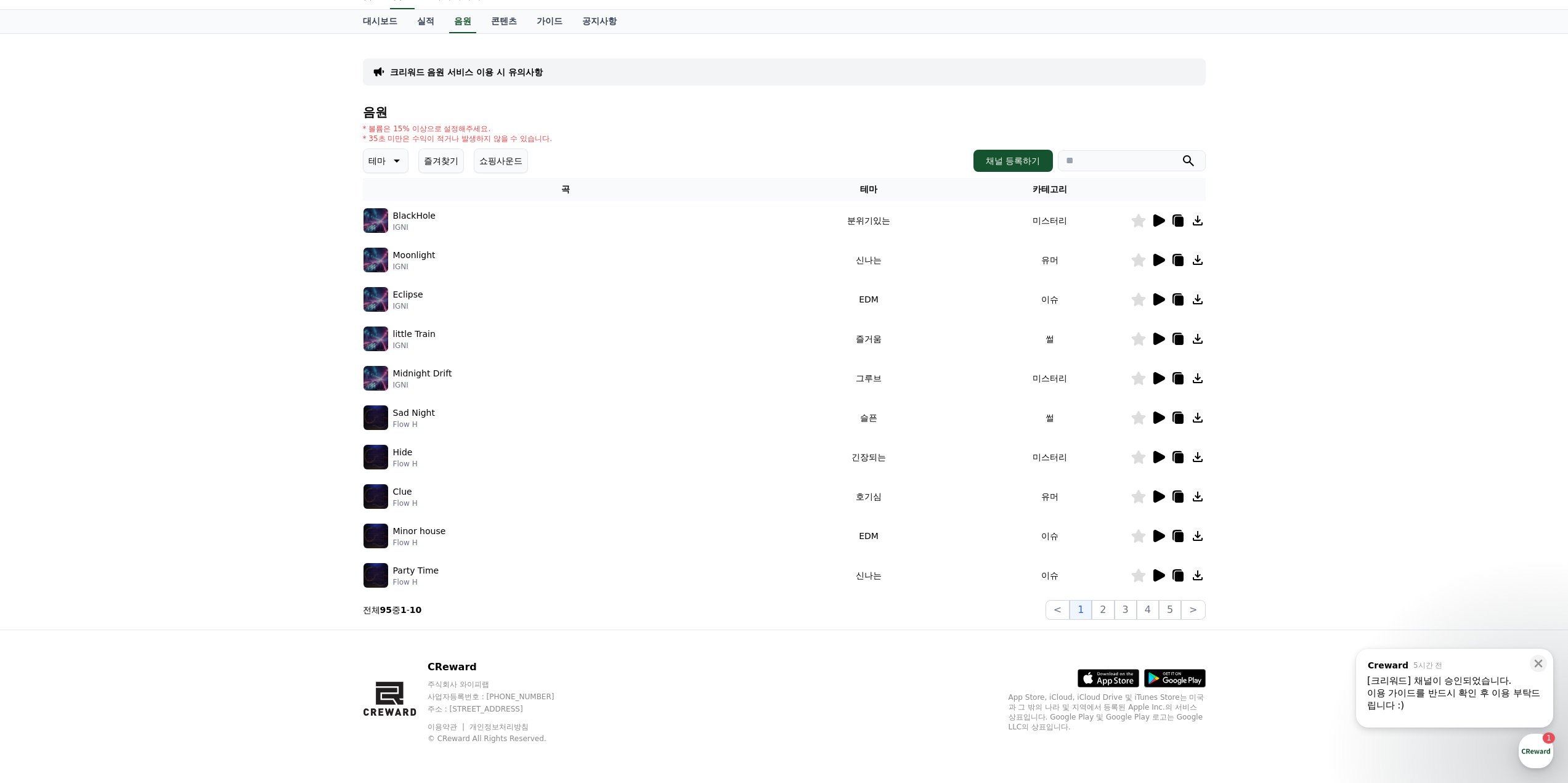
click at [1159, 572] on icon at bounding box center [1159, 575] width 12 height 12
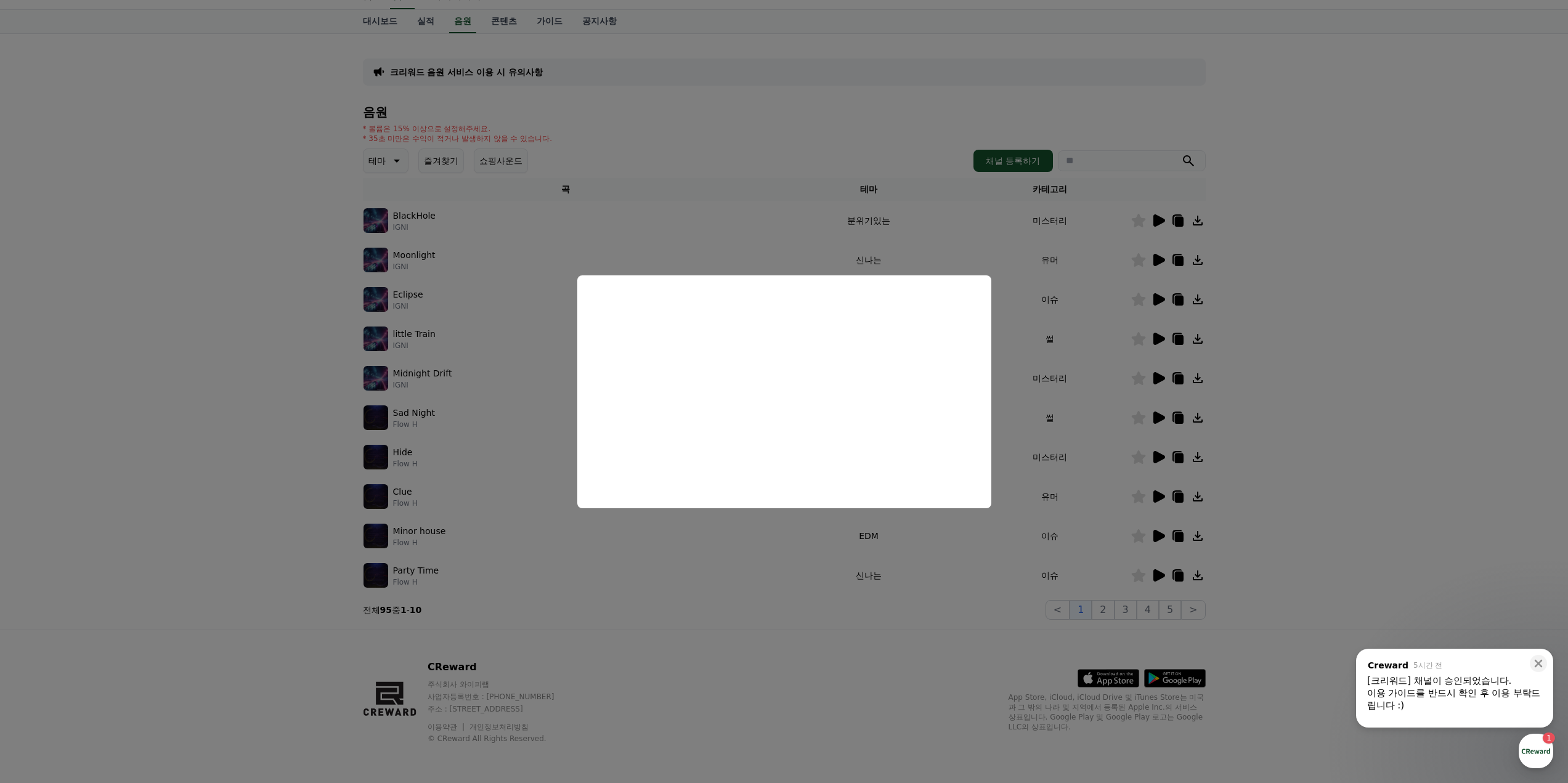
drag, startPoint x: 782, startPoint y: 622, endPoint x: 795, endPoint y: 622, distance: 13.0
click at [787, 622] on button "close modal" at bounding box center [784, 391] width 1568 height 783
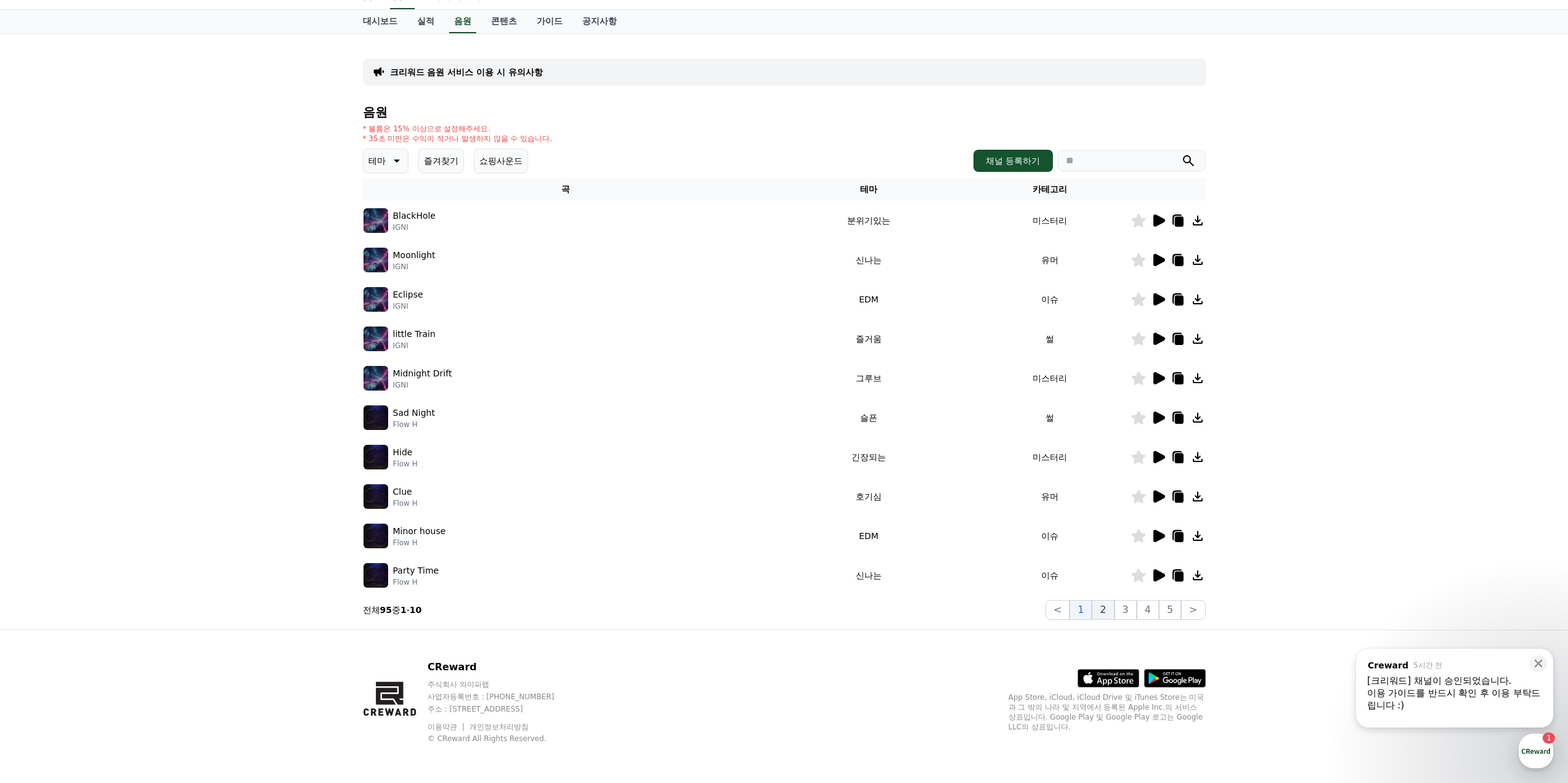
click at [1106, 611] on button "2" at bounding box center [1103, 610] width 22 height 20
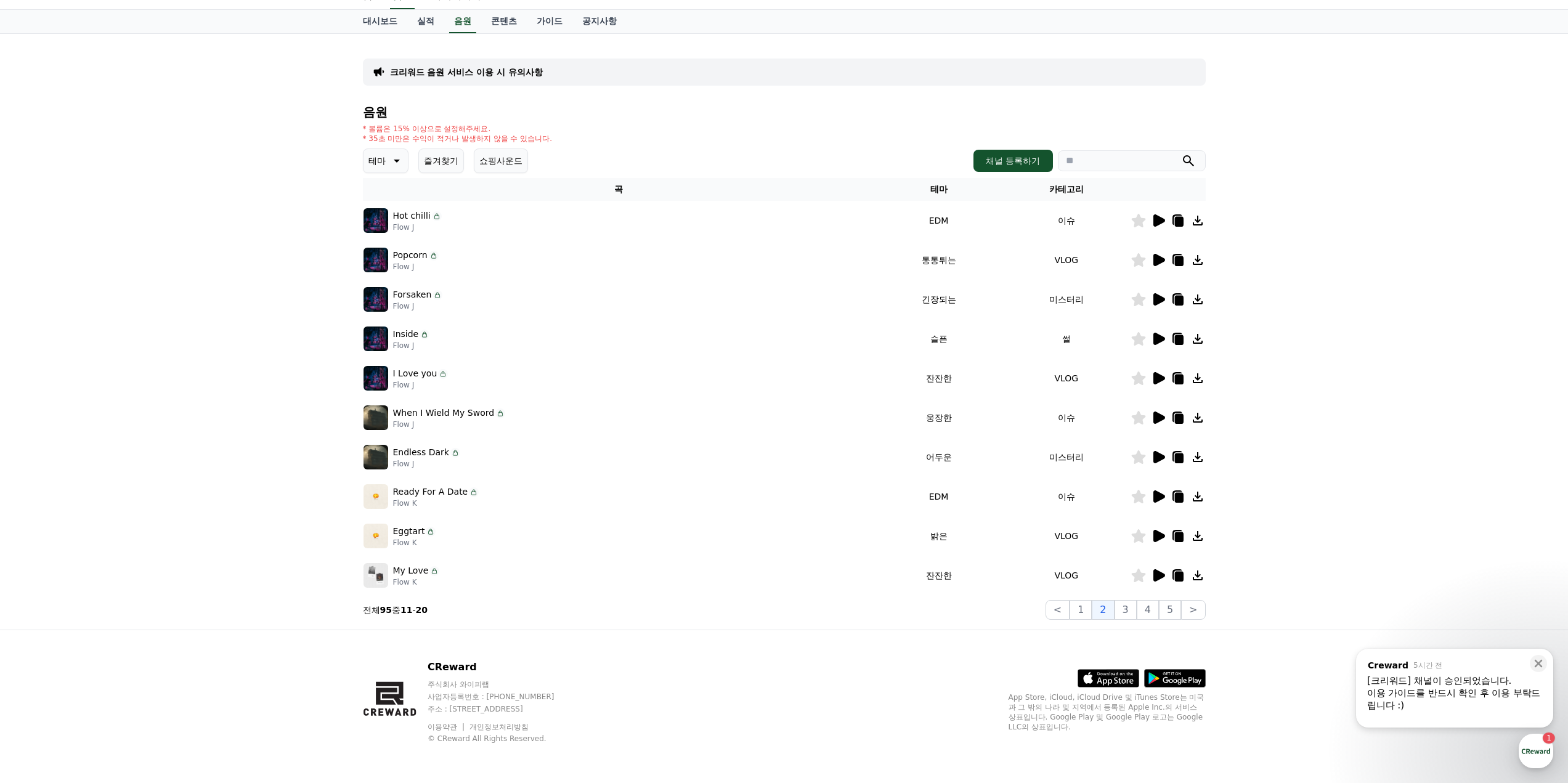
click at [1151, 225] on icon at bounding box center [1159, 221] width 15 height 15
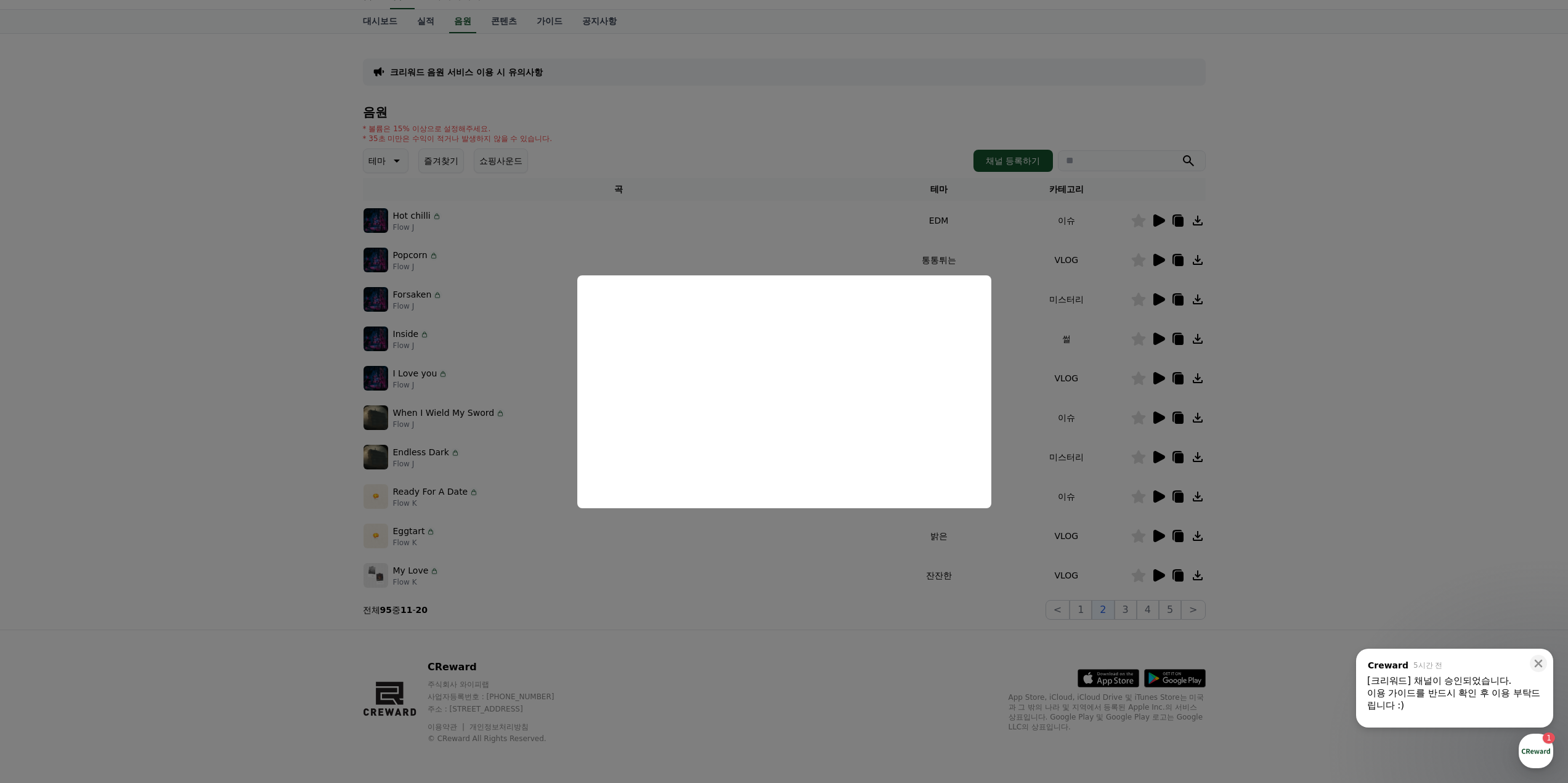
drag, startPoint x: 1387, startPoint y: 283, endPoint x: 1157, endPoint y: 291, distance: 230.1
click at [1381, 285] on button "close modal" at bounding box center [784, 391] width 1568 height 783
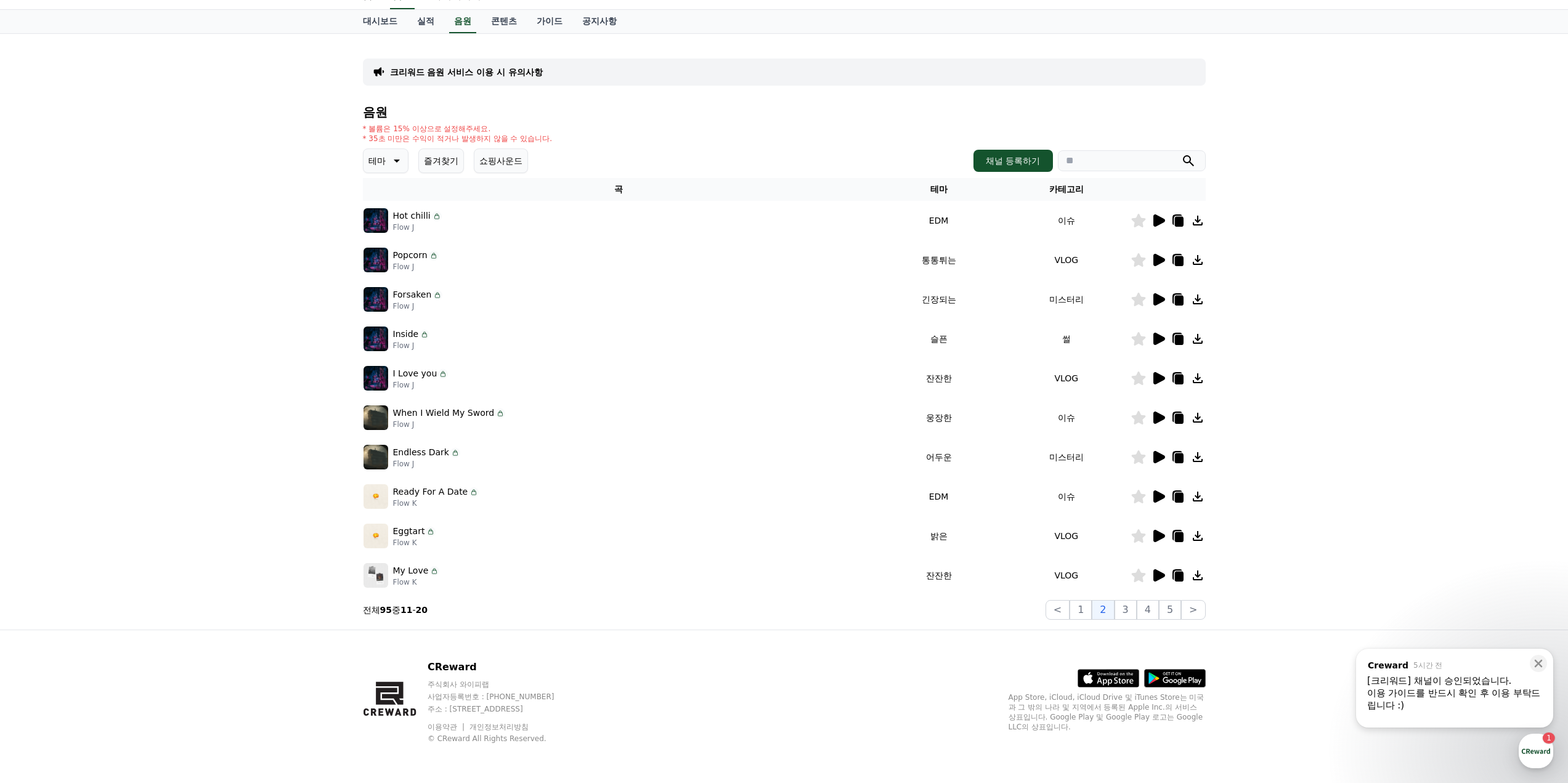
click at [1157, 260] on icon at bounding box center [1159, 260] width 12 height 12
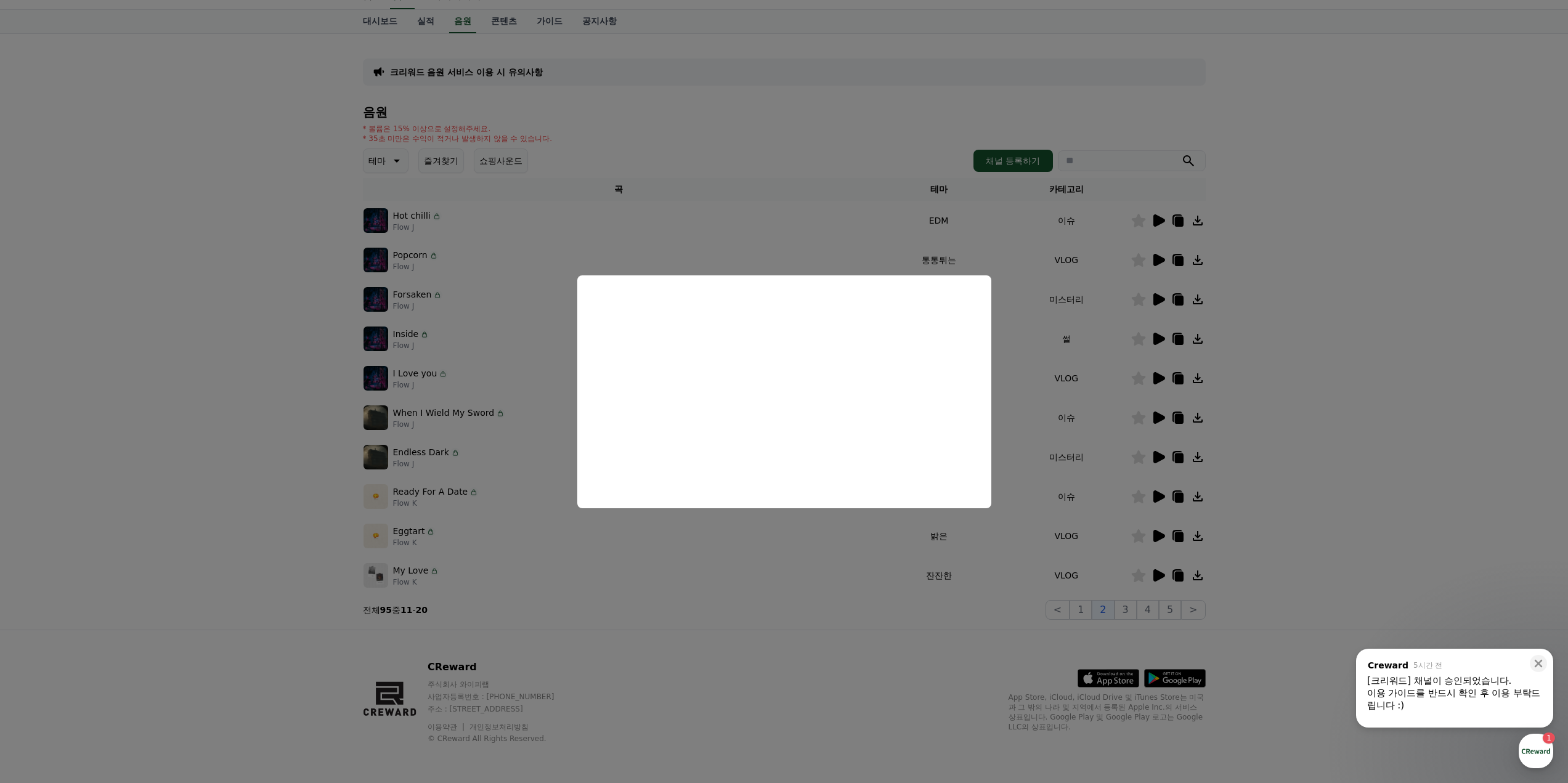
click at [1298, 357] on button "close modal" at bounding box center [784, 391] width 1568 height 783
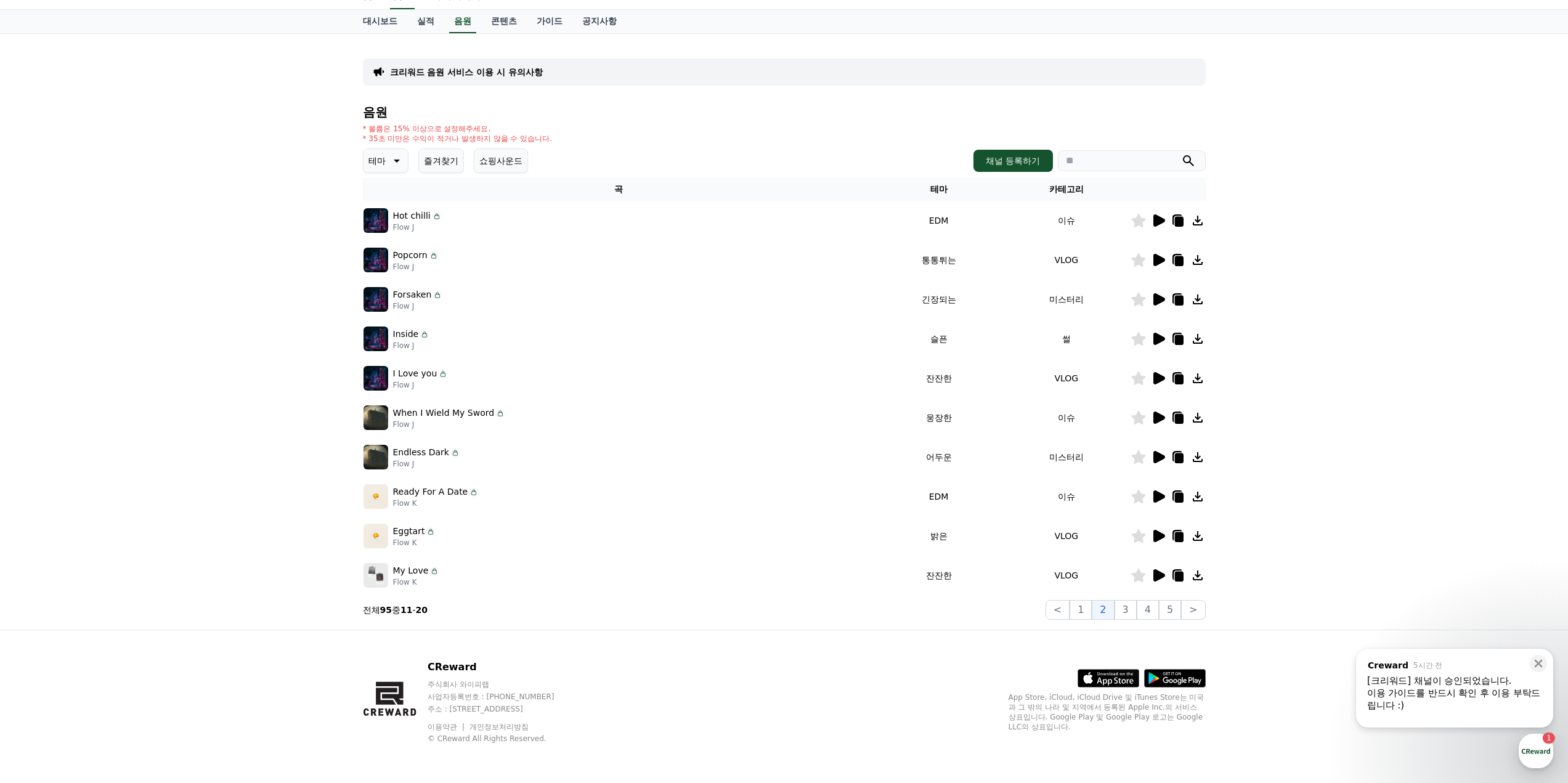
click at [386, 163] on button "테마" at bounding box center [386, 161] width 45 height 25
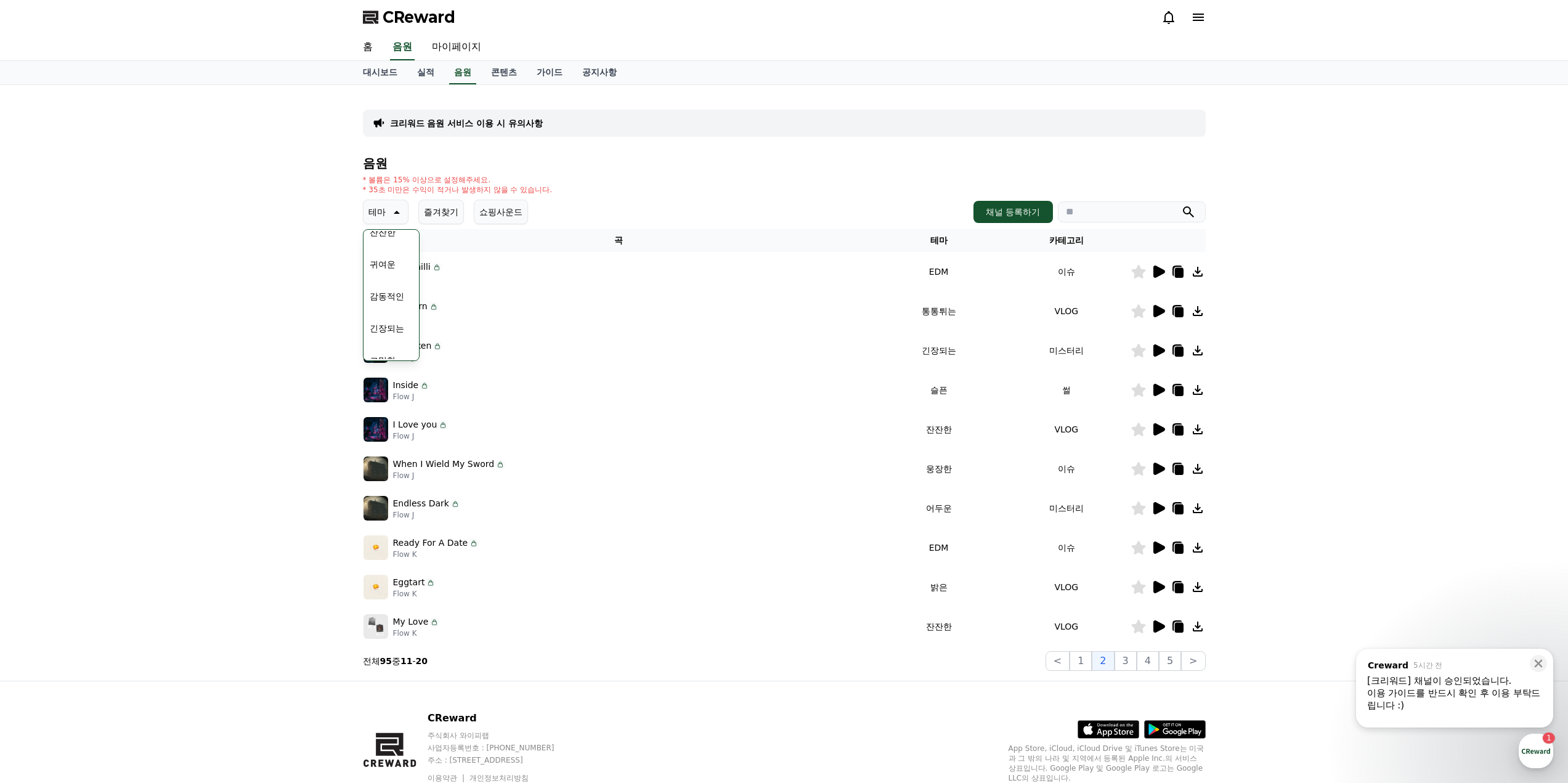
scroll to position [508, 0]
click at [380, 340] on button "코믹한" at bounding box center [382, 346] width 36 height 27
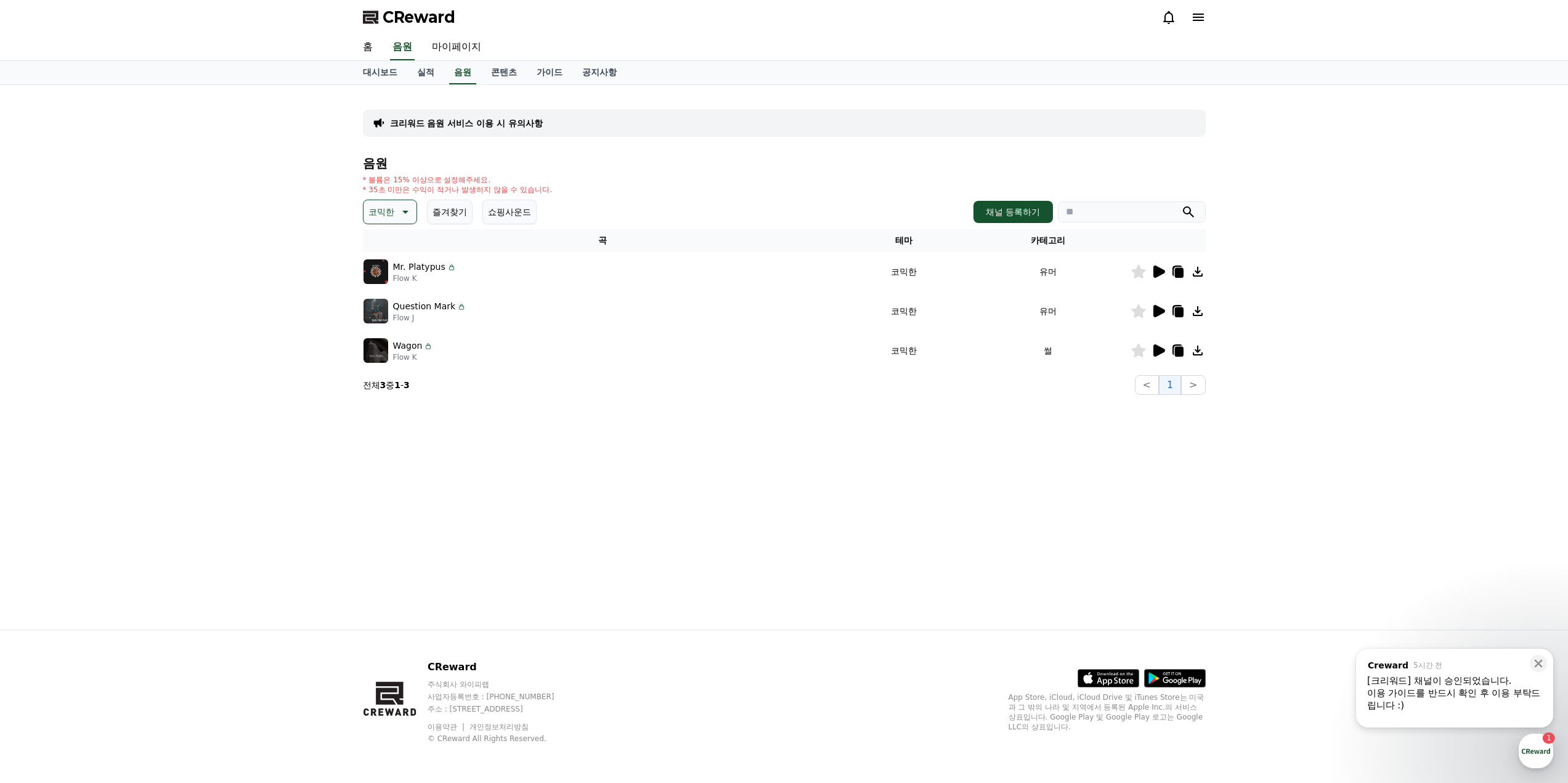
click at [1158, 278] on icon at bounding box center [1159, 272] width 15 height 15
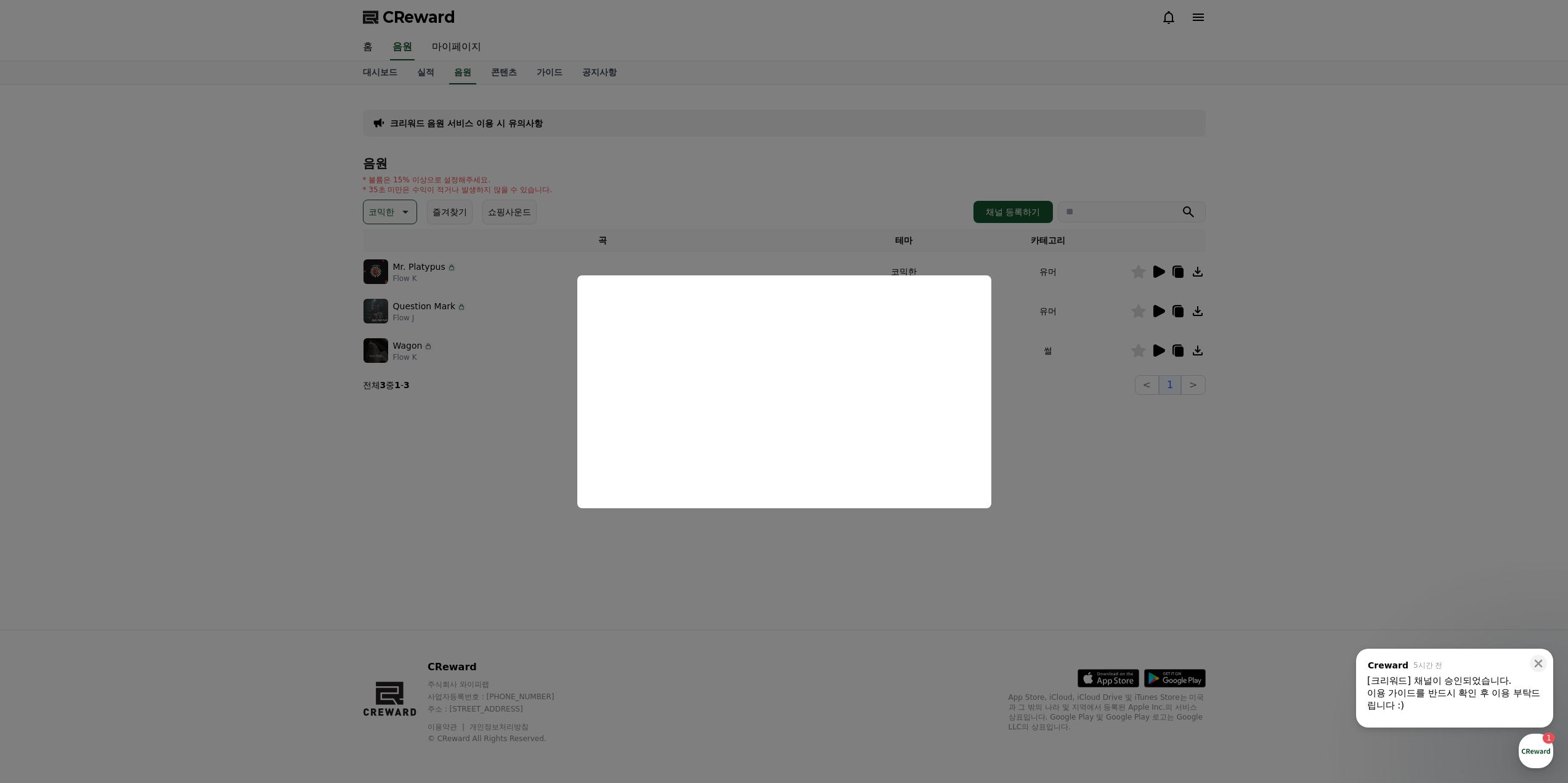
drag, startPoint x: 1387, startPoint y: 346, endPoint x: 1181, endPoint y: 318, distance: 207.9
click at [1382, 346] on button "close modal" at bounding box center [784, 391] width 1568 height 783
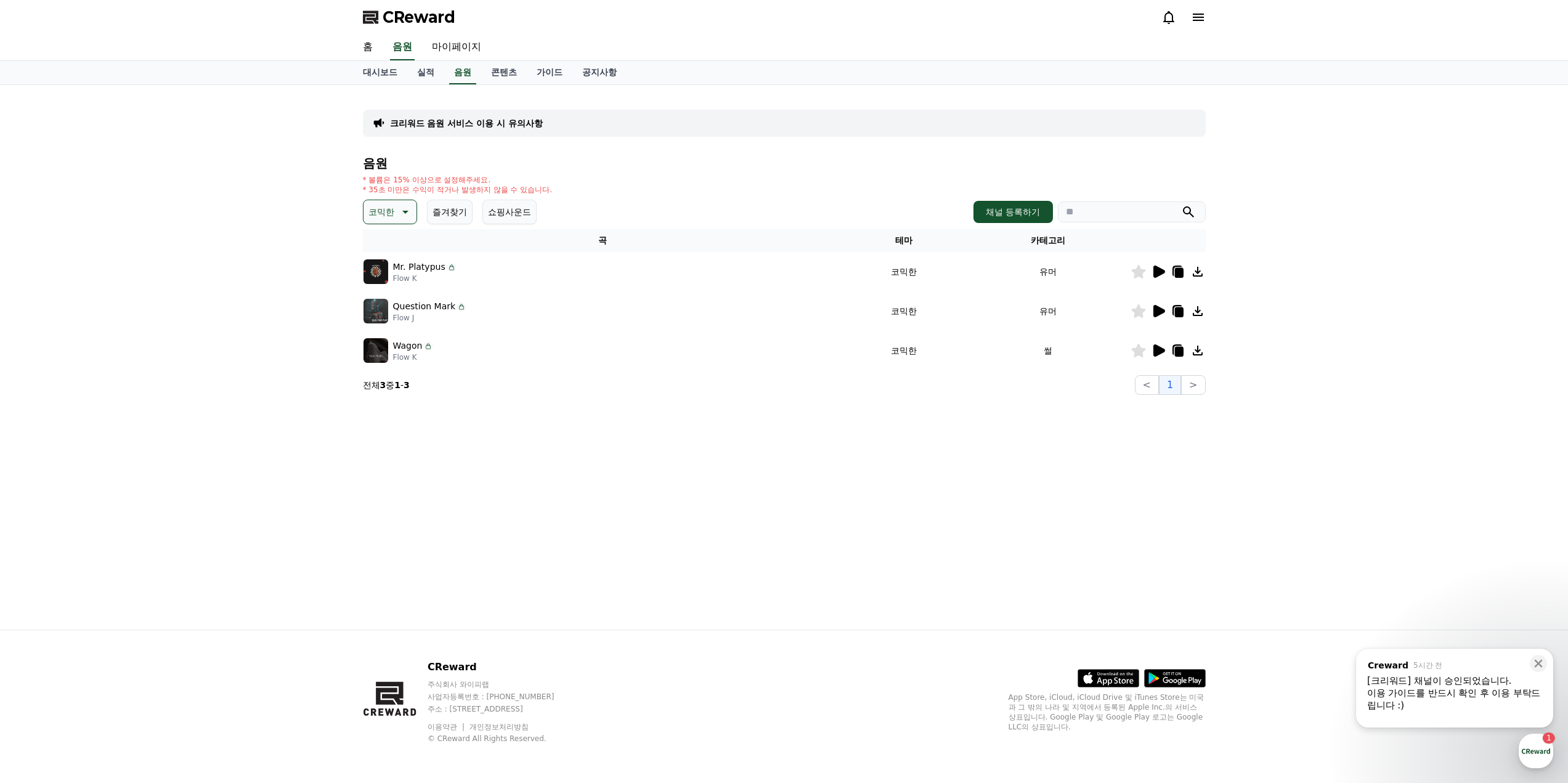
click at [1155, 309] on icon at bounding box center [1159, 311] width 12 height 12
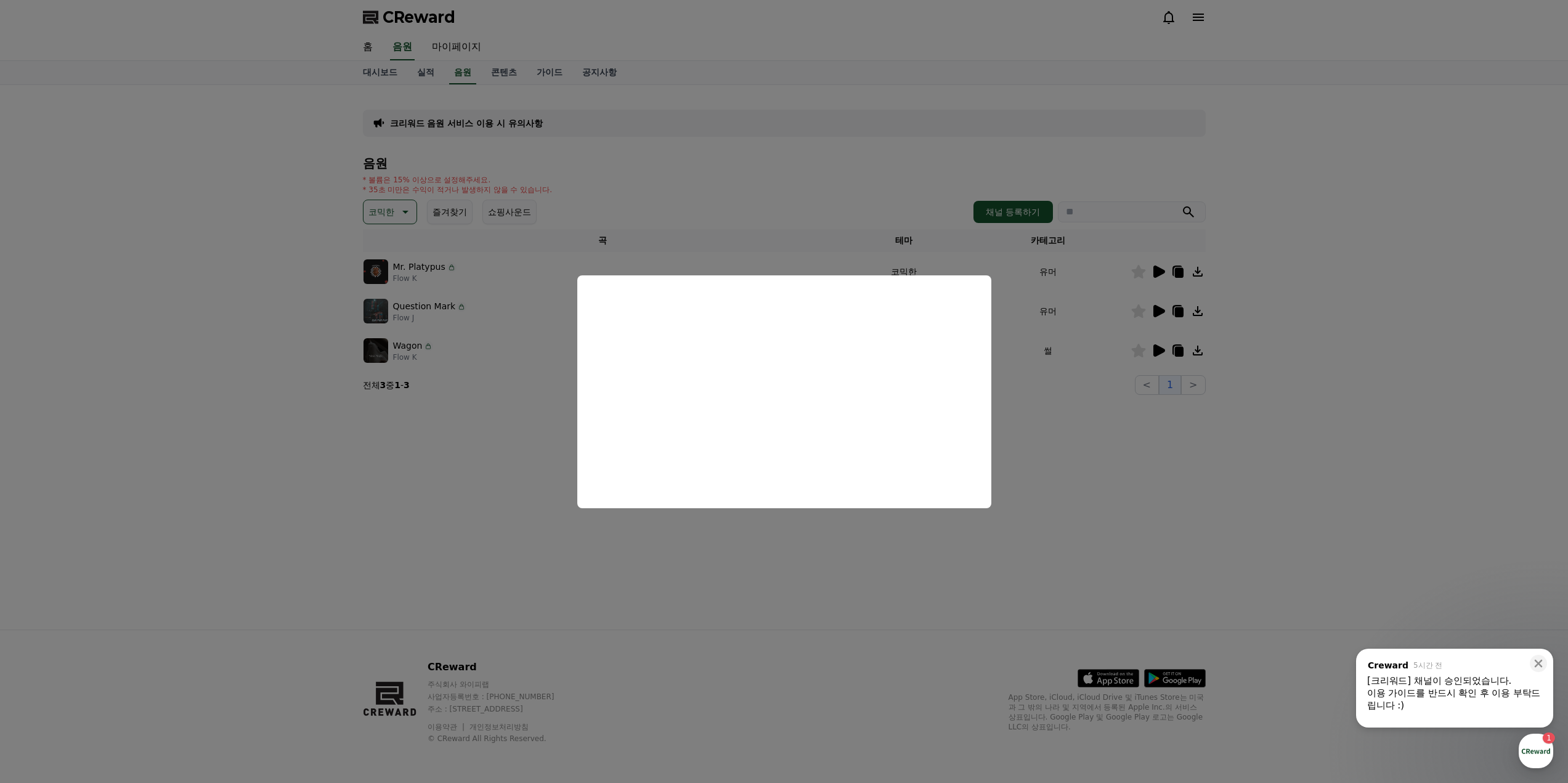
click at [1179, 487] on button "close modal" at bounding box center [784, 391] width 1568 height 783
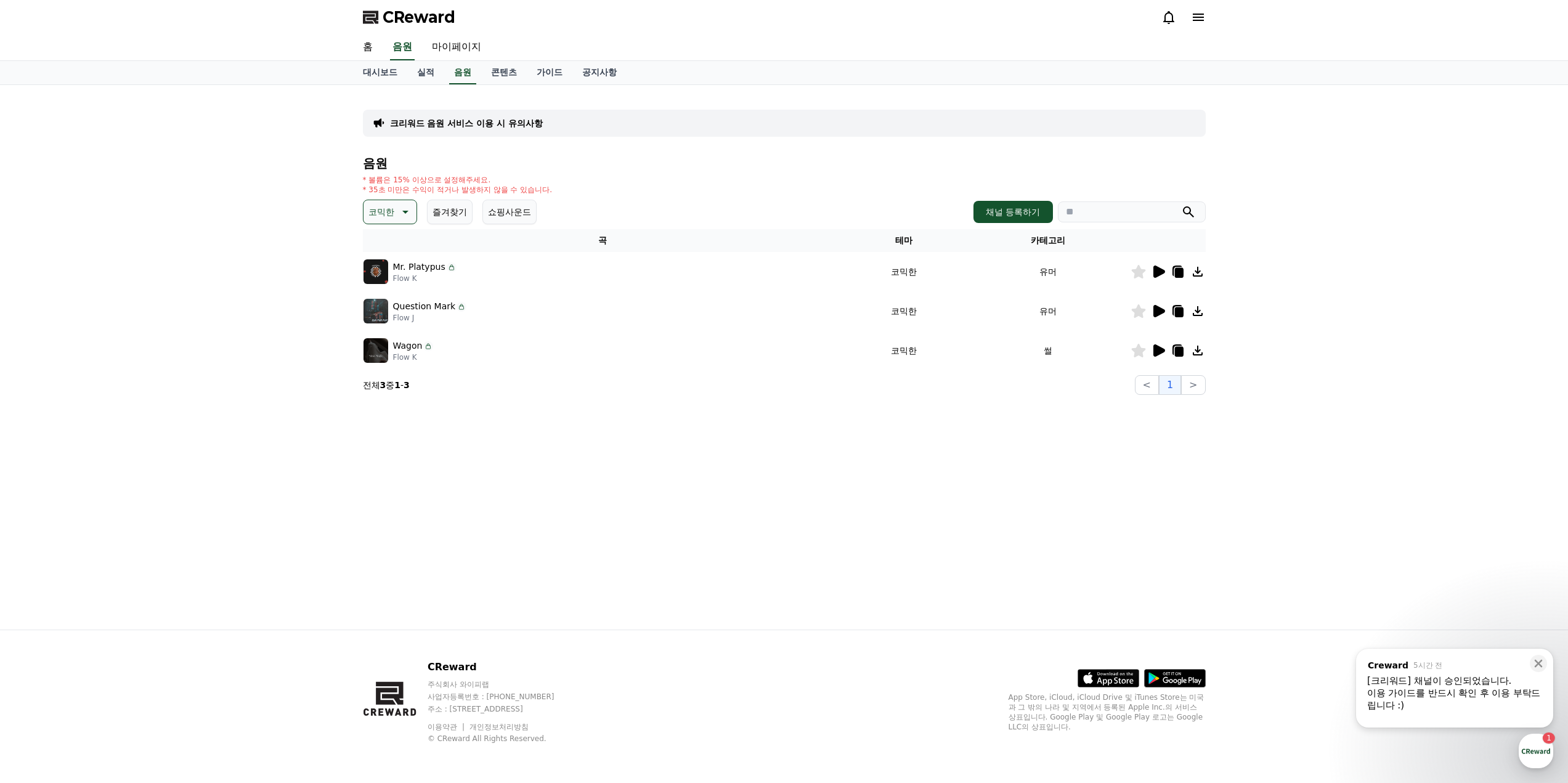
click at [1160, 354] on icon at bounding box center [1159, 351] width 15 height 15
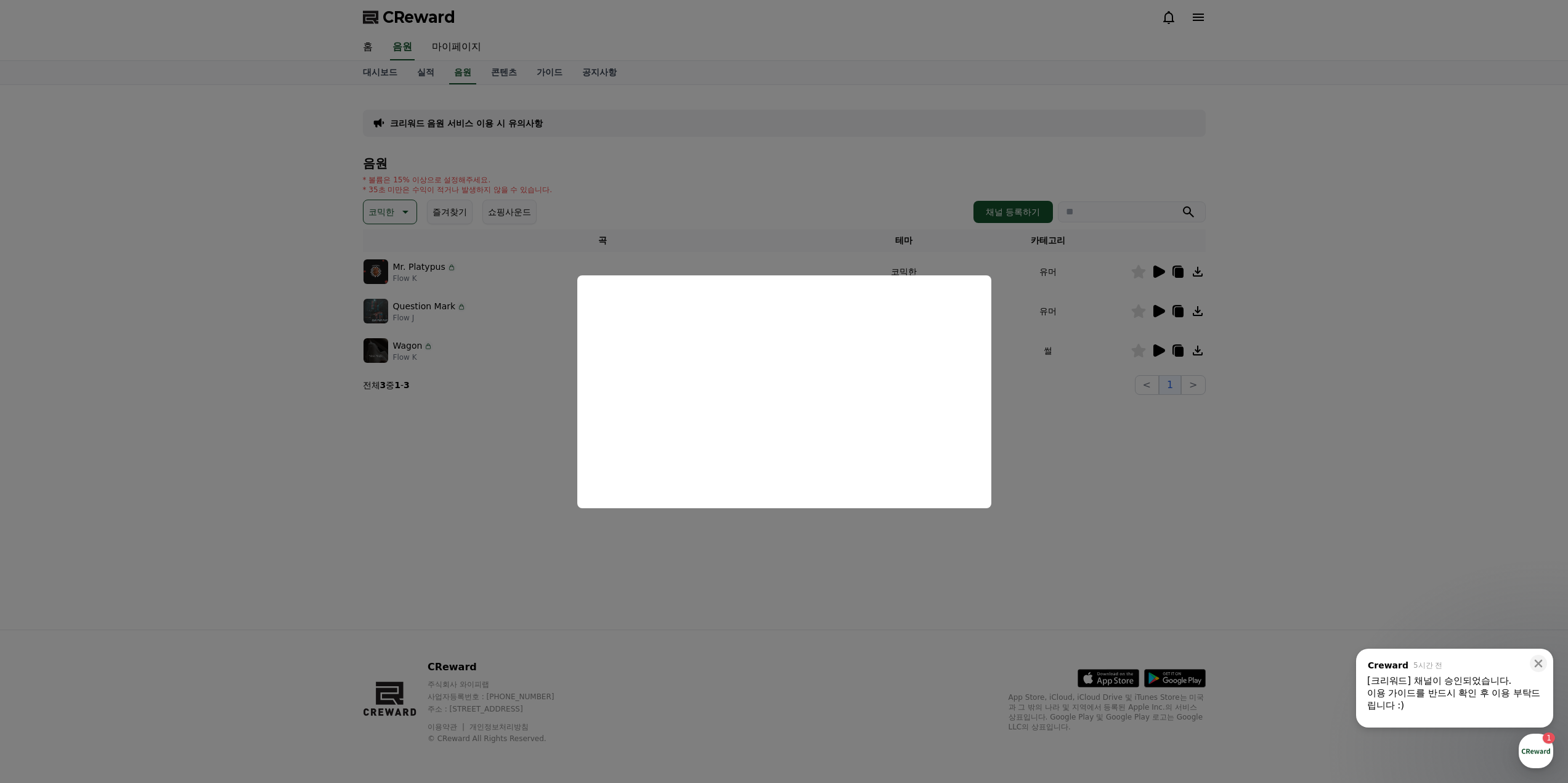
click at [1129, 503] on button "close modal" at bounding box center [784, 391] width 1568 height 783
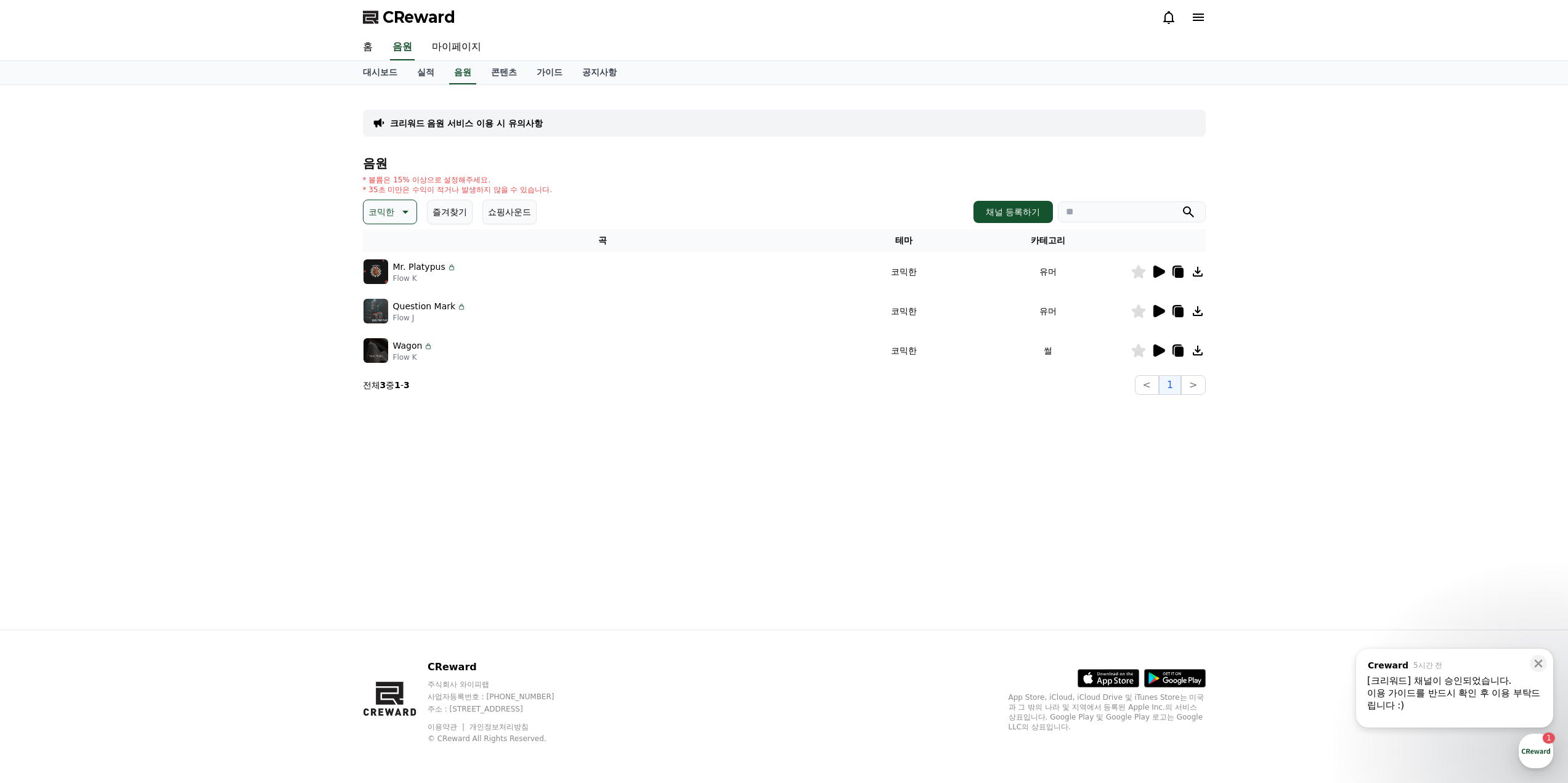
click at [1139, 348] on icon at bounding box center [1138, 351] width 14 height 13
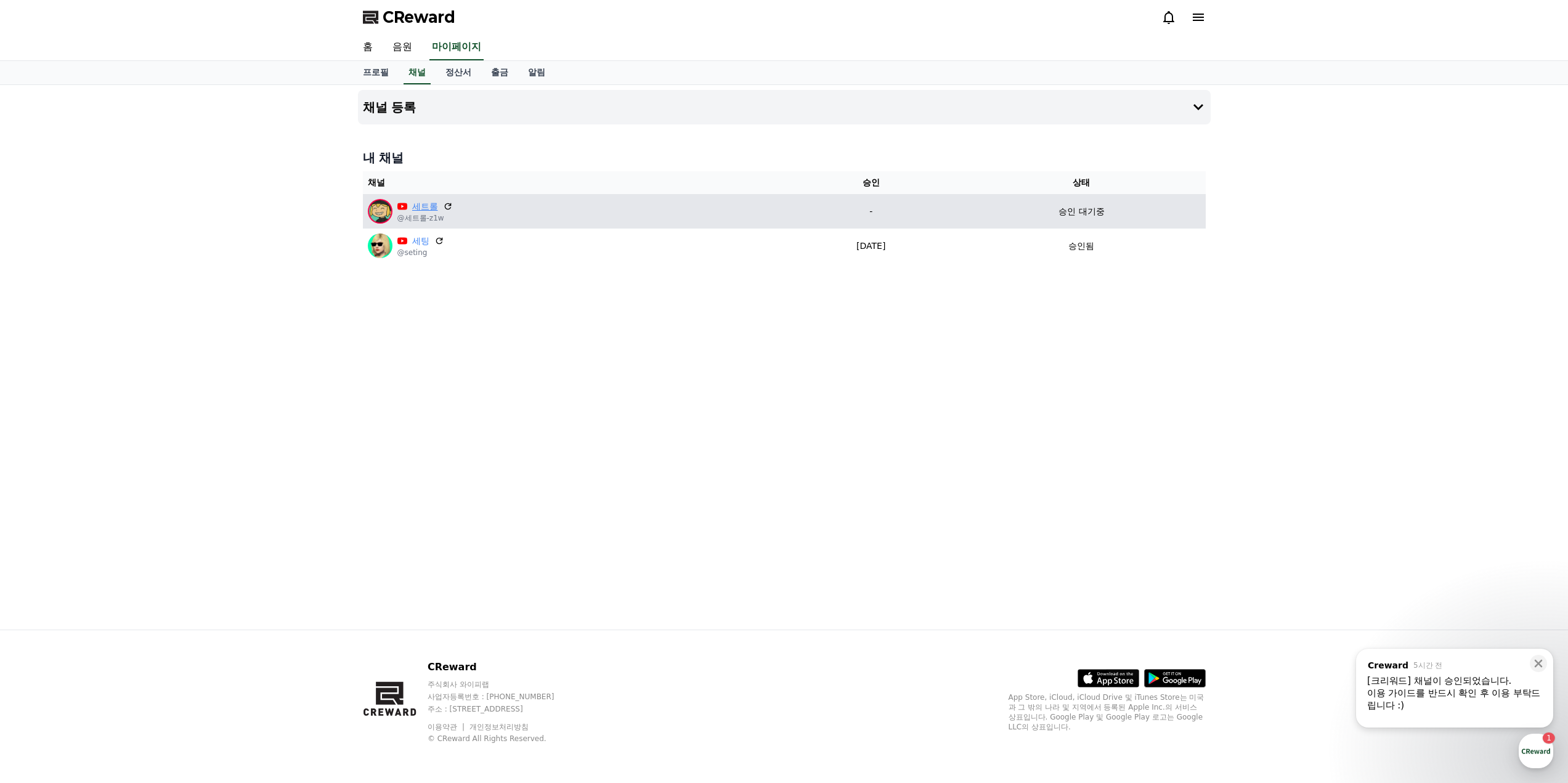
click at [421, 205] on link "세트롤" at bounding box center [425, 207] width 26 height 13
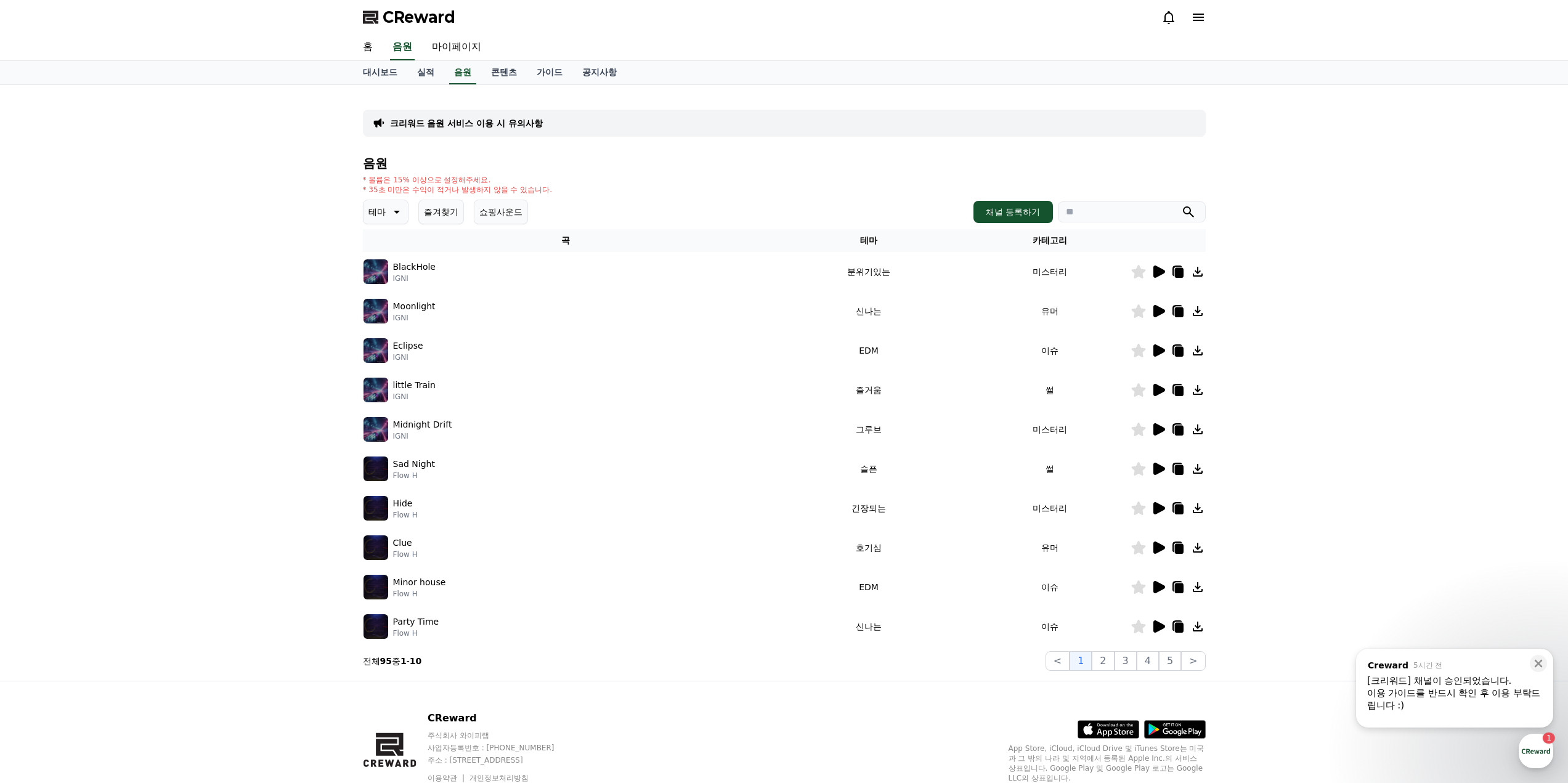
click at [1160, 311] on icon at bounding box center [1159, 311] width 12 height 12
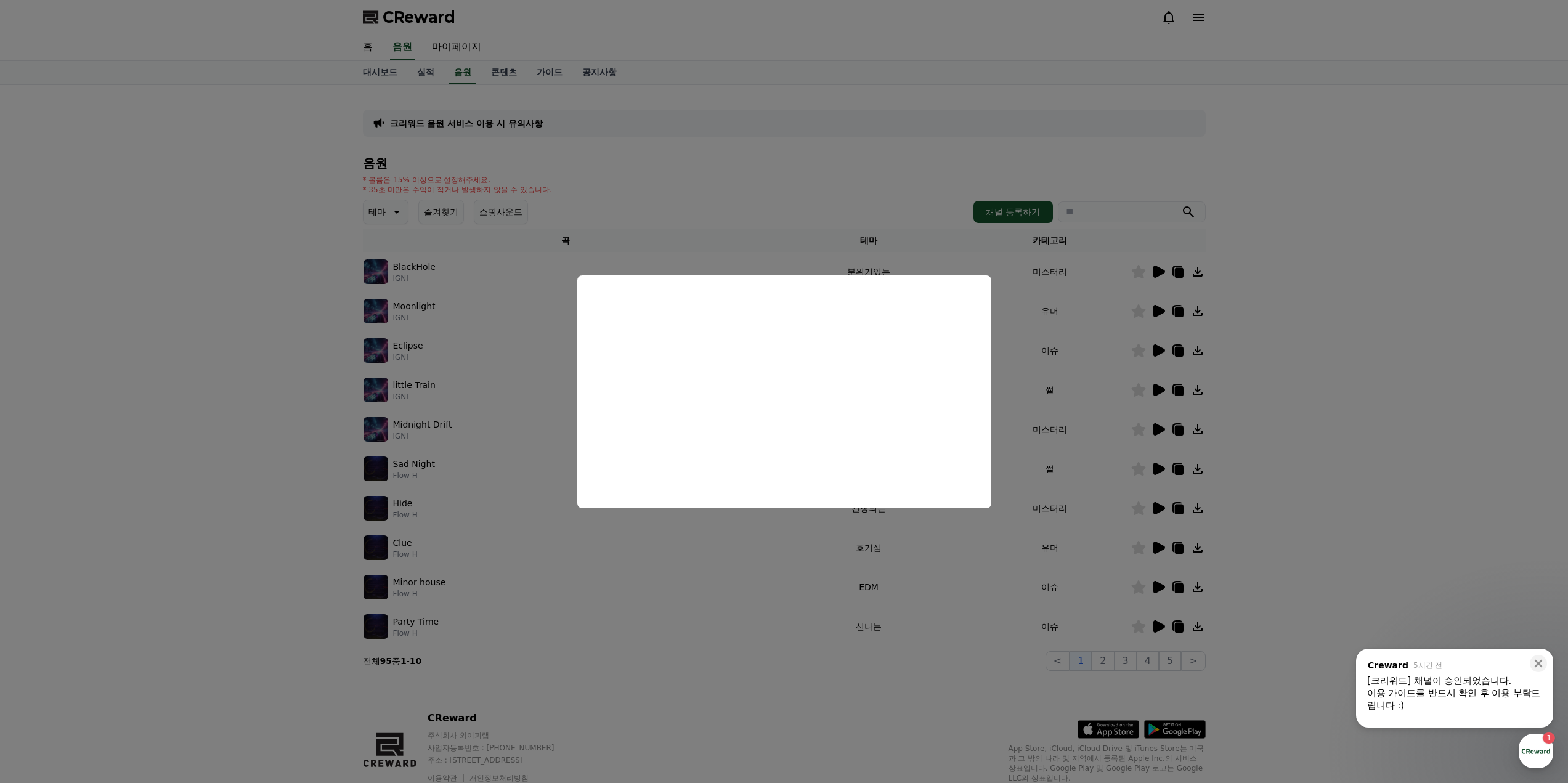
click at [391, 210] on button "close modal" at bounding box center [784, 391] width 1568 height 783
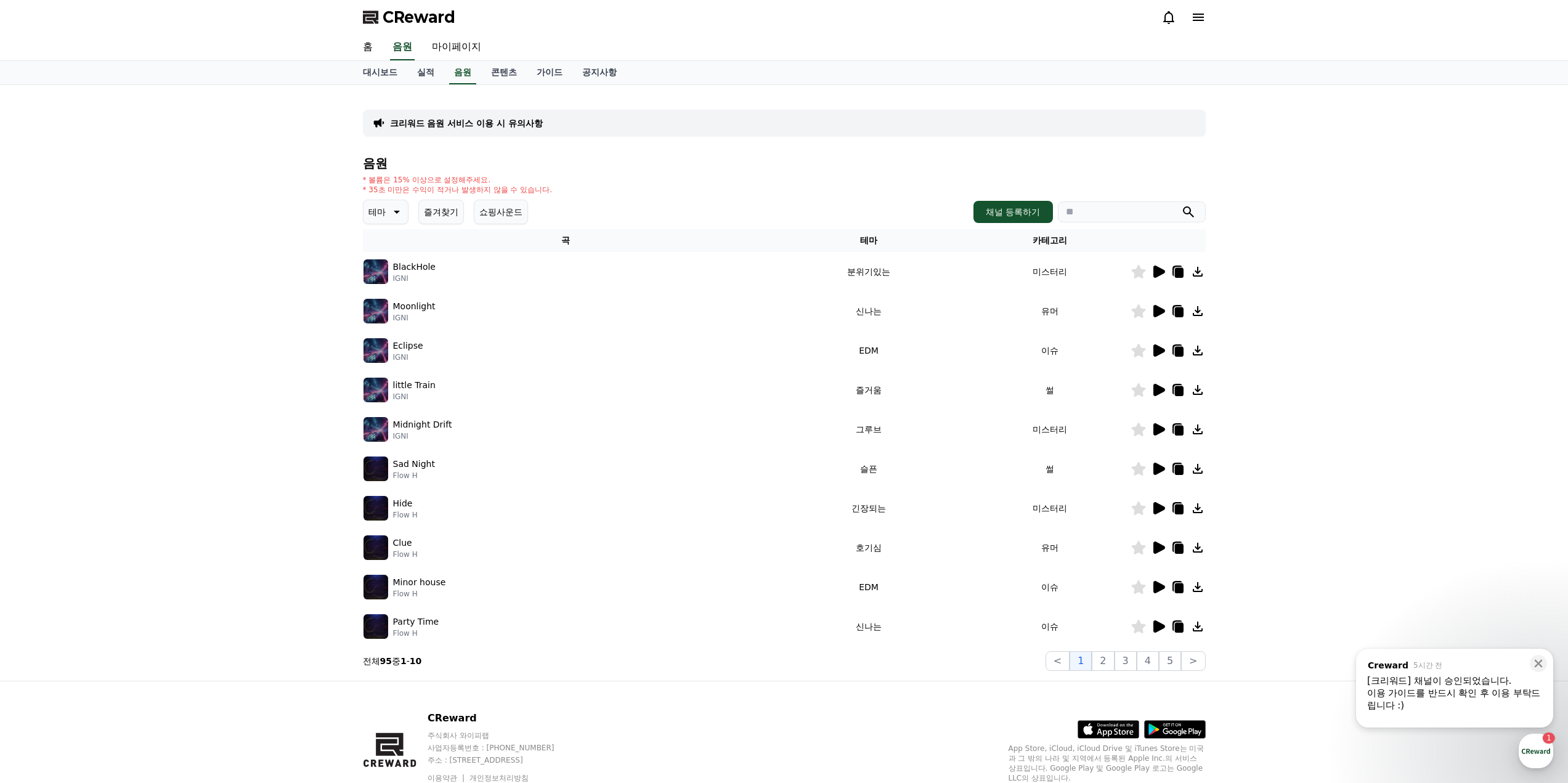
click at [391, 211] on icon at bounding box center [395, 212] width 15 height 15
click at [387, 279] on button "반전" at bounding box center [378, 284] width 27 height 27
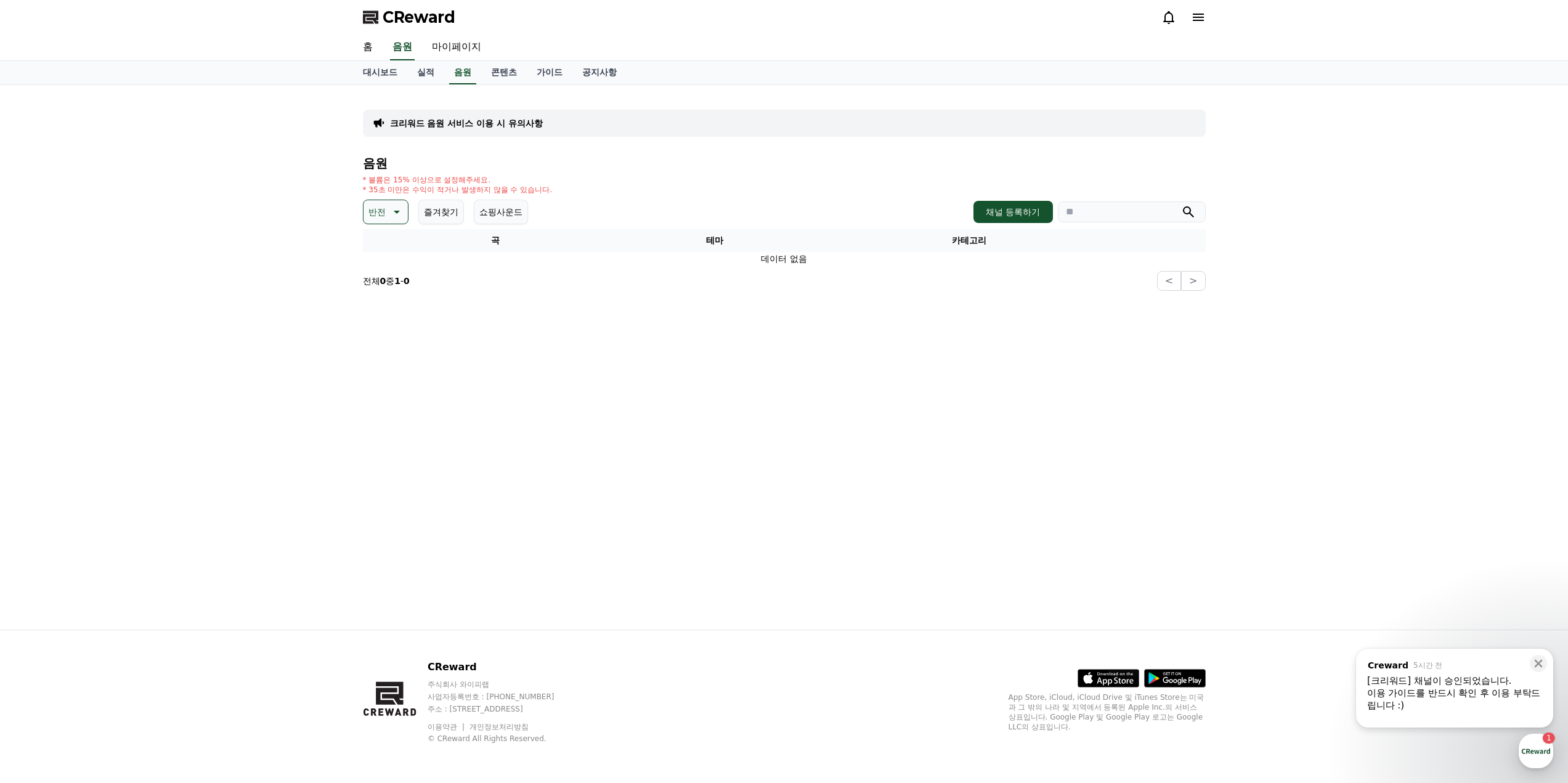
click at [375, 216] on p "반전" at bounding box center [377, 212] width 18 height 18
click at [395, 295] on button "잔잔한" at bounding box center [382, 294] width 36 height 27
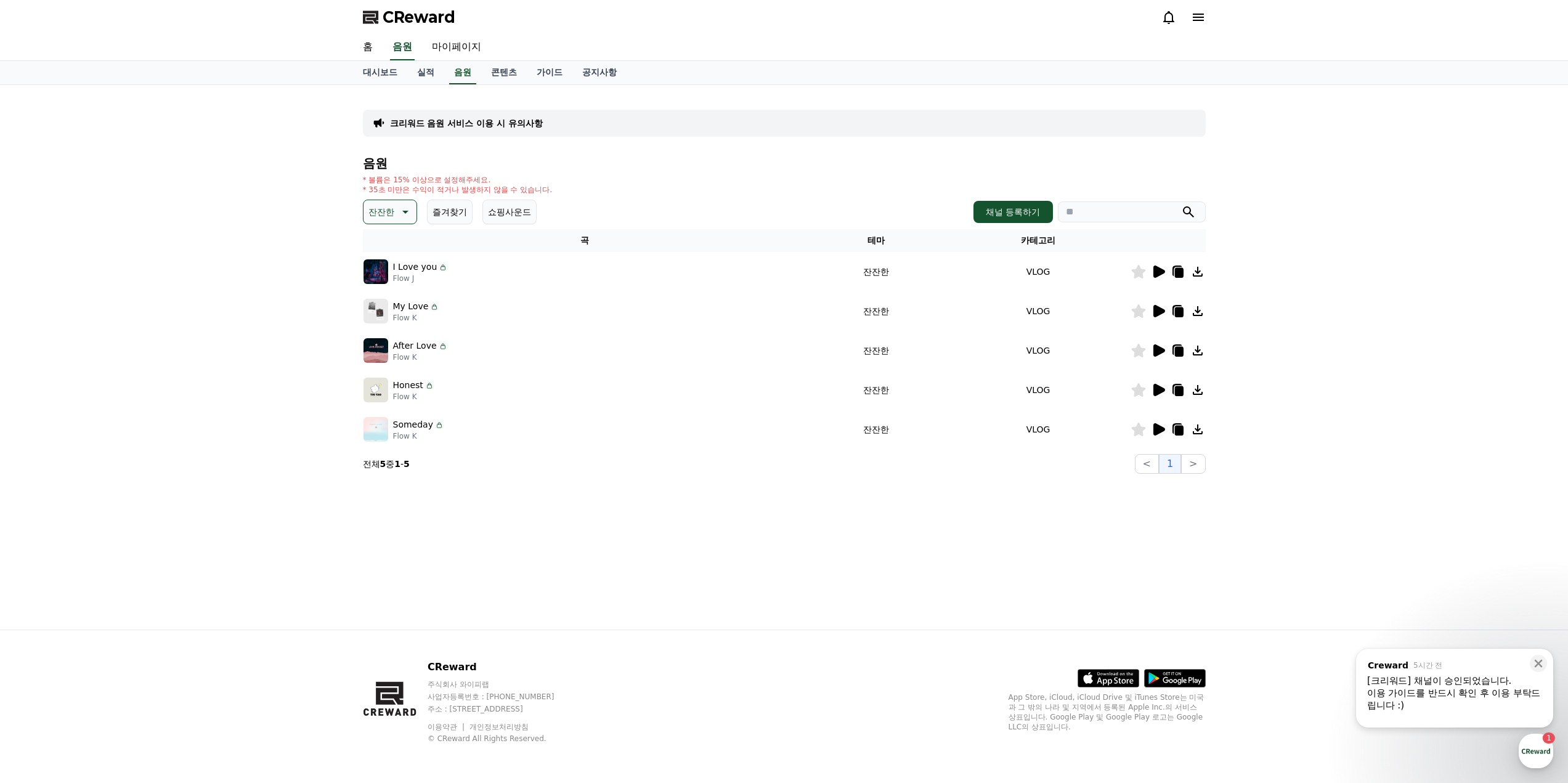
click at [1159, 432] on icon at bounding box center [1159, 429] width 12 height 12
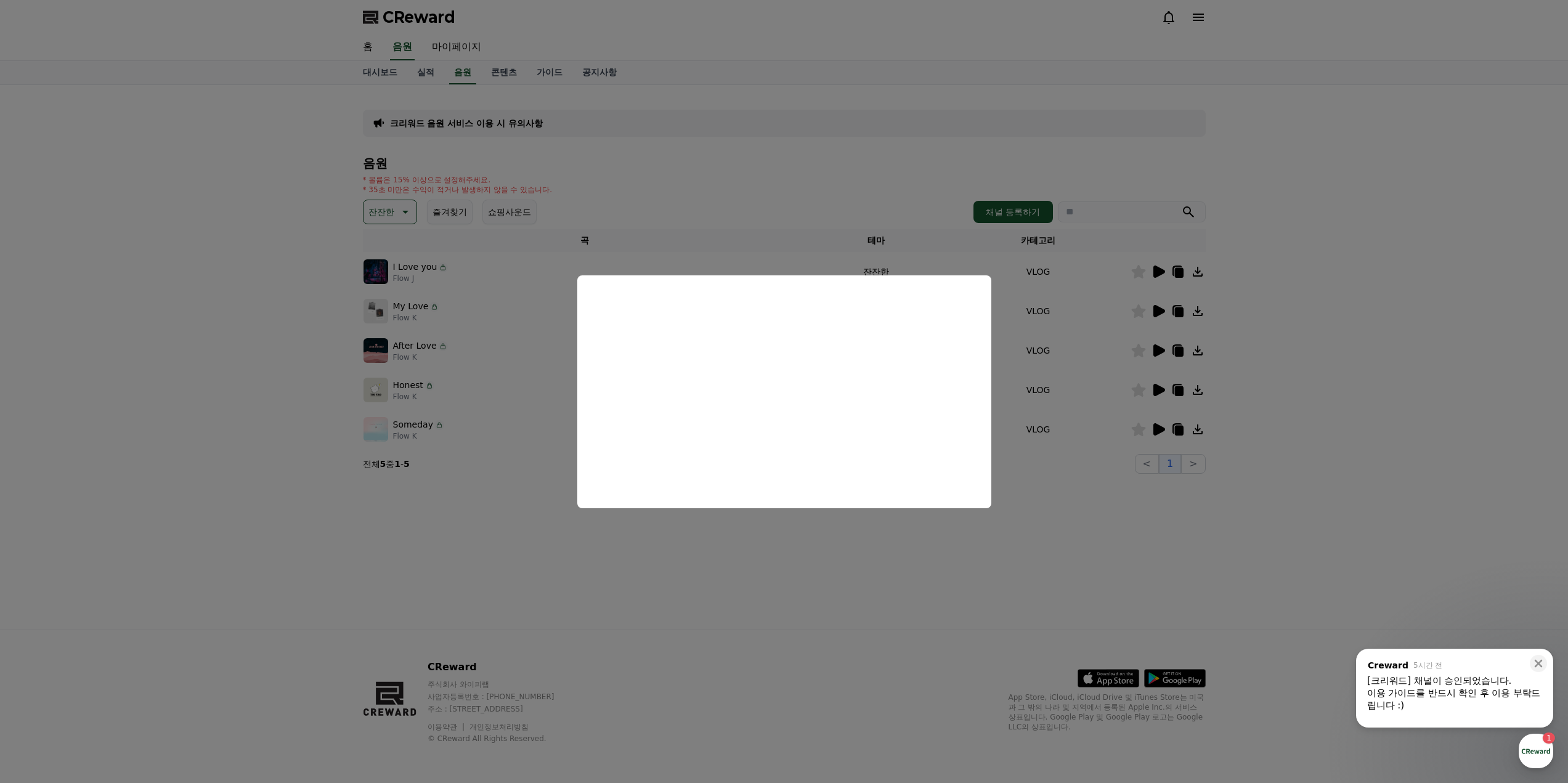
click at [794, 592] on button "close modal" at bounding box center [784, 391] width 1568 height 783
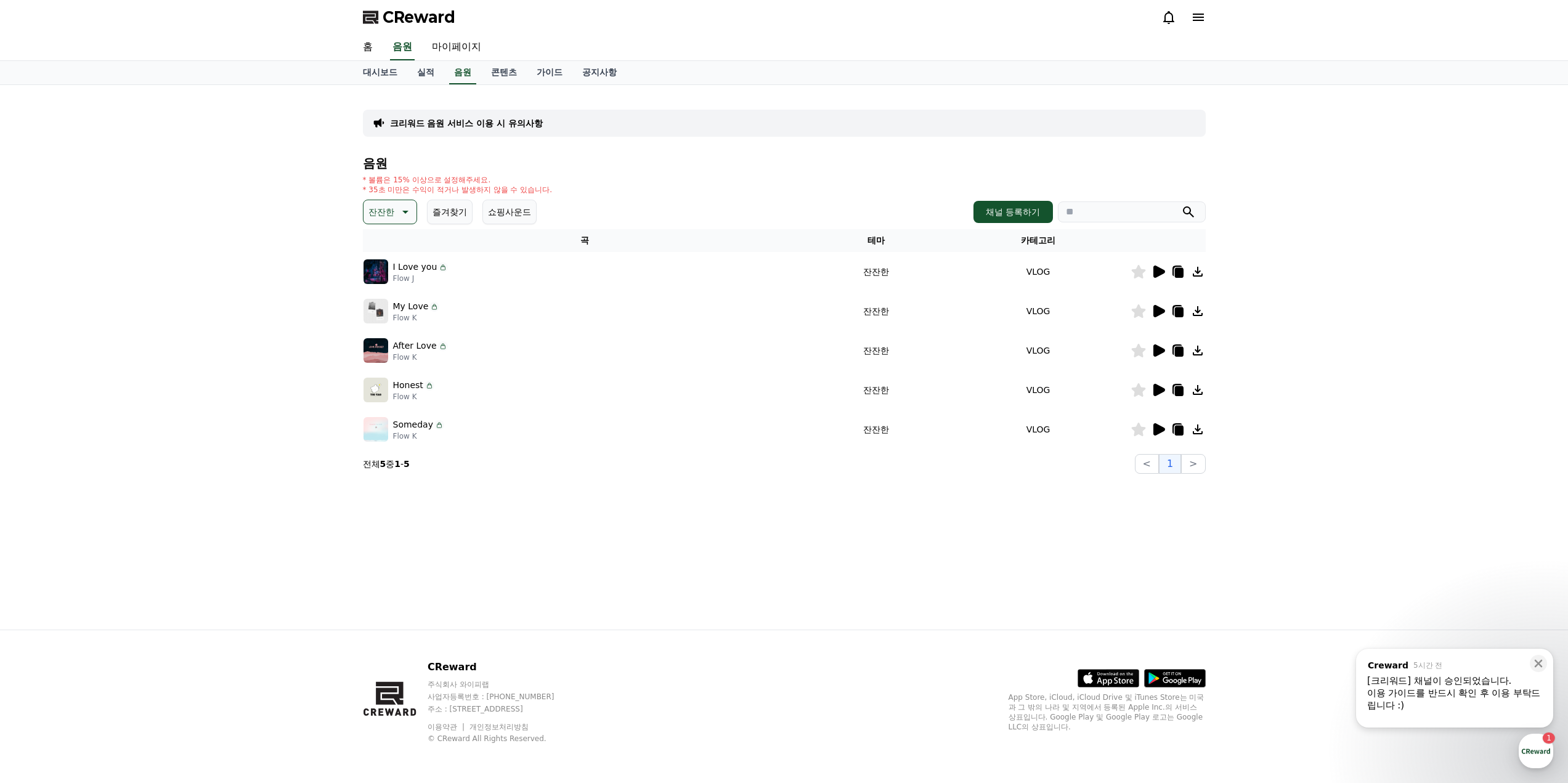
click at [1157, 388] on icon at bounding box center [1159, 390] width 12 height 12
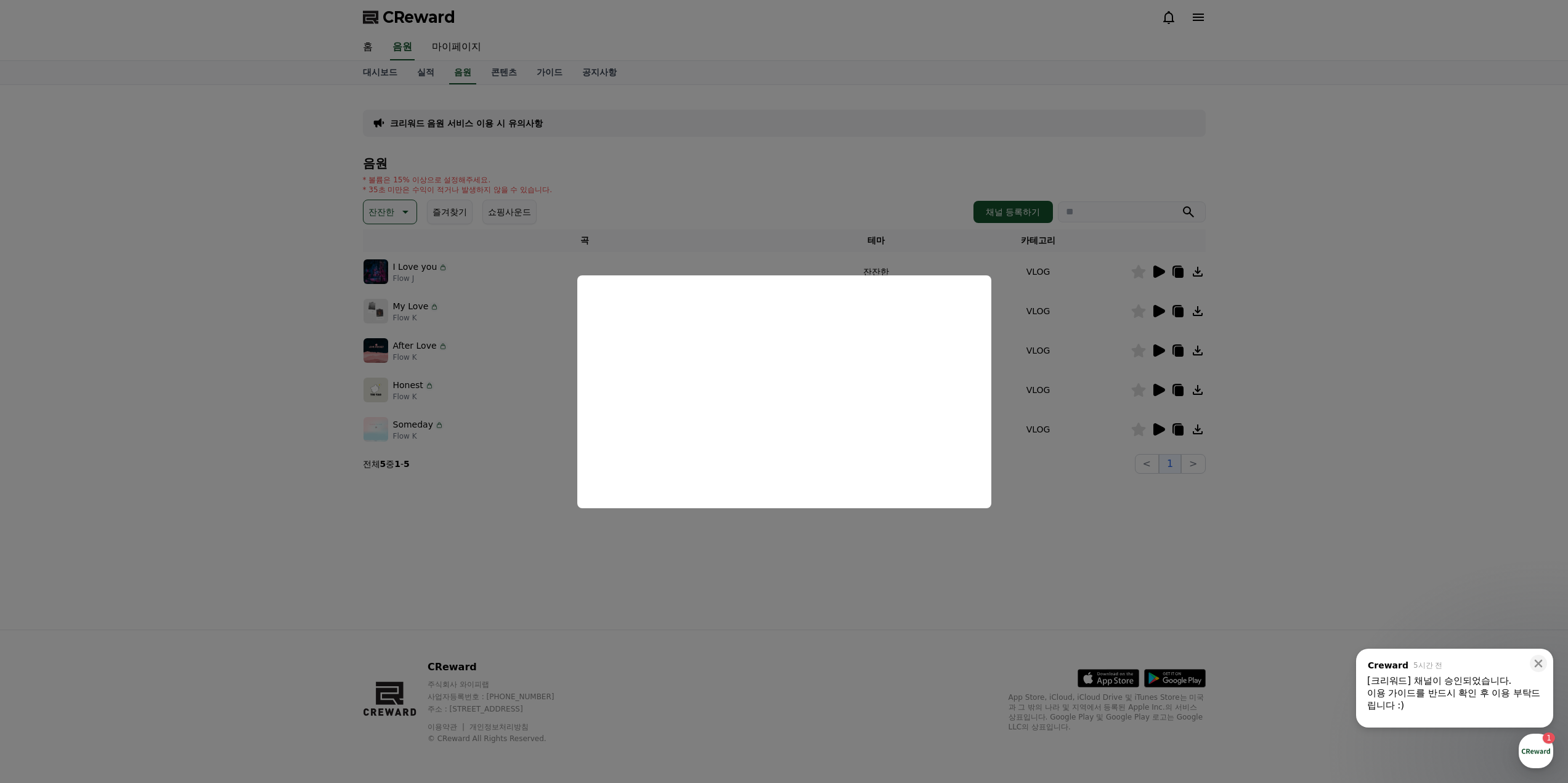
drag, startPoint x: 908, startPoint y: 581, endPoint x: 949, endPoint y: 577, distance: 41.2
click at [908, 581] on button "close modal" at bounding box center [784, 391] width 1568 height 783
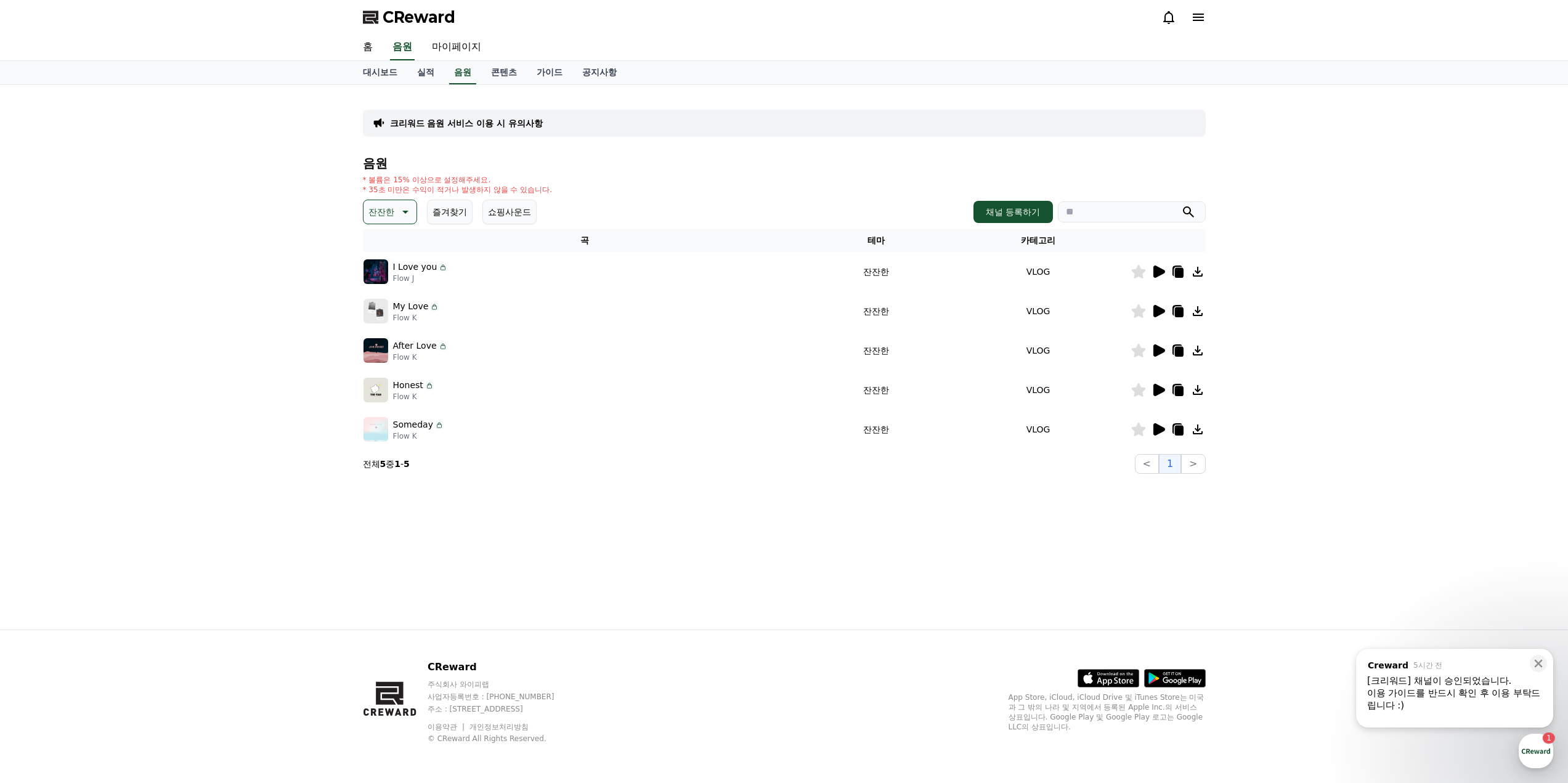
click at [1156, 348] on icon at bounding box center [1159, 350] width 12 height 12
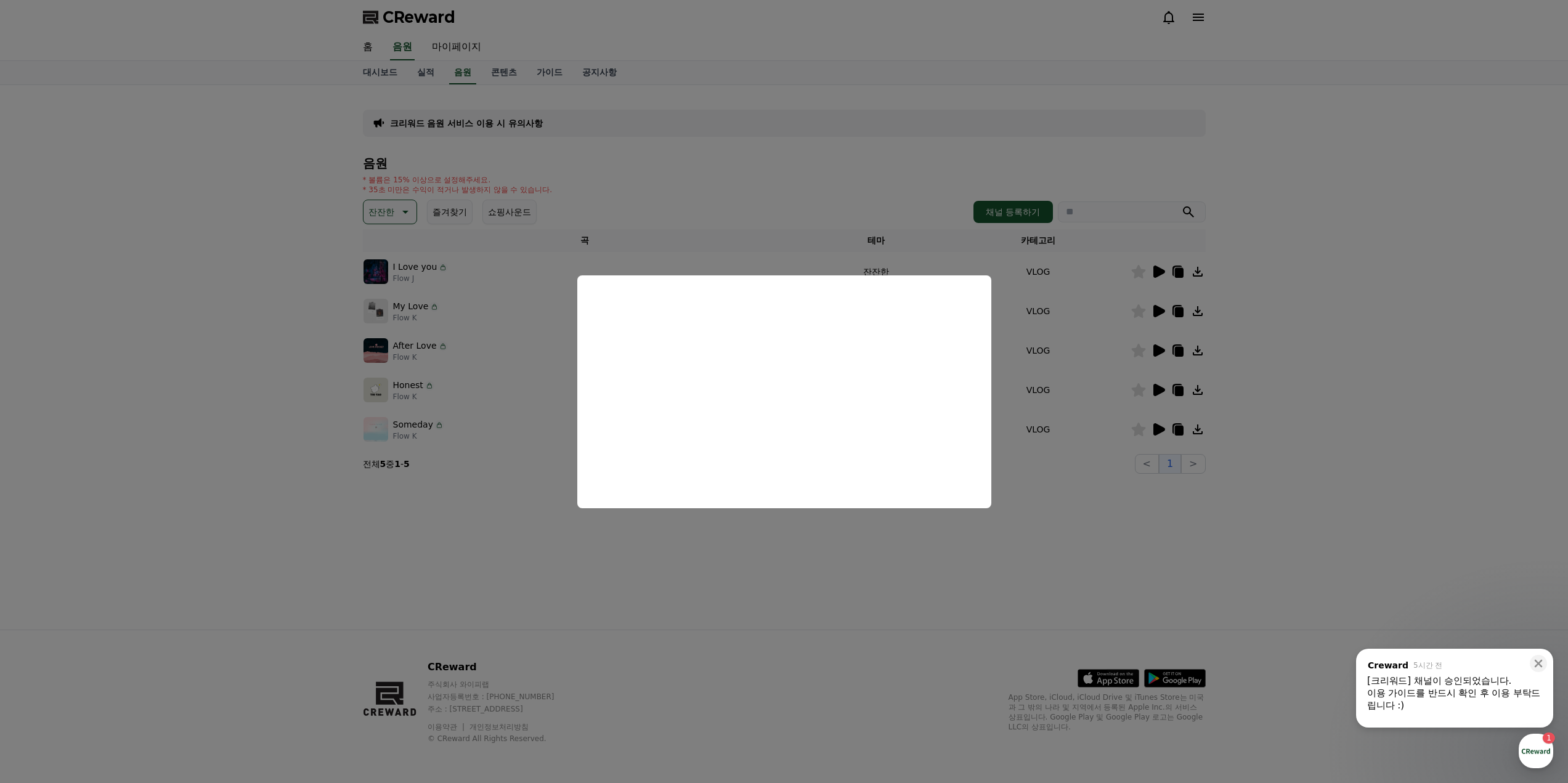
click at [810, 568] on button "close modal" at bounding box center [784, 391] width 1568 height 783
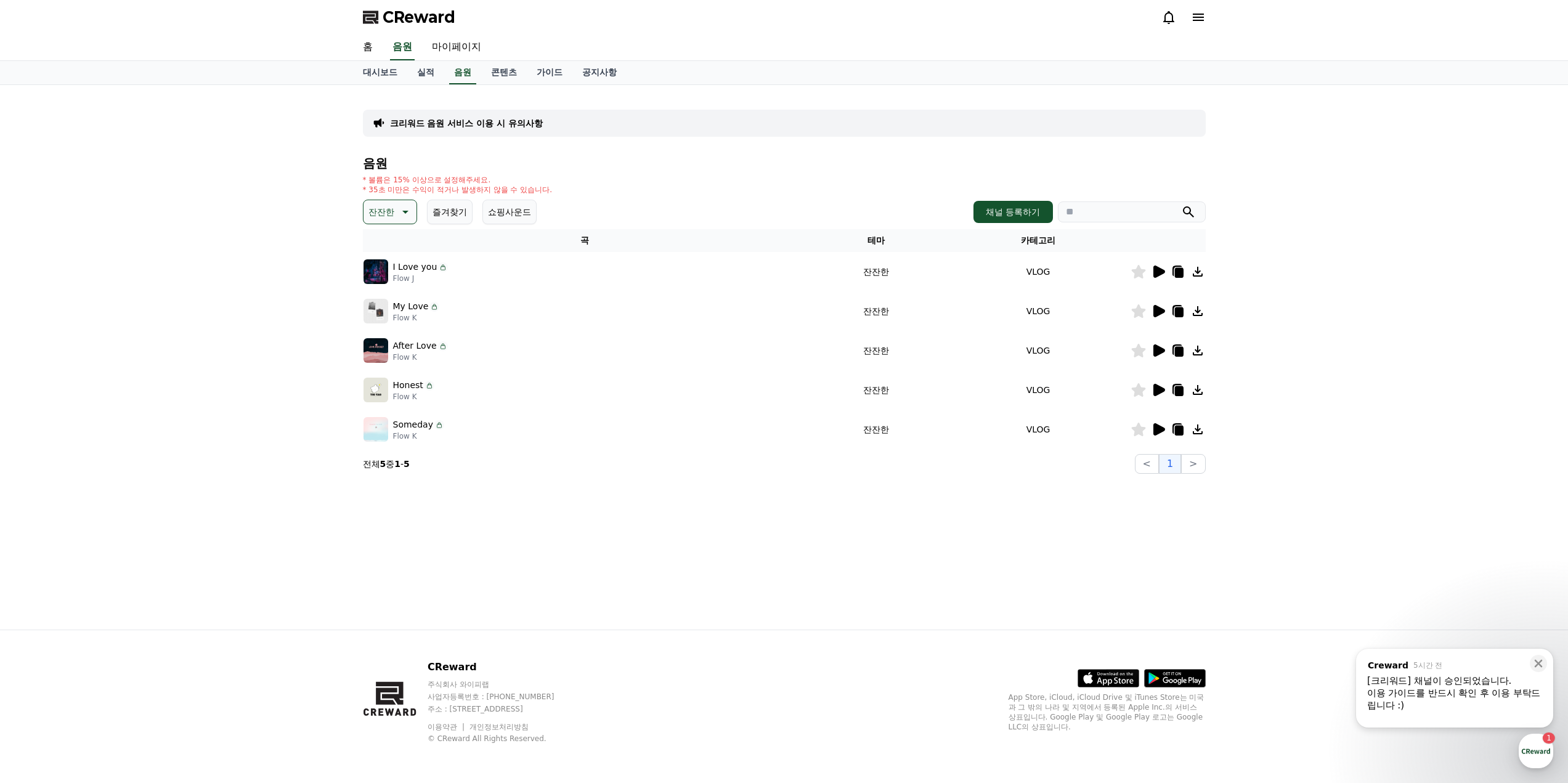
click at [1162, 307] on icon at bounding box center [1159, 311] width 15 height 15
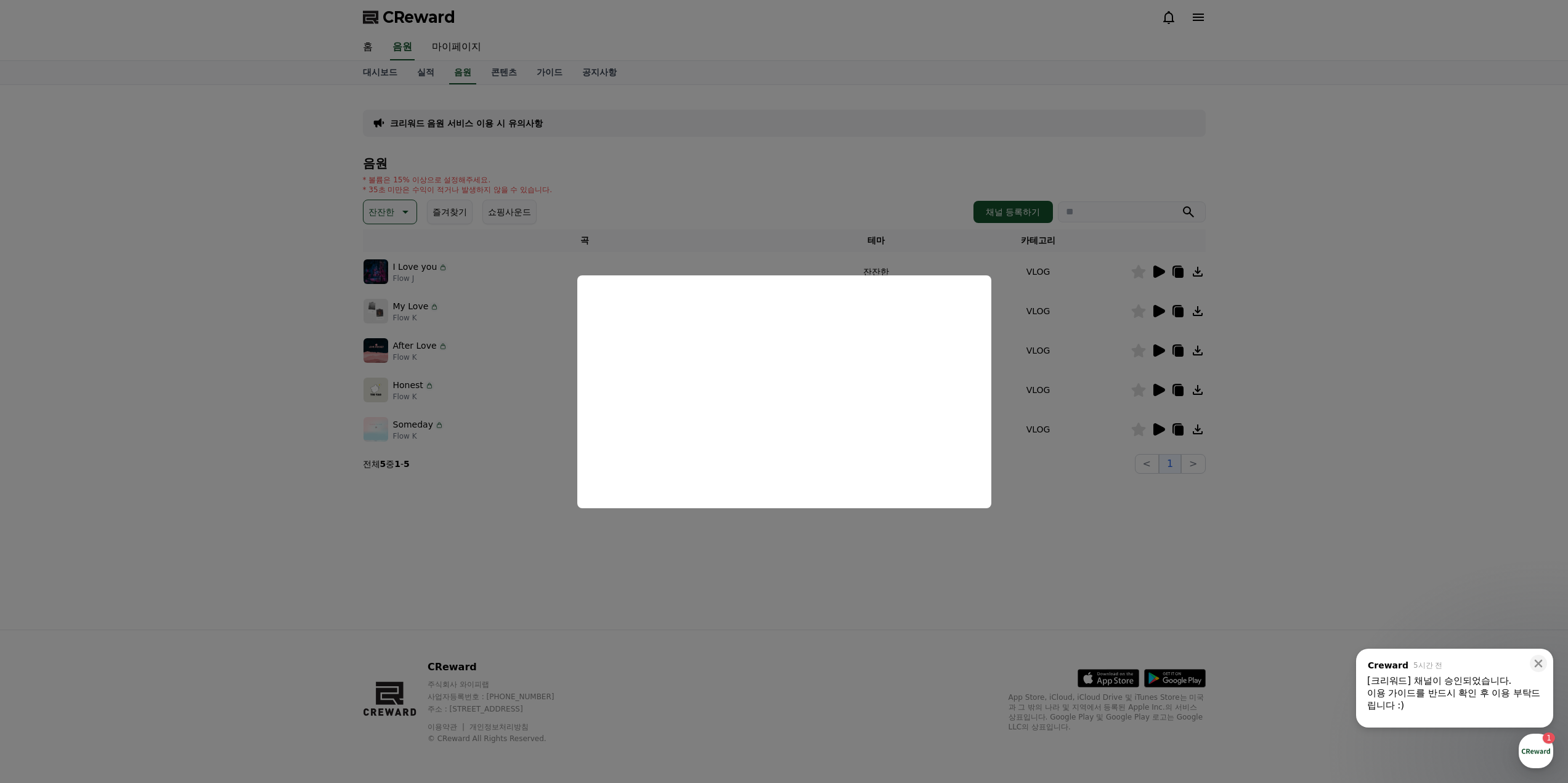
click at [398, 213] on button "close modal" at bounding box center [784, 391] width 1568 height 783
click at [397, 213] on icon at bounding box center [404, 212] width 15 height 15
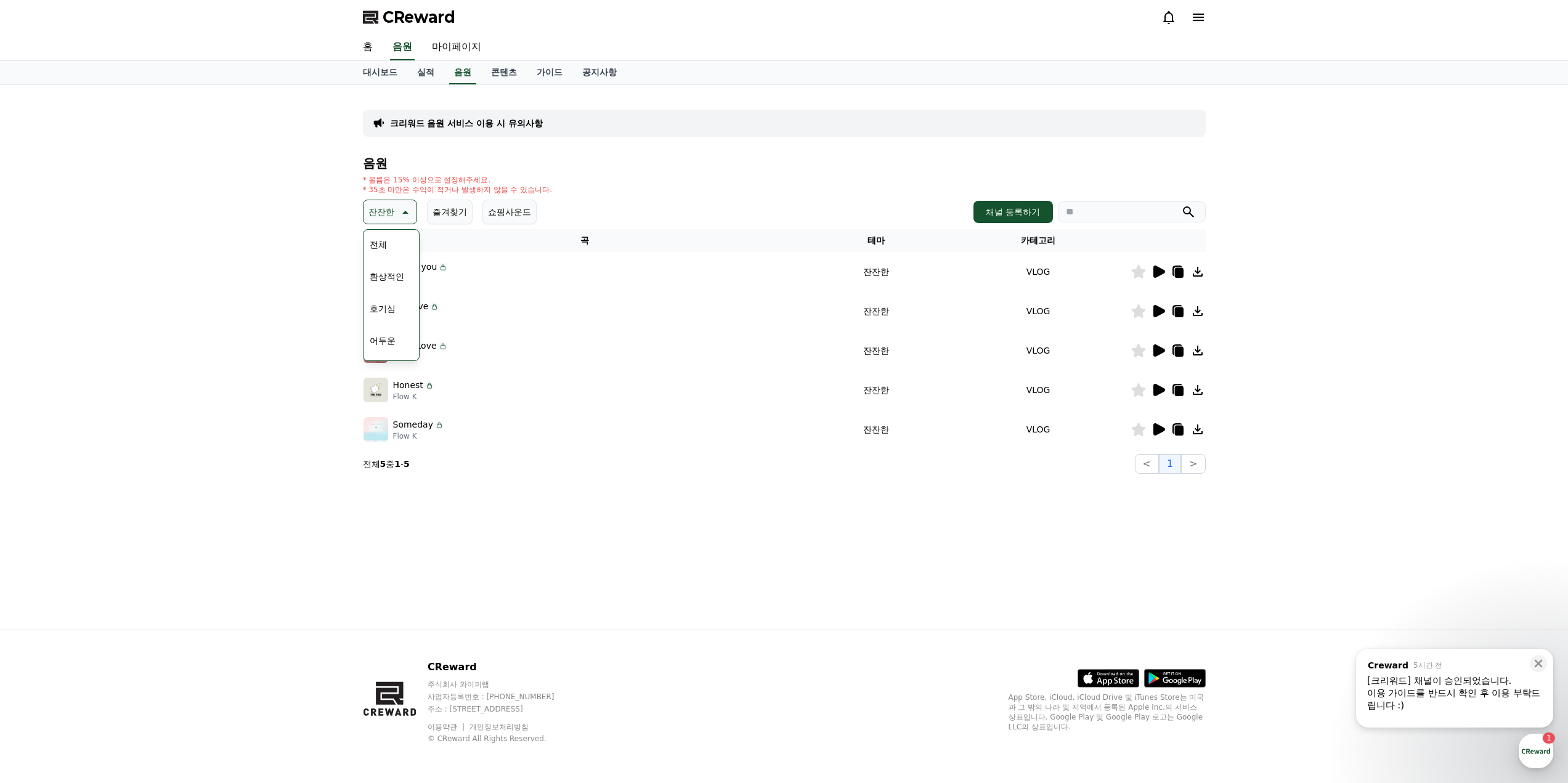
click at [399, 282] on button "환상적인" at bounding box center [387, 277] width 44 height 27
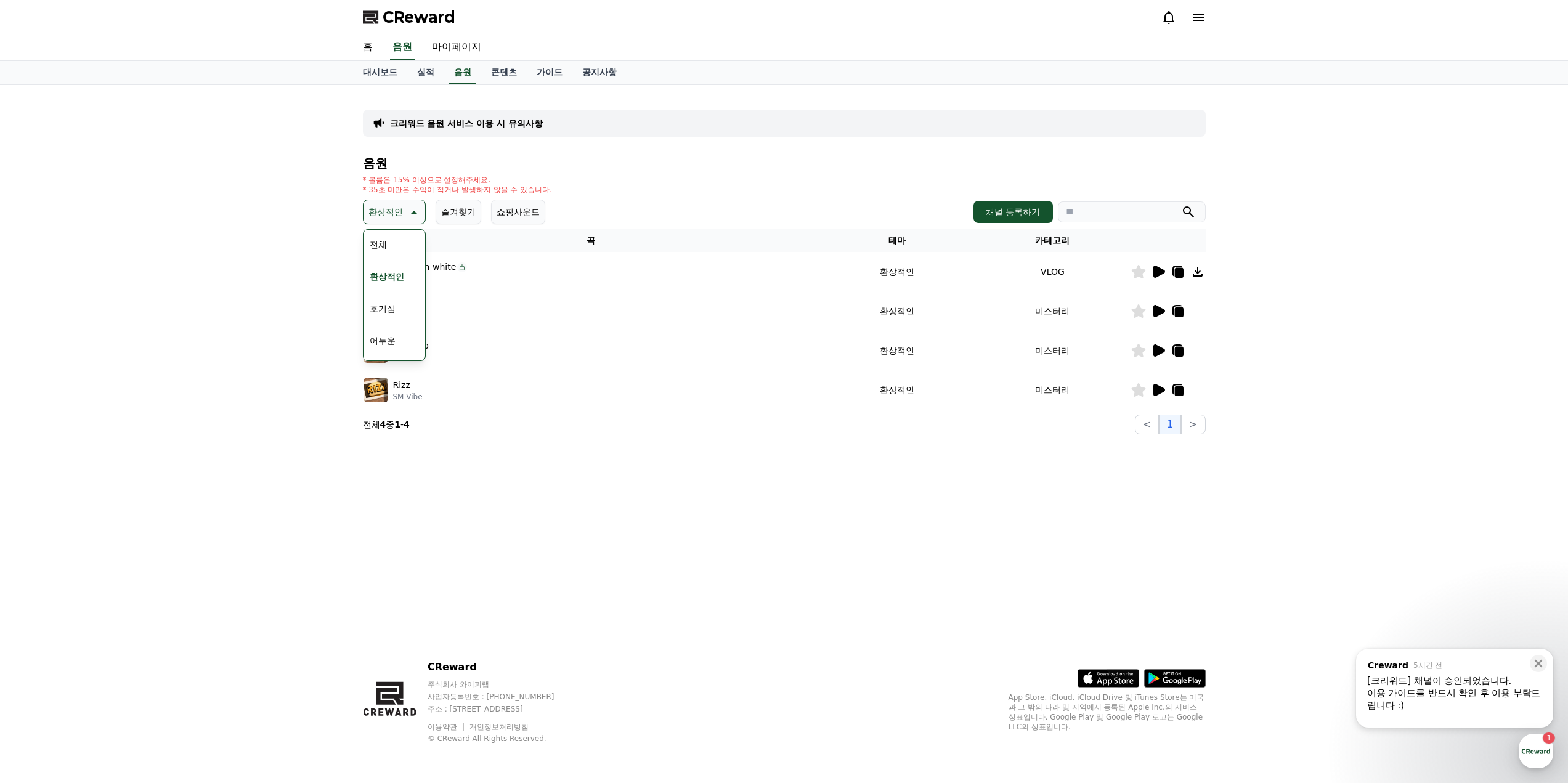
drag, startPoint x: 869, startPoint y: 564, endPoint x: 1115, endPoint y: 375, distance: 310.2
click at [877, 562] on div "크리워드 음원 서비스 이용 시 유의사항 음원 * 볼륨은 15% 이상으로 설정해주세요. * 35초 미만은 수익이 적거나 발생하지 않을 수 있습니…" at bounding box center [784, 357] width 863 height 545
click at [1160, 350] on icon at bounding box center [1159, 350] width 12 height 12
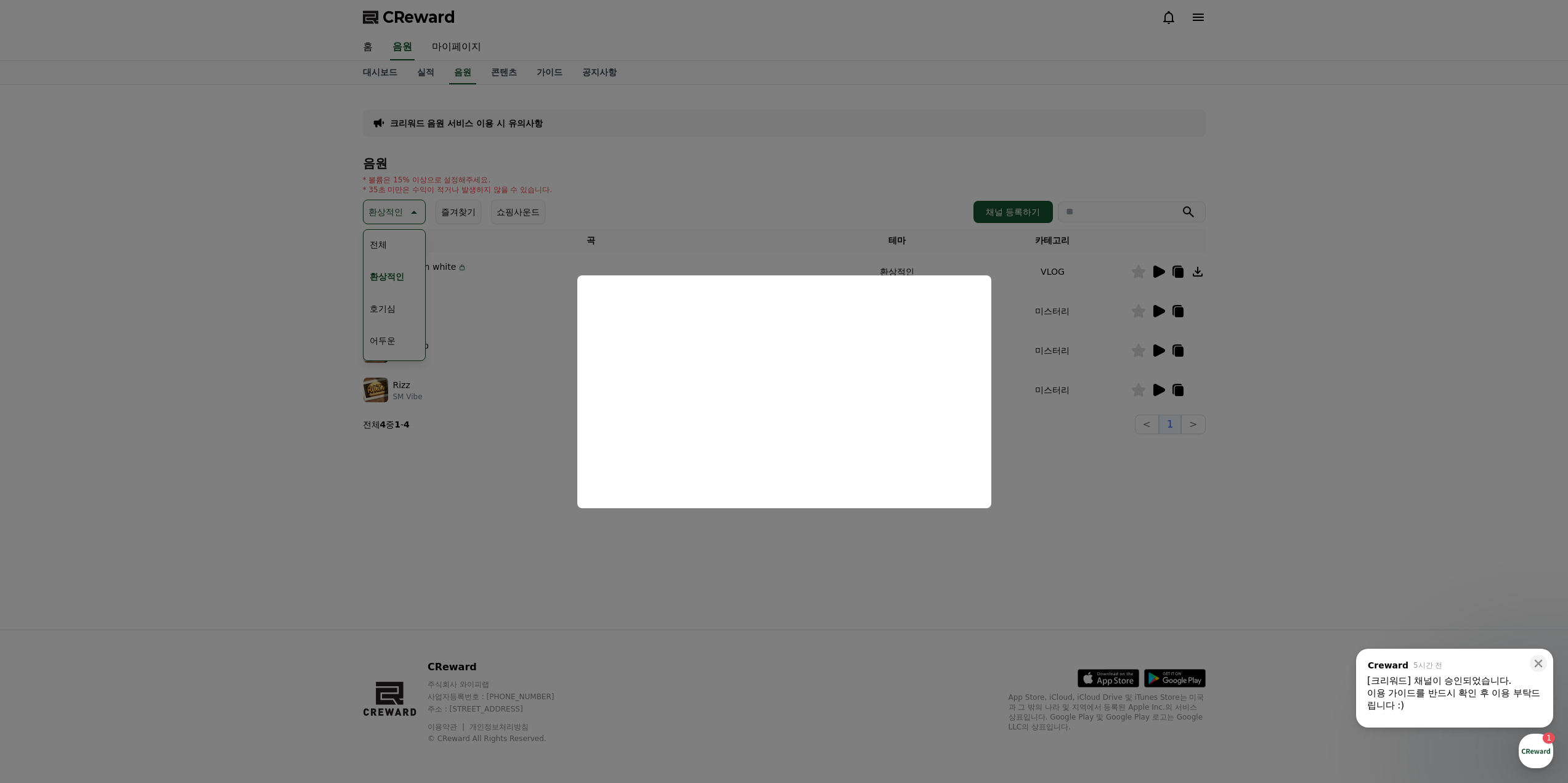
click at [1040, 492] on button "close modal" at bounding box center [784, 391] width 1568 height 783
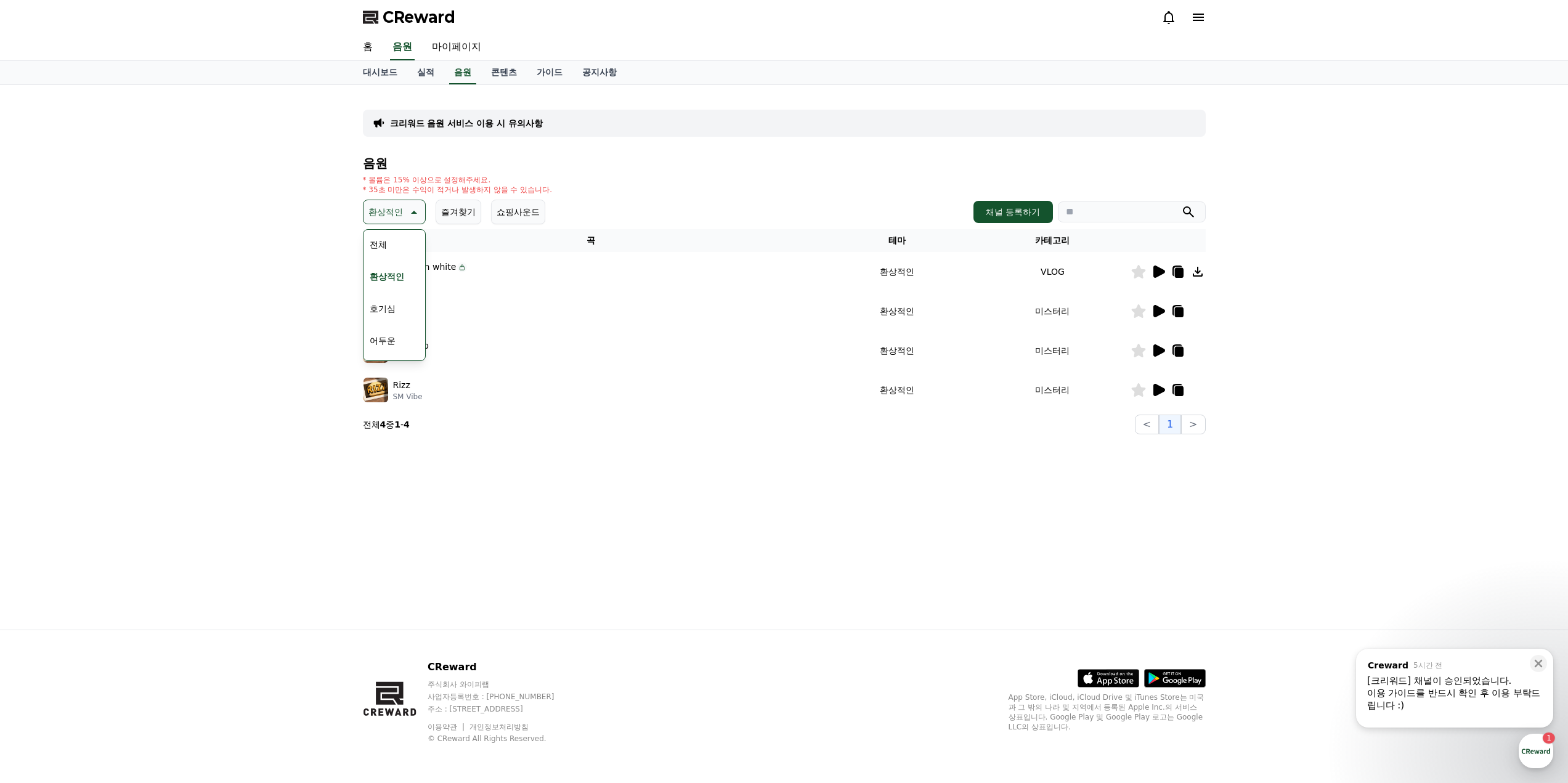
click at [1157, 393] on icon at bounding box center [1159, 390] width 12 height 12
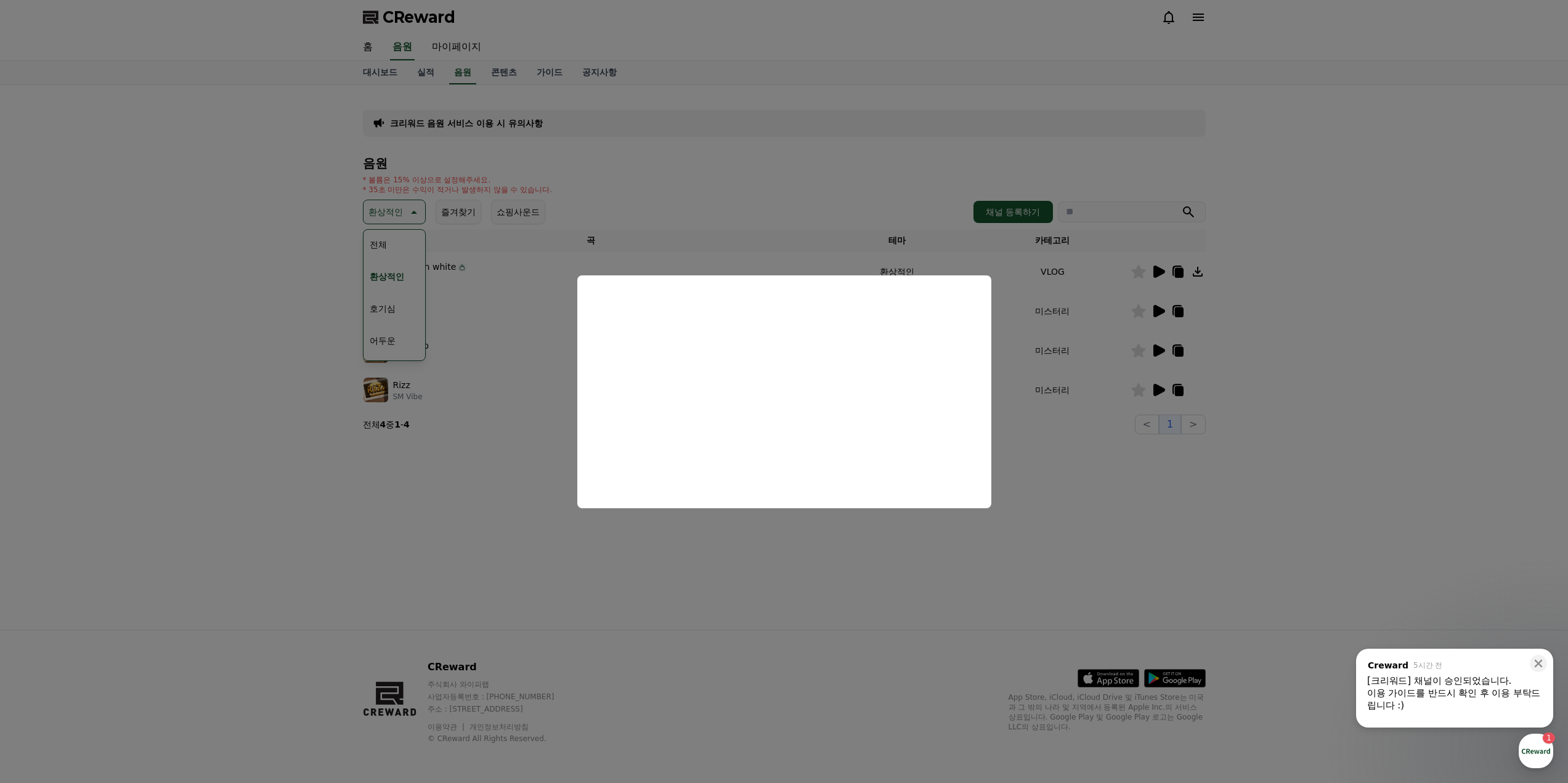
click at [451, 438] on button "close modal" at bounding box center [784, 391] width 1568 height 783
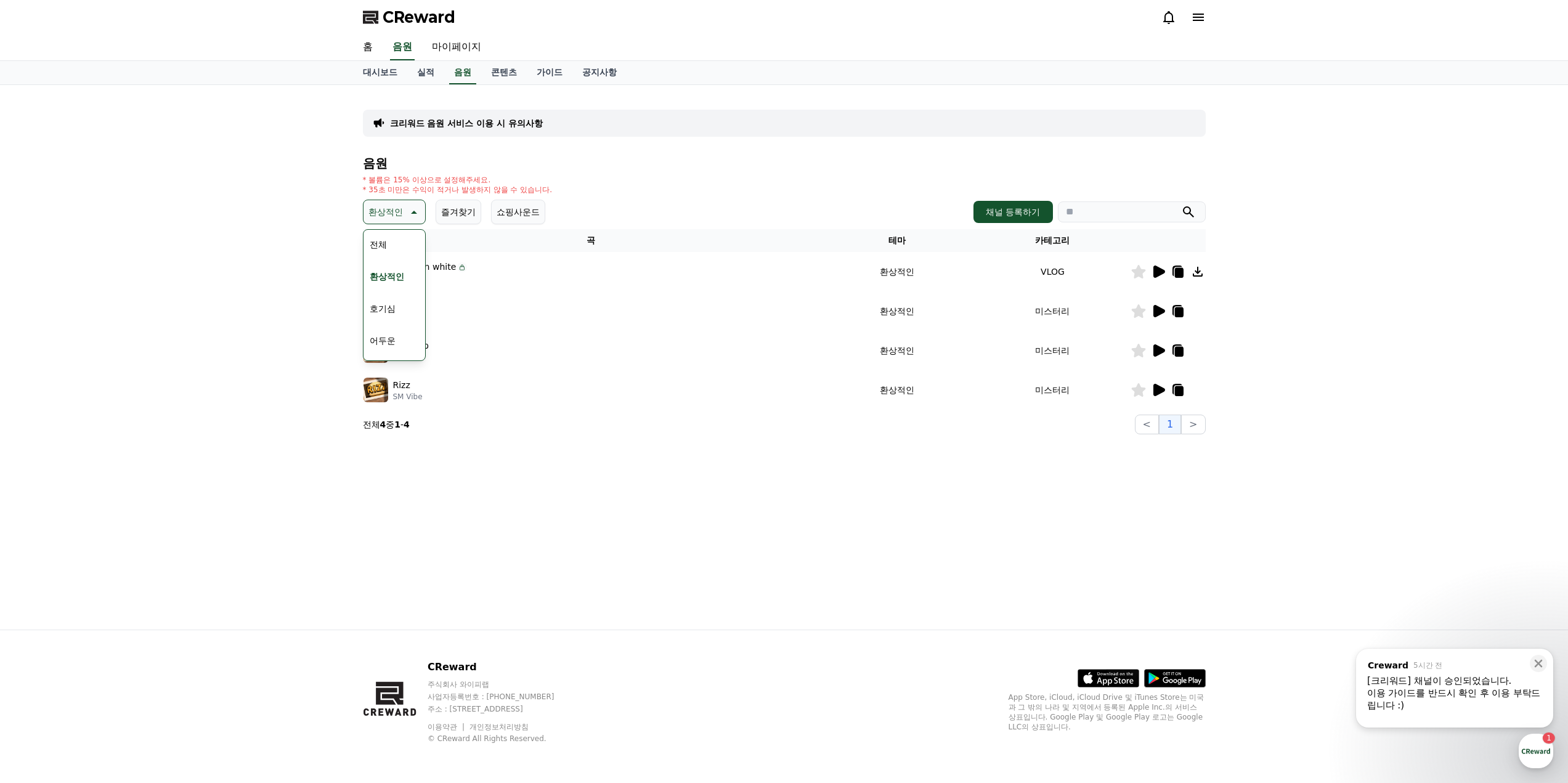
click at [384, 307] on button "호기심" at bounding box center [382, 308] width 36 height 27
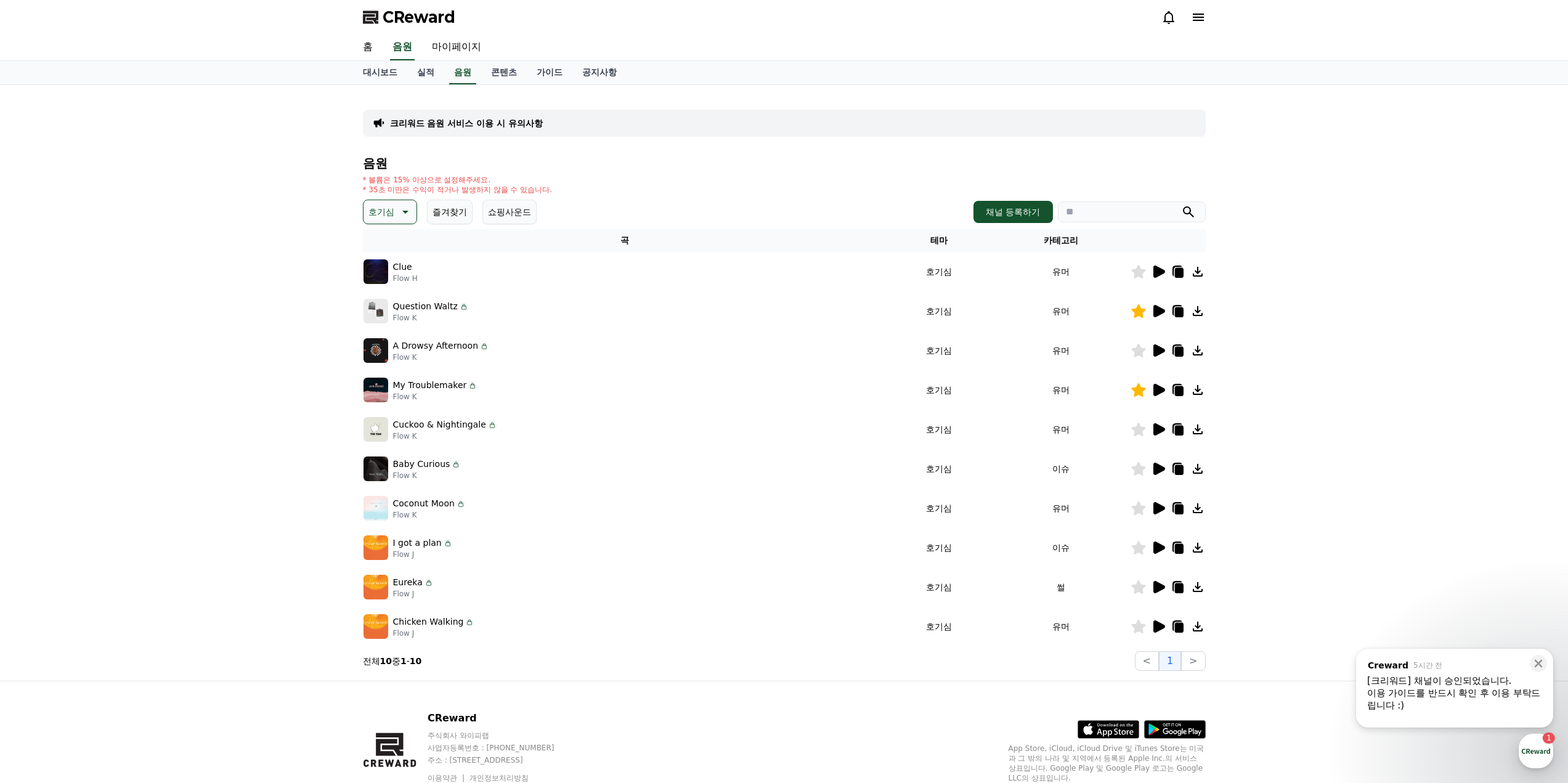
click at [1153, 262] on td at bounding box center [1168, 272] width 75 height 40
click at [1152, 266] on icon at bounding box center [1159, 272] width 15 height 15
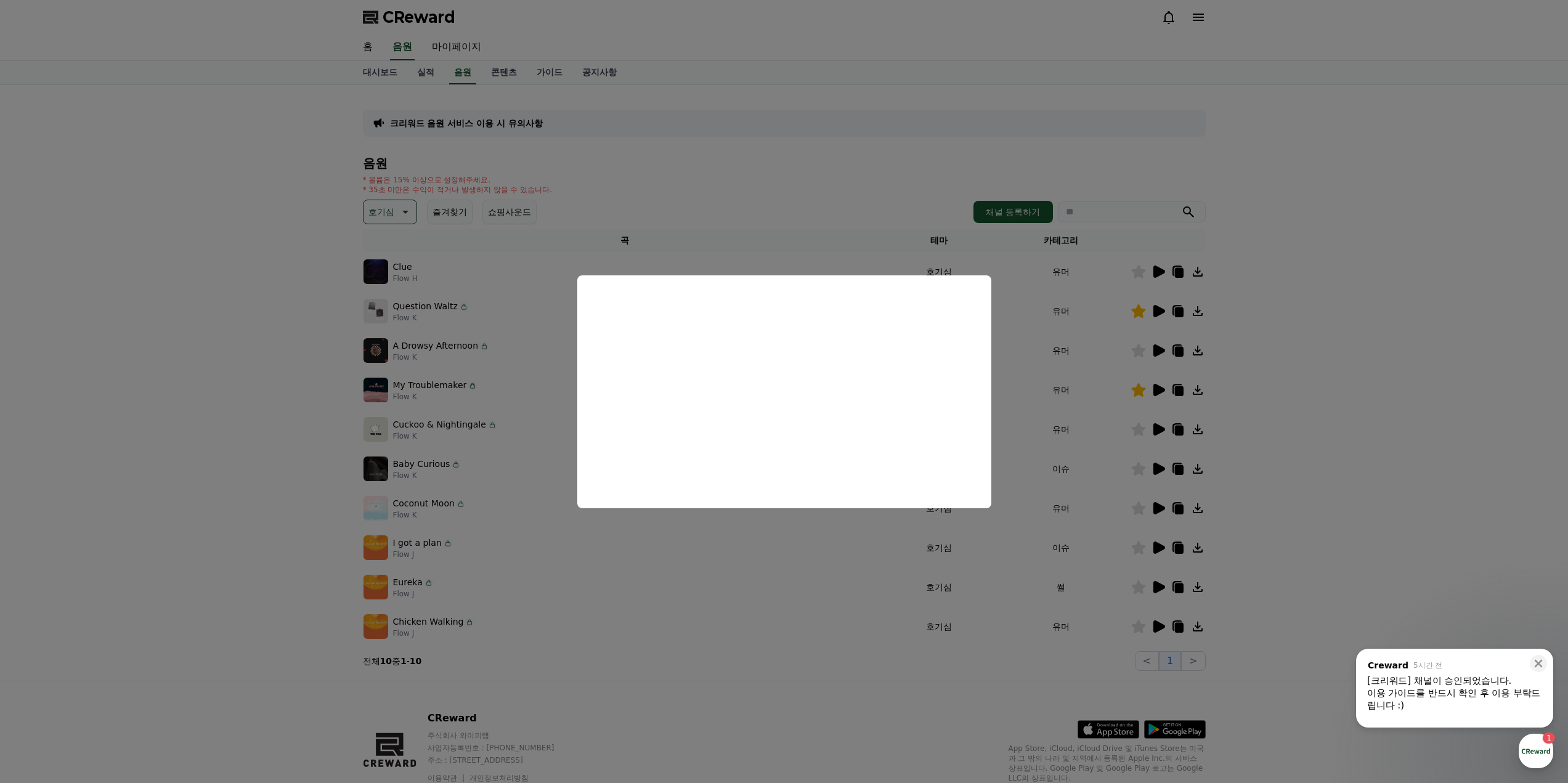
click at [1307, 349] on button "close modal" at bounding box center [784, 391] width 1568 height 783
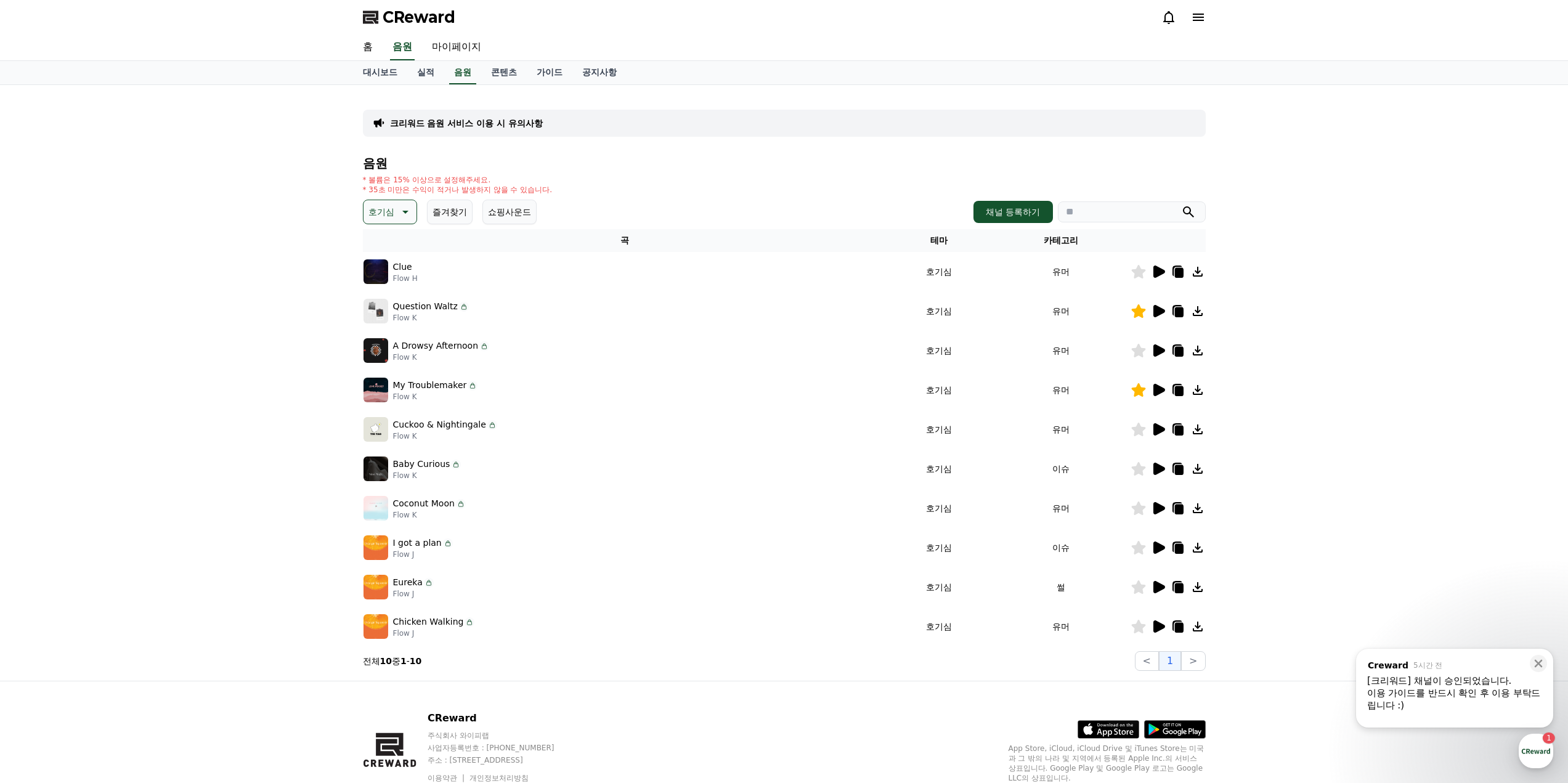
click at [1137, 270] on icon at bounding box center [1138, 272] width 14 height 13
